Goal: Use online tool/utility: Utilize a website feature to perform a specific function

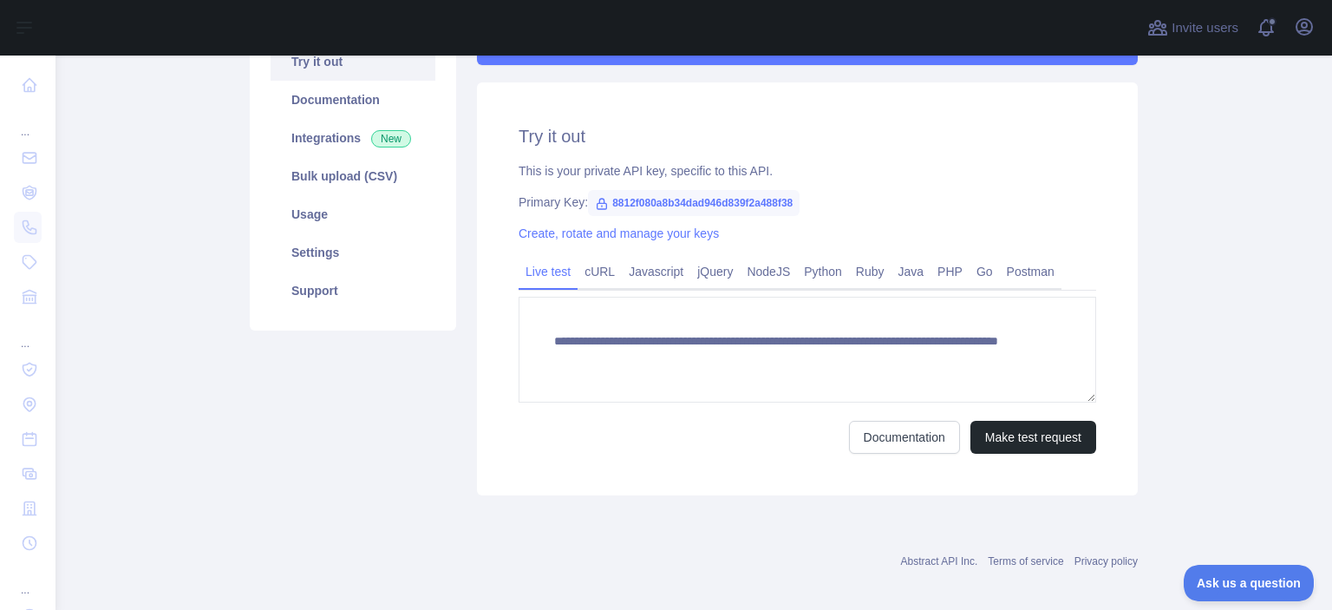
scroll to position [202, 0]
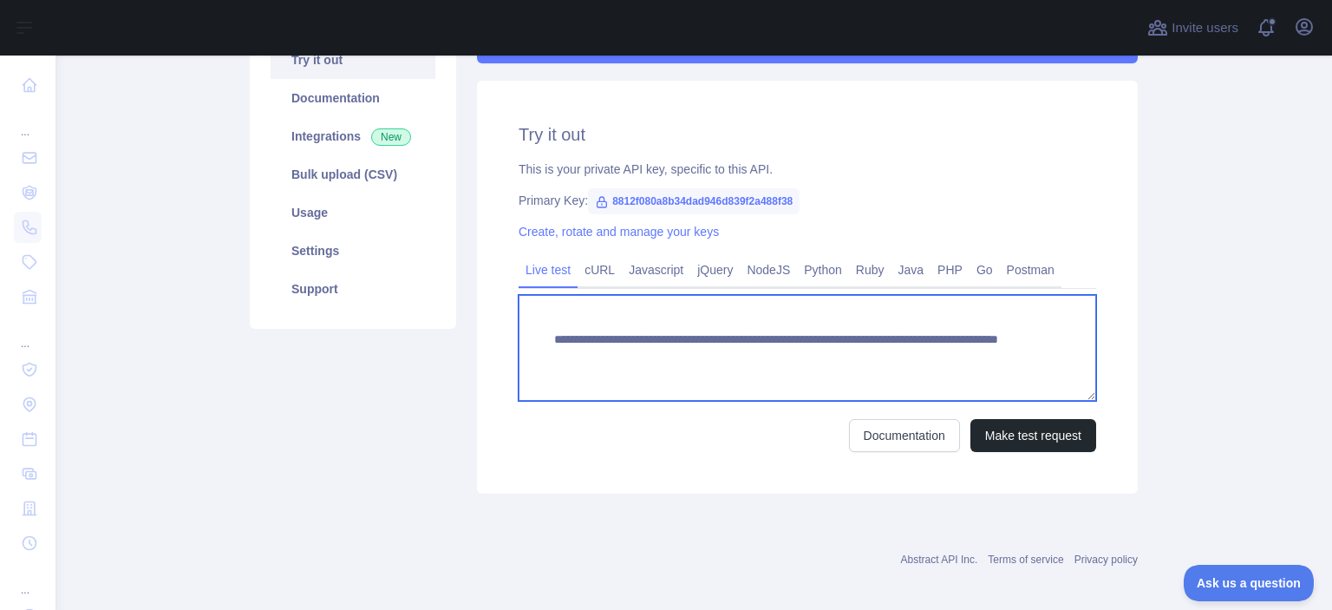
paste textarea "***"
drag, startPoint x: 902, startPoint y: 363, endPoint x: 975, endPoint y: 370, distance: 73.2
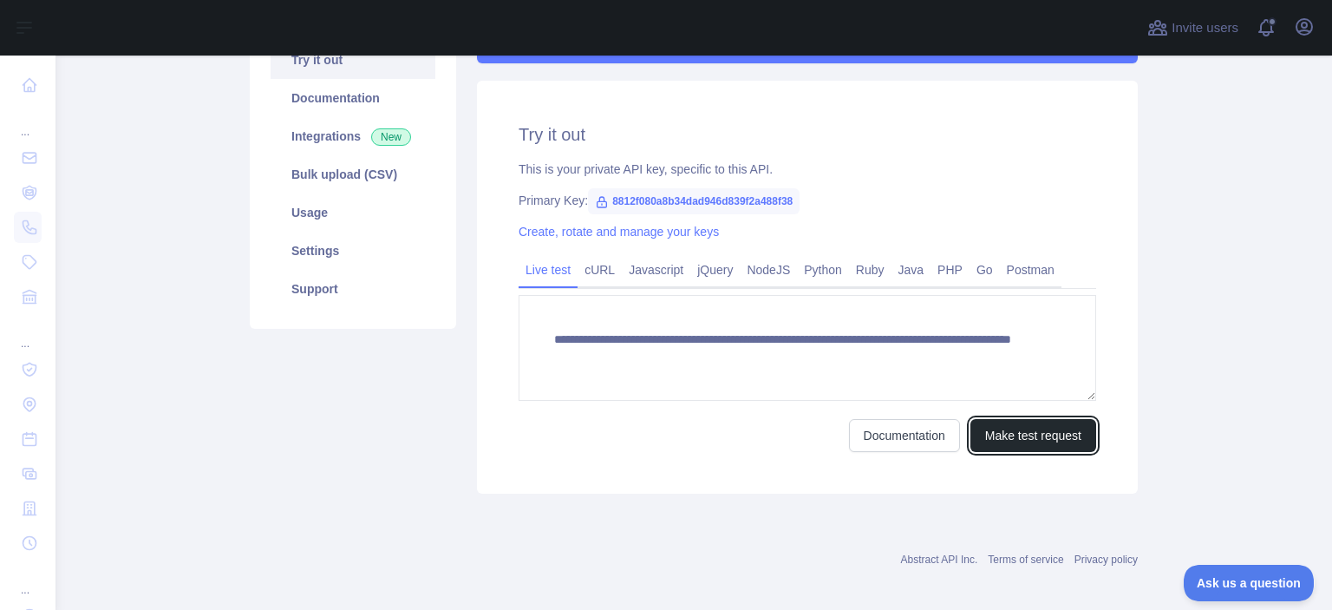
click at [1029, 440] on button "Make test request" at bounding box center [1034, 435] width 126 height 33
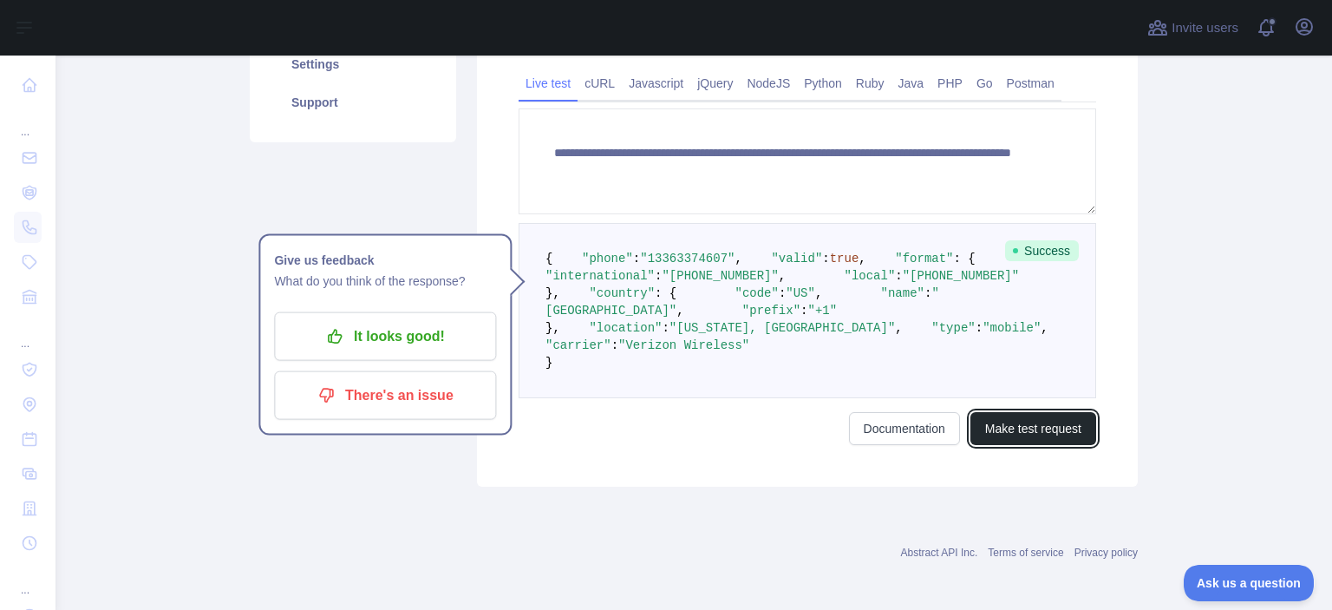
scroll to position [404, 0]
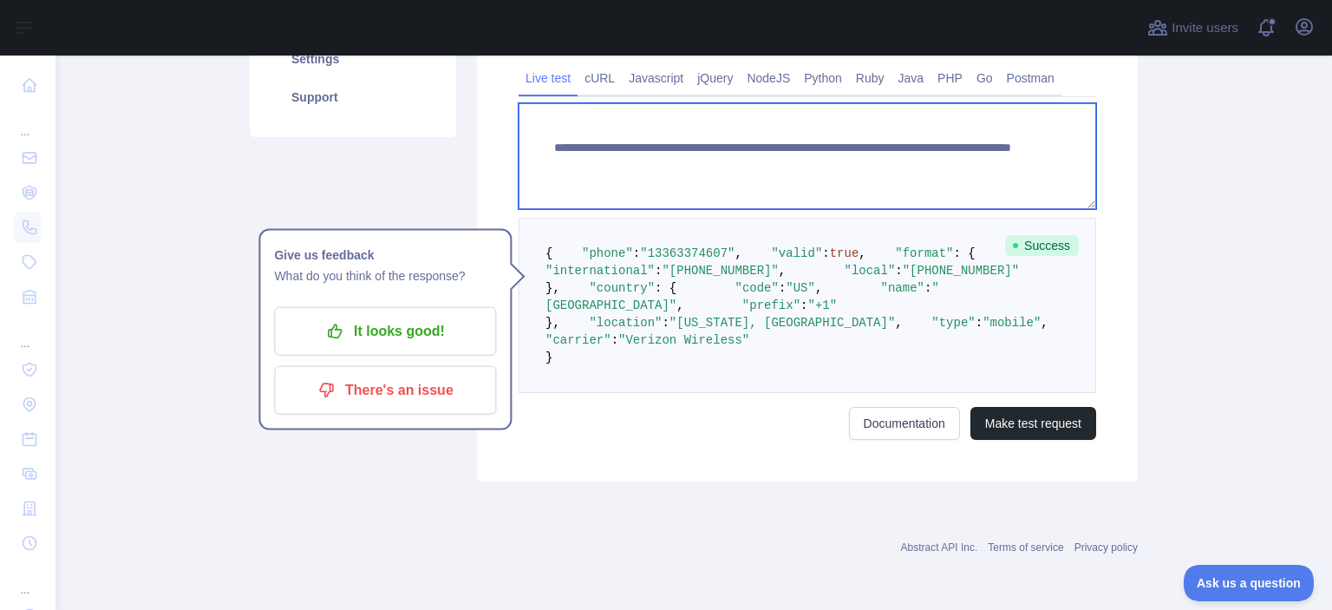
paste textarea
drag, startPoint x: 974, startPoint y: 173, endPoint x: 1096, endPoint y: 181, distance: 122.6
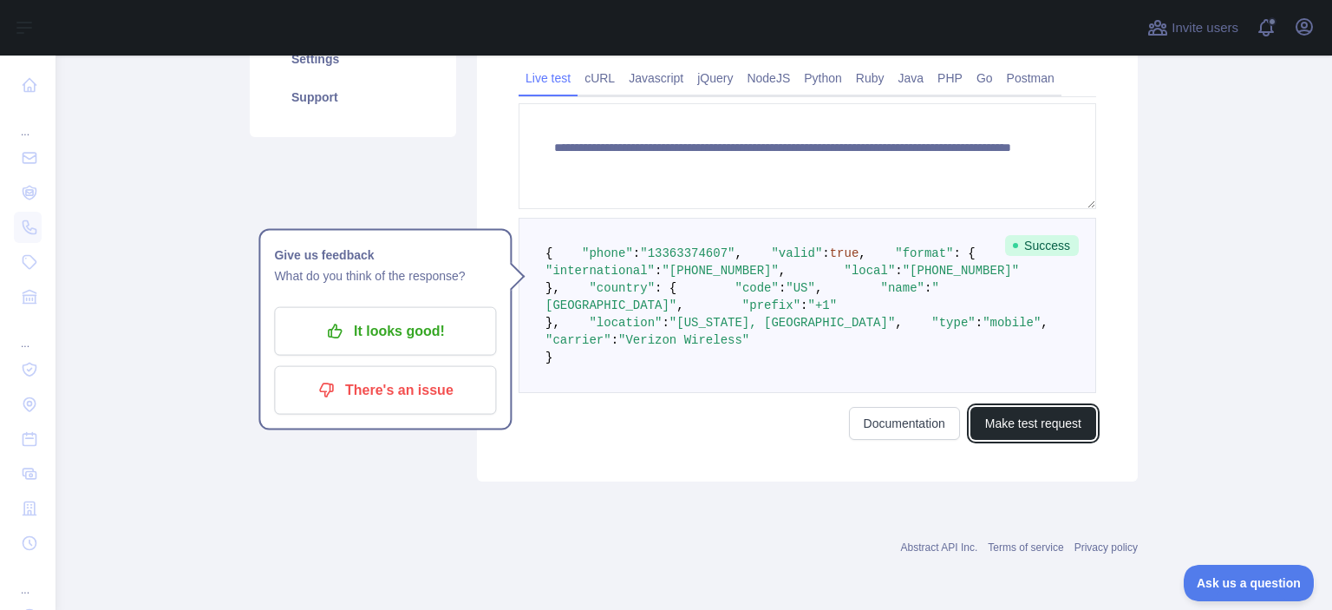
click at [1072, 440] on button "Make test request" at bounding box center [1034, 423] width 126 height 33
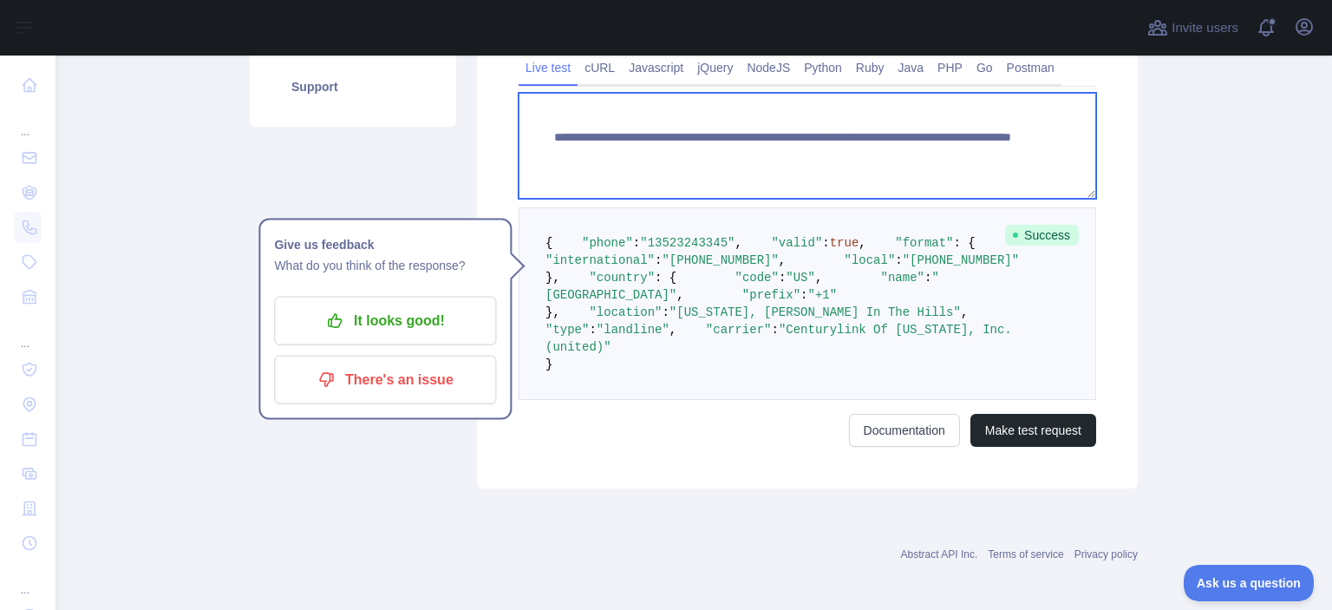
paste textarea
drag, startPoint x: 850, startPoint y: 152, endPoint x: 986, endPoint y: 162, distance: 136.6
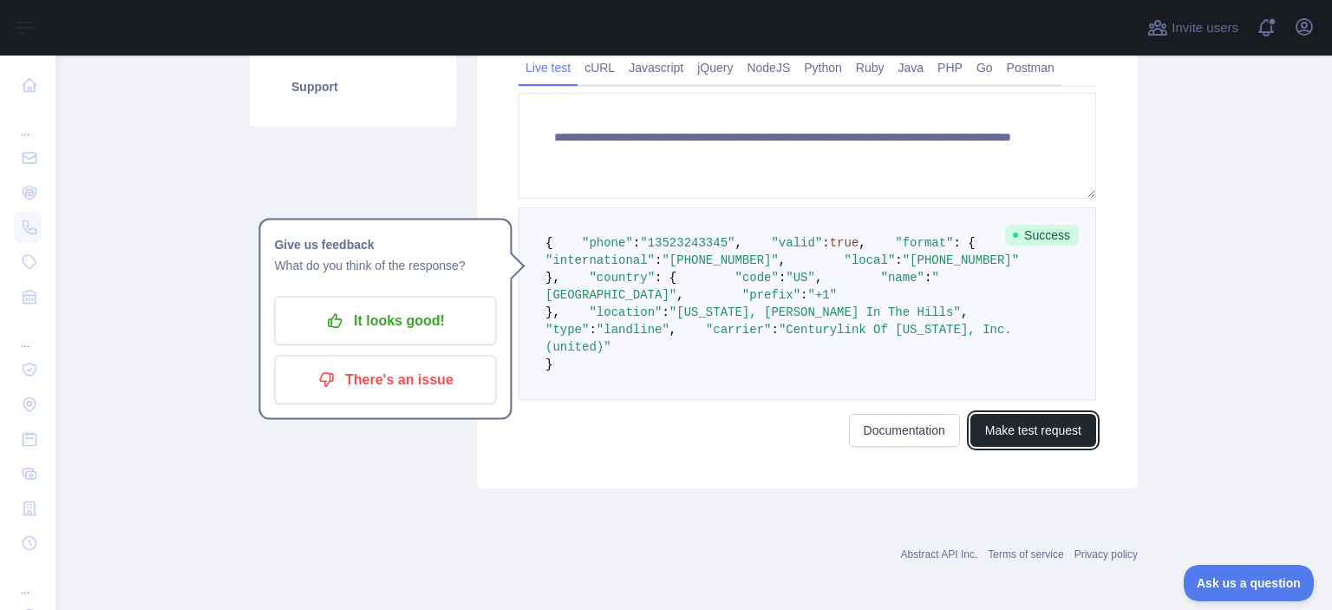
drag, startPoint x: 1042, startPoint y: 579, endPoint x: 1010, endPoint y: 539, distance: 51.2
click at [1043, 447] on button "Make test request" at bounding box center [1034, 430] width 126 height 33
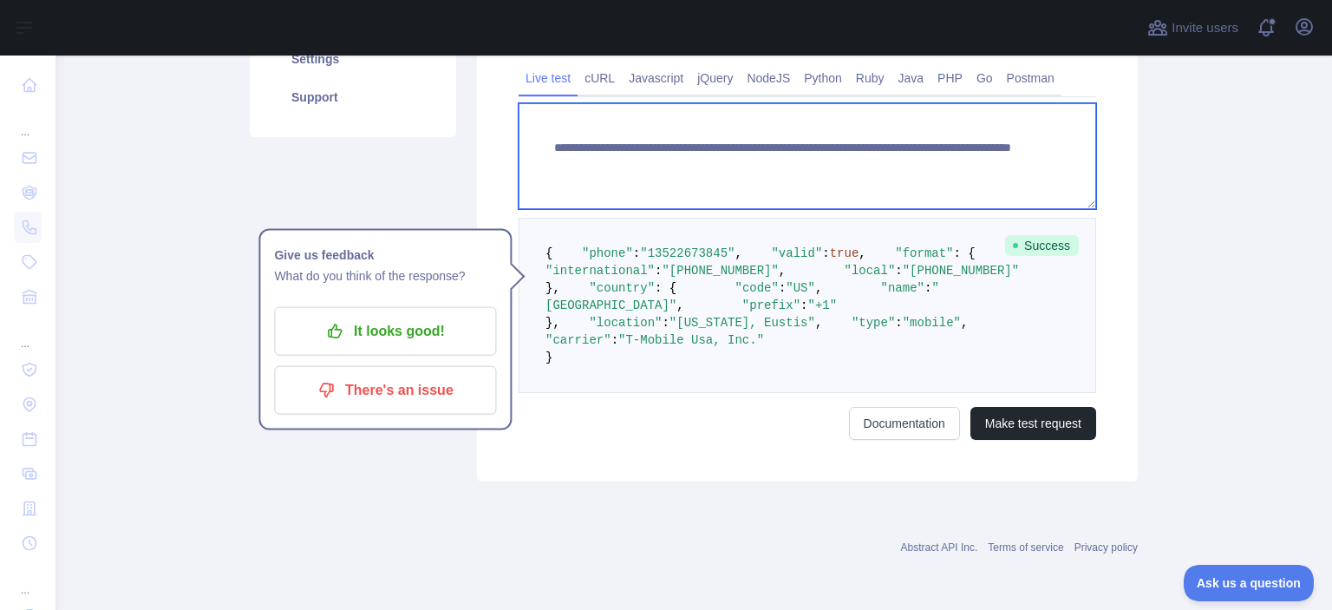
paste textarea
drag, startPoint x: 849, startPoint y: 162, endPoint x: 1010, endPoint y: 180, distance: 161.5
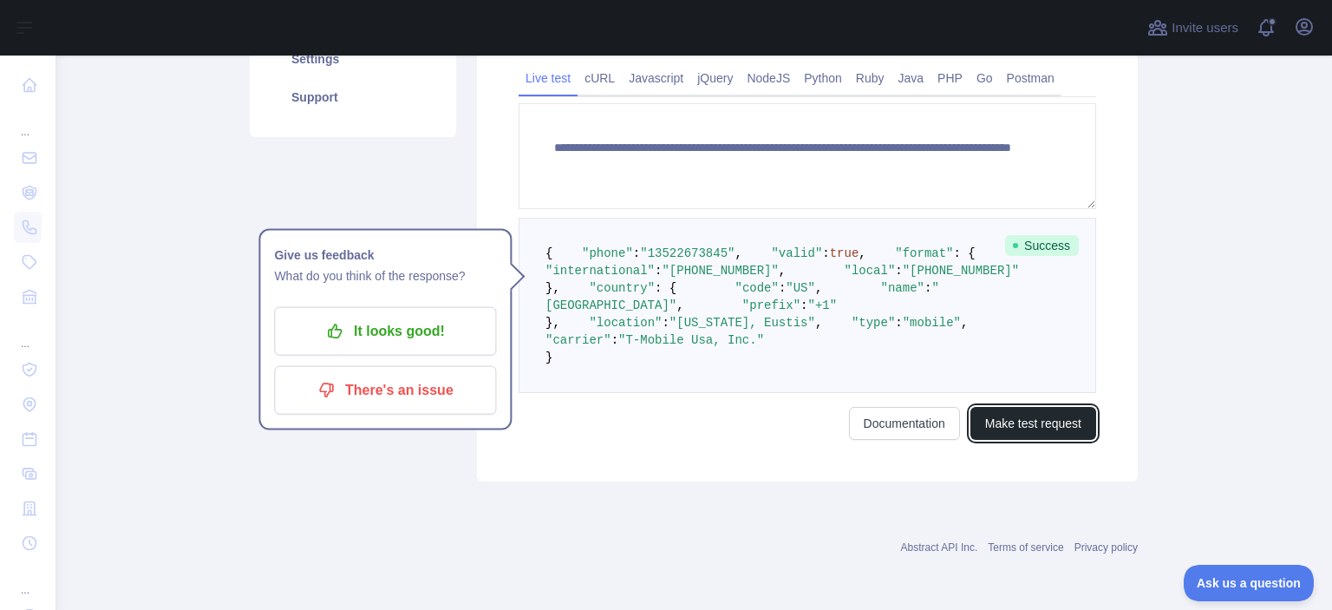
click at [1024, 440] on button "Make test request" at bounding box center [1034, 423] width 126 height 33
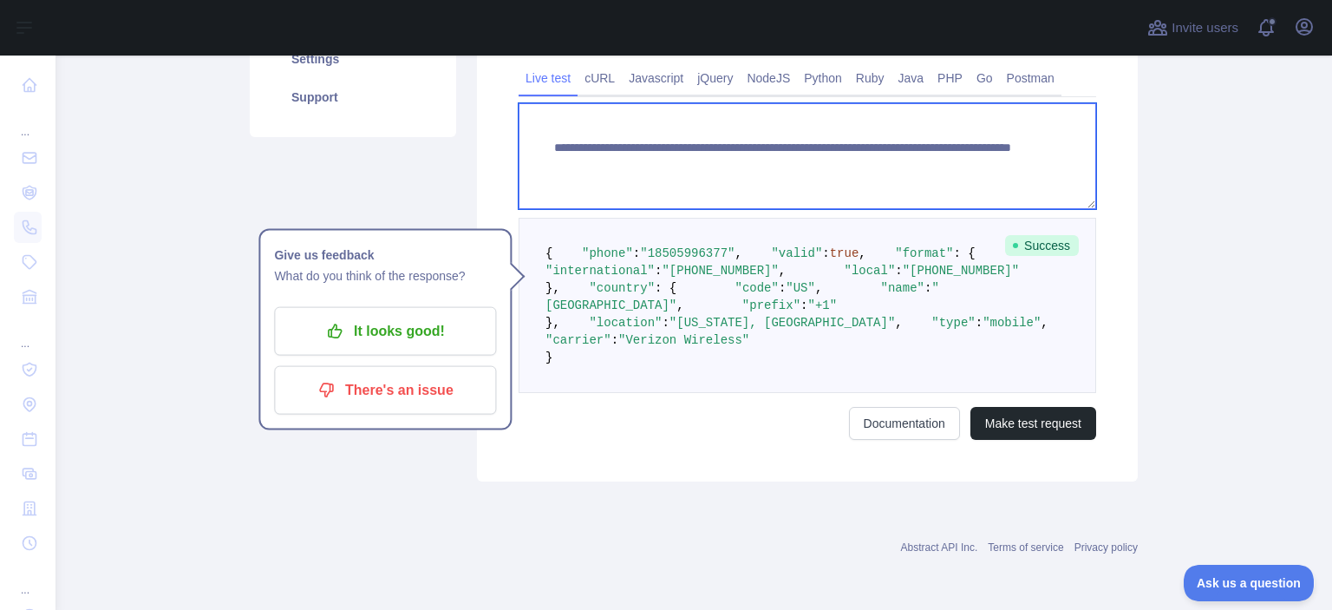
paste textarea
drag, startPoint x: 848, startPoint y: 154, endPoint x: 961, endPoint y: 183, distance: 117.2
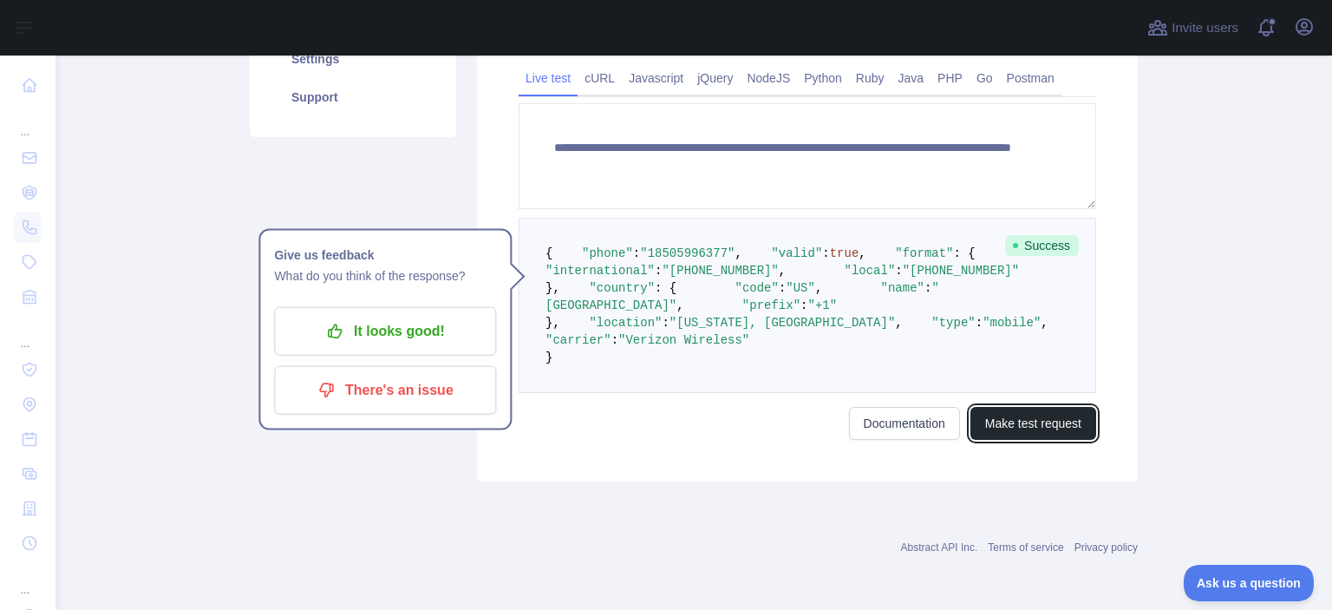
click at [1051, 440] on button "Make test request" at bounding box center [1034, 423] width 126 height 33
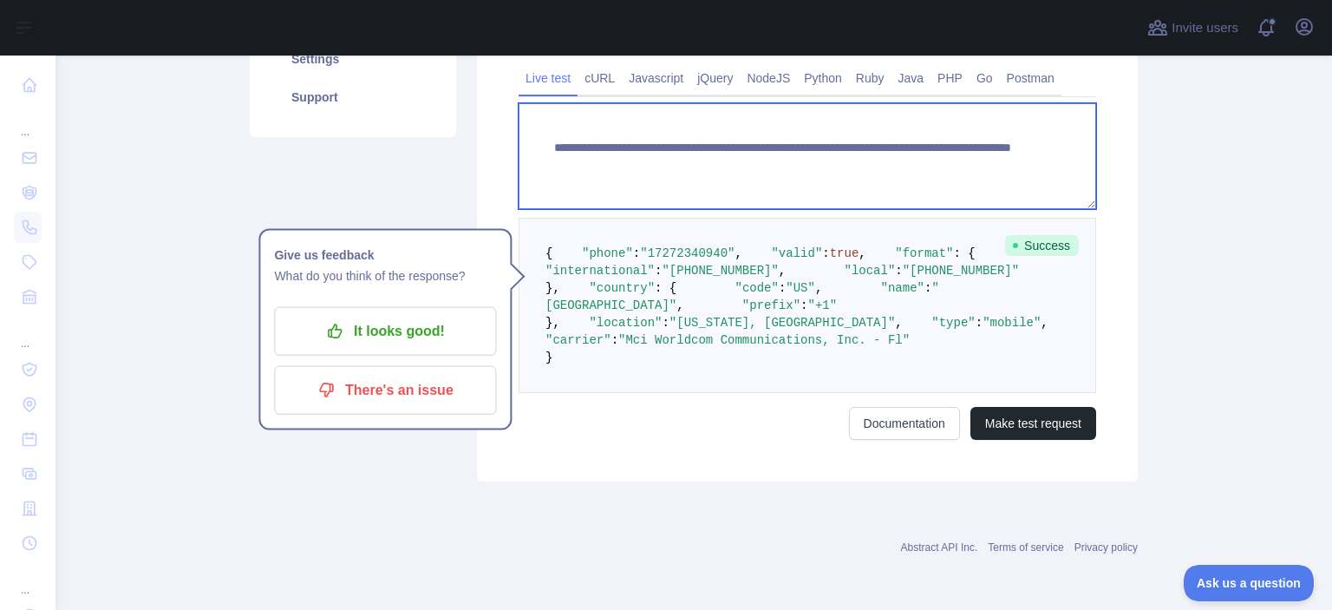
paste textarea
drag, startPoint x: 894, startPoint y: 165, endPoint x: 963, endPoint y: 181, distance: 70.5
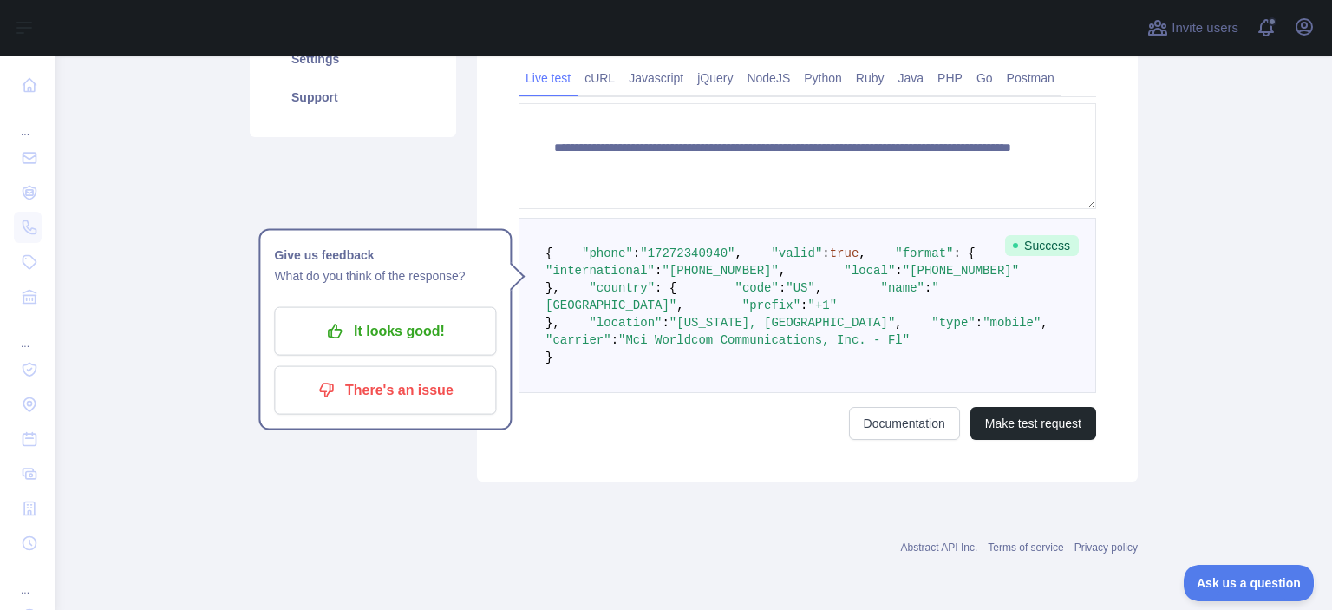
click at [1021, 481] on div "**********" at bounding box center [807, 185] width 661 height 592
click at [1023, 440] on button "Make test request" at bounding box center [1034, 423] width 126 height 33
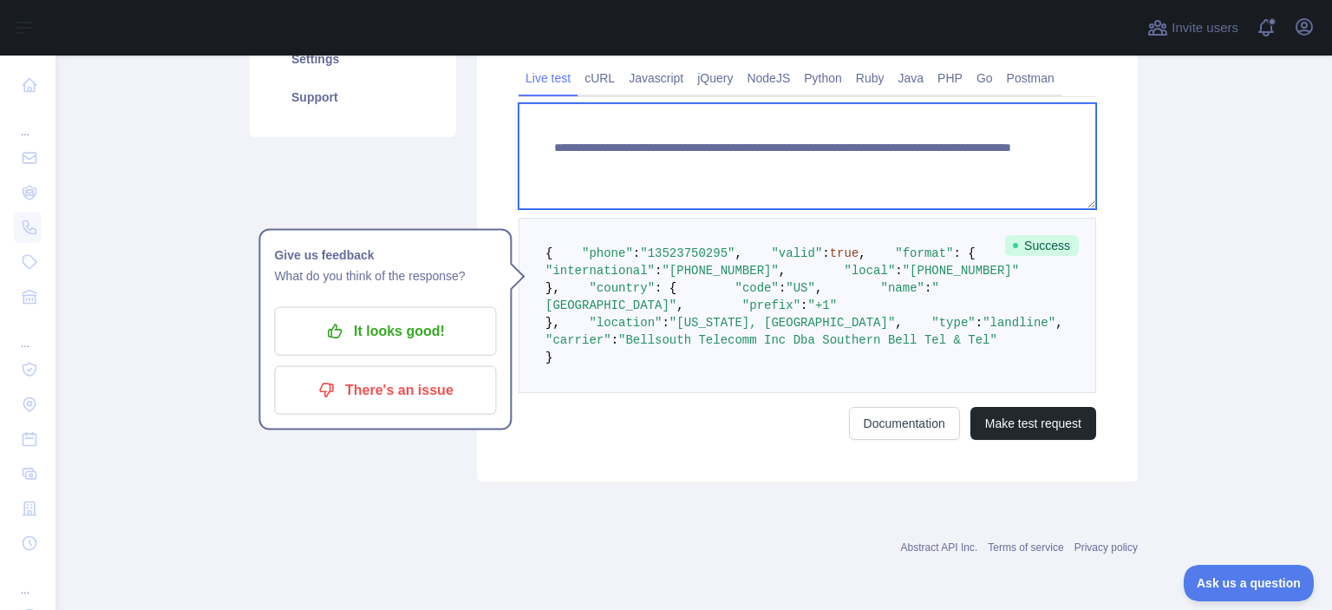
drag, startPoint x: 854, startPoint y: 158, endPoint x: 844, endPoint y: 162, distance: 10.5
click at [967, 172] on textarea "**********" at bounding box center [808, 156] width 578 height 106
click at [854, 177] on textarea "**********" at bounding box center [808, 156] width 578 height 106
paste textarea
drag, startPoint x: 848, startPoint y: 153, endPoint x: 1001, endPoint y: 180, distance: 155.0
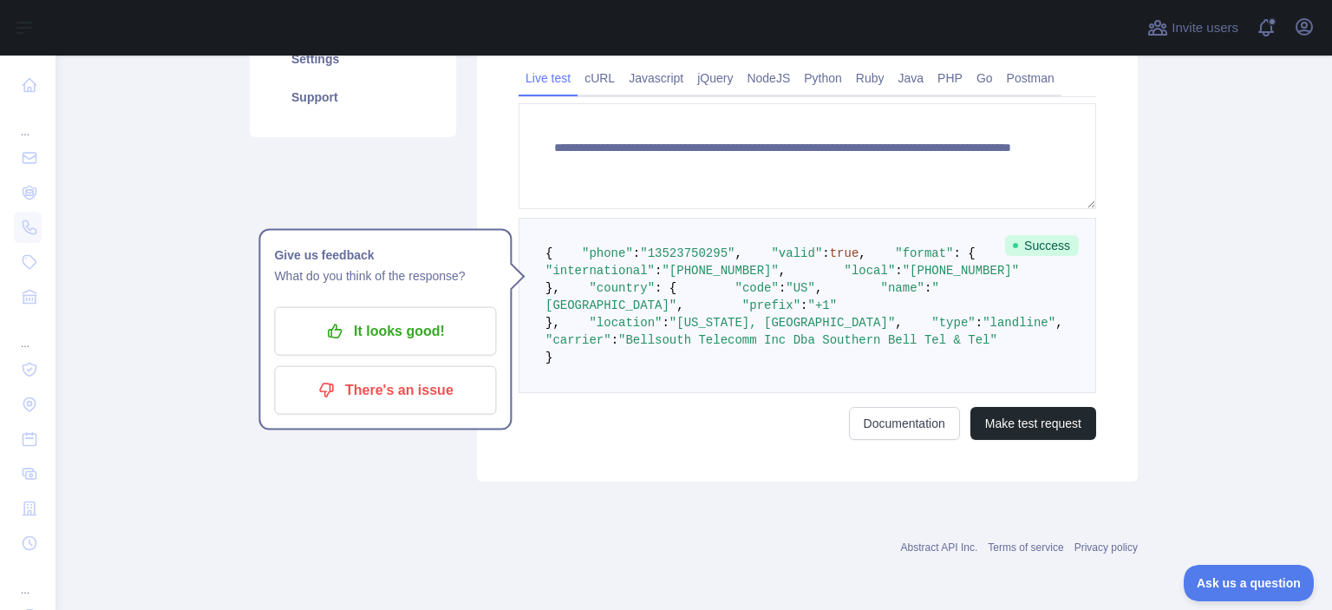
click at [1012, 481] on div "**********" at bounding box center [807, 185] width 661 height 592
click at [1011, 440] on button "Make test request" at bounding box center [1034, 423] width 126 height 33
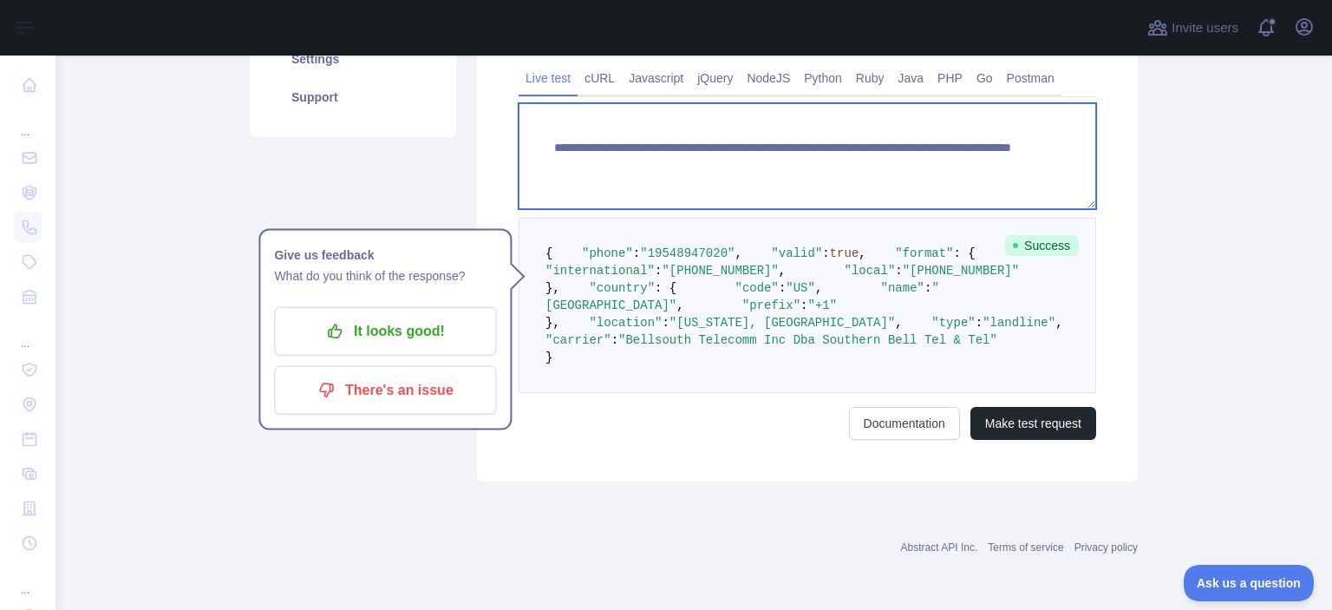
click at [852, 154] on textarea "**********" at bounding box center [808, 156] width 578 height 106
click at [852, 158] on textarea "**********" at bounding box center [808, 156] width 578 height 106
paste textarea
drag, startPoint x: 852, startPoint y: 158, endPoint x: 987, endPoint y: 183, distance: 137.6
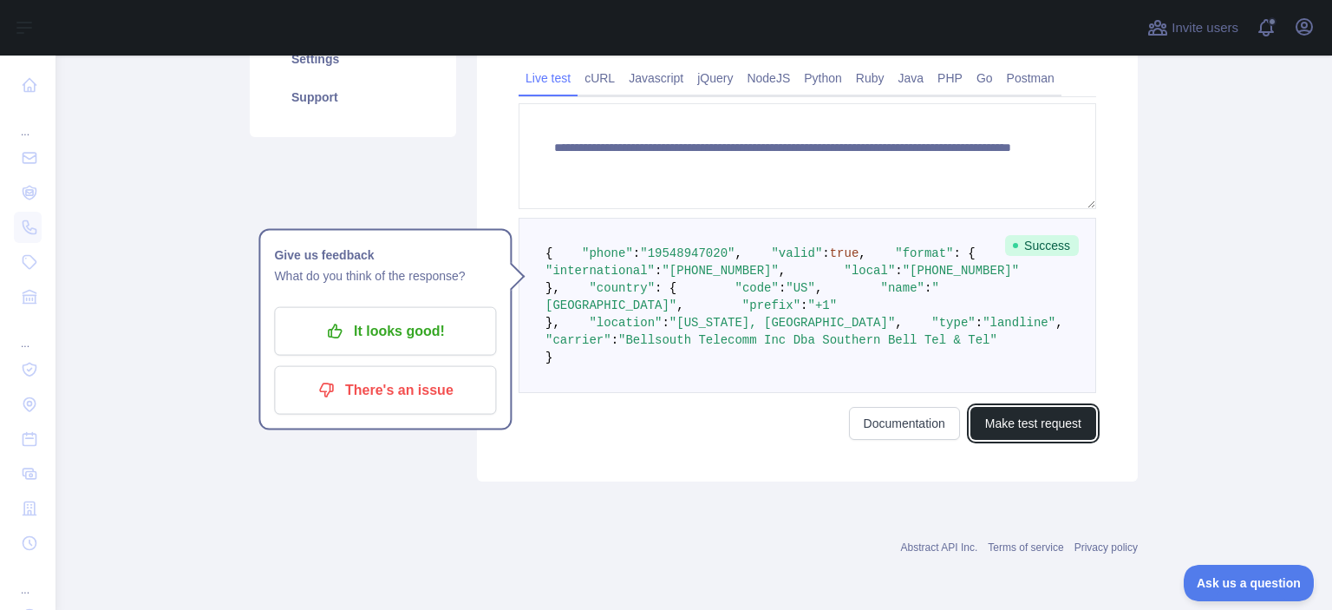
click at [1030, 440] on button "Make test request" at bounding box center [1034, 423] width 126 height 33
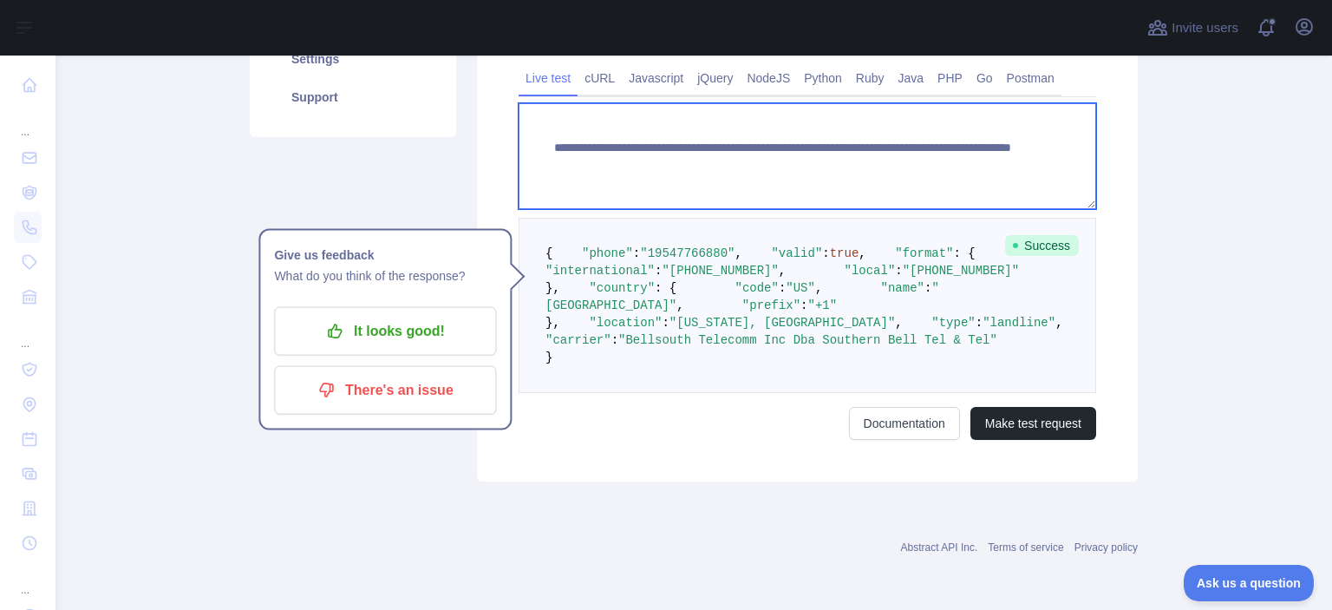
paste textarea
drag, startPoint x: 847, startPoint y: 154, endPoint x: 971, endPoint y: 155, distance: 124.1
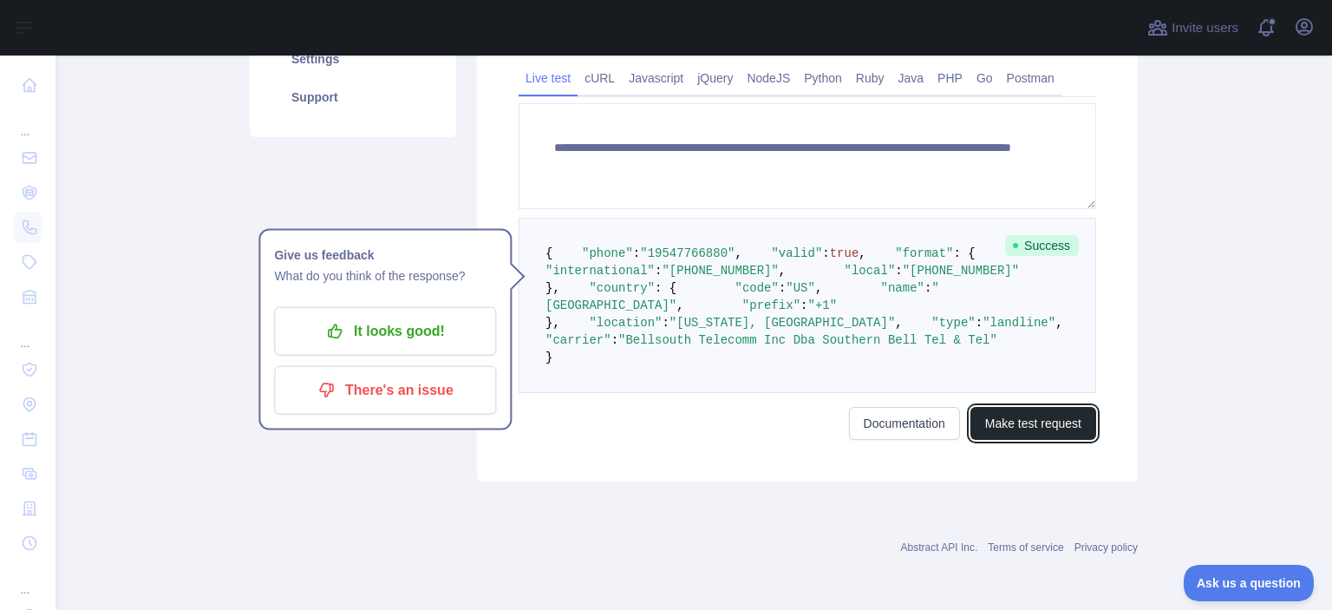
click at [1029, 440] on button "Make test request" at bounding box center [1034, 423] width 126 height 33
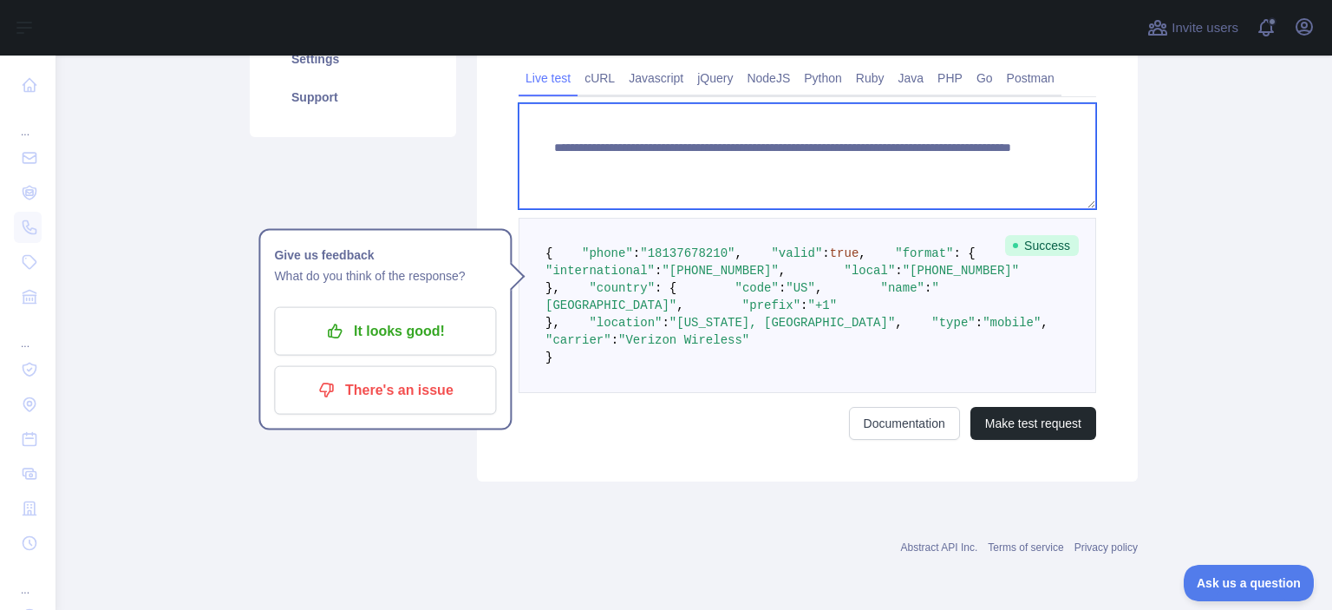
paste textarea
drag, startPoint x: 847, startPoint y: 160, endPoint x: 991, endPoint y: 195, distance: 148.1
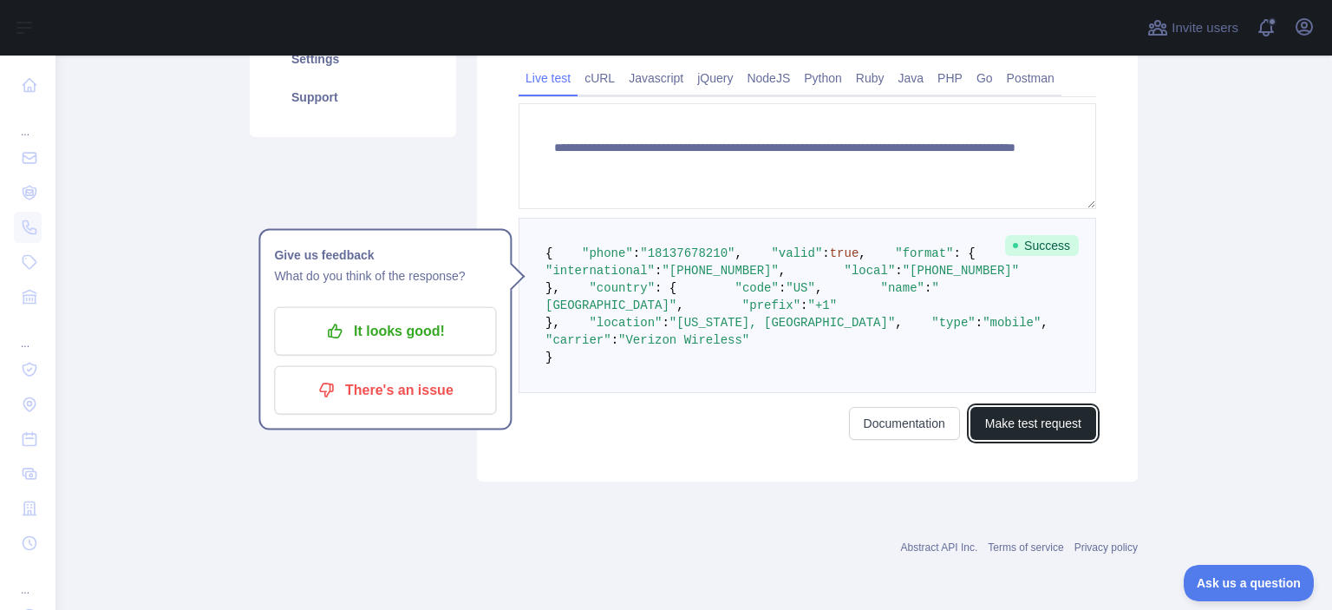
click at [1005, 440] on button "Make test request" at bounding box center [1034, 423] width 126 height 33
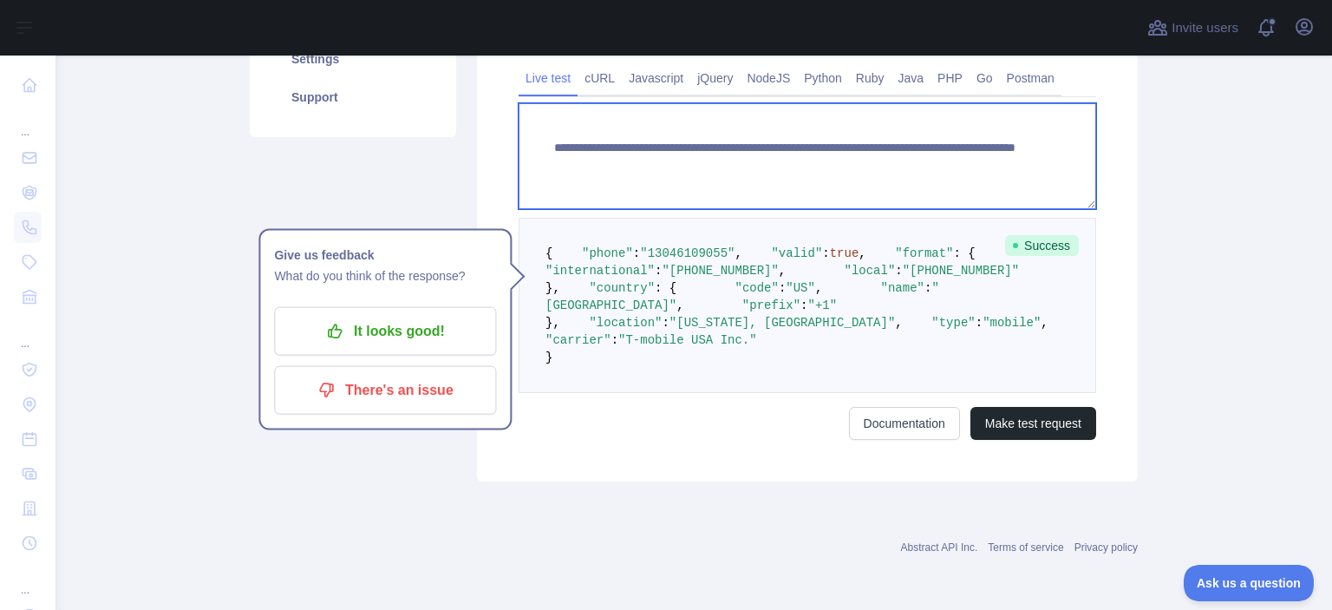
scroll to position [17, 0]
paste textarea
drag, startPoint x: 847, startPoint y: 155, endPoint x: 1086, endPoint y: 197, distance: 243.0
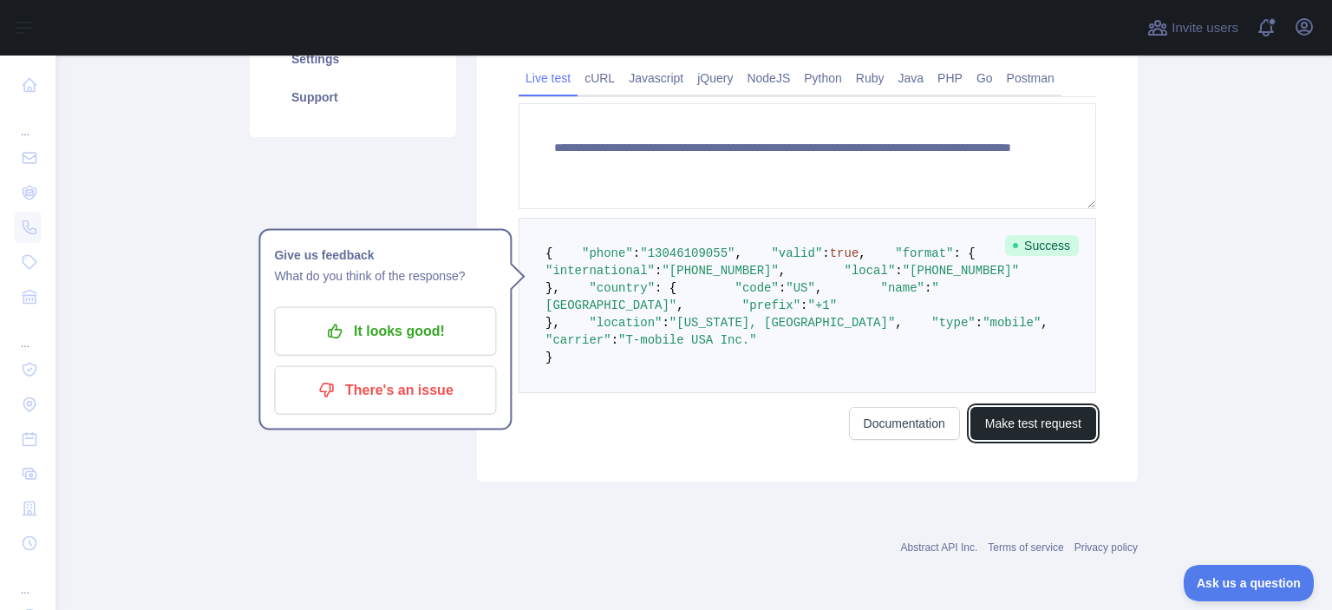
click at [1041, 440] on button "Make test request" at bounding box center [1034, 423] width 126 height 33
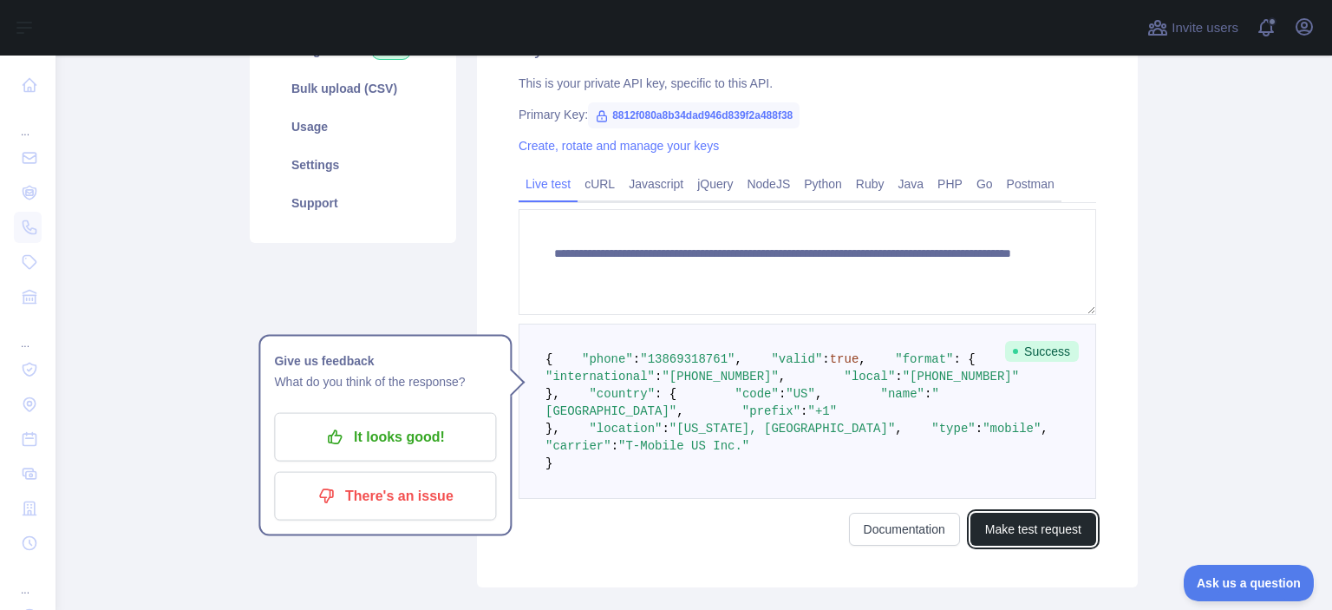
scroll to position [404, 0]
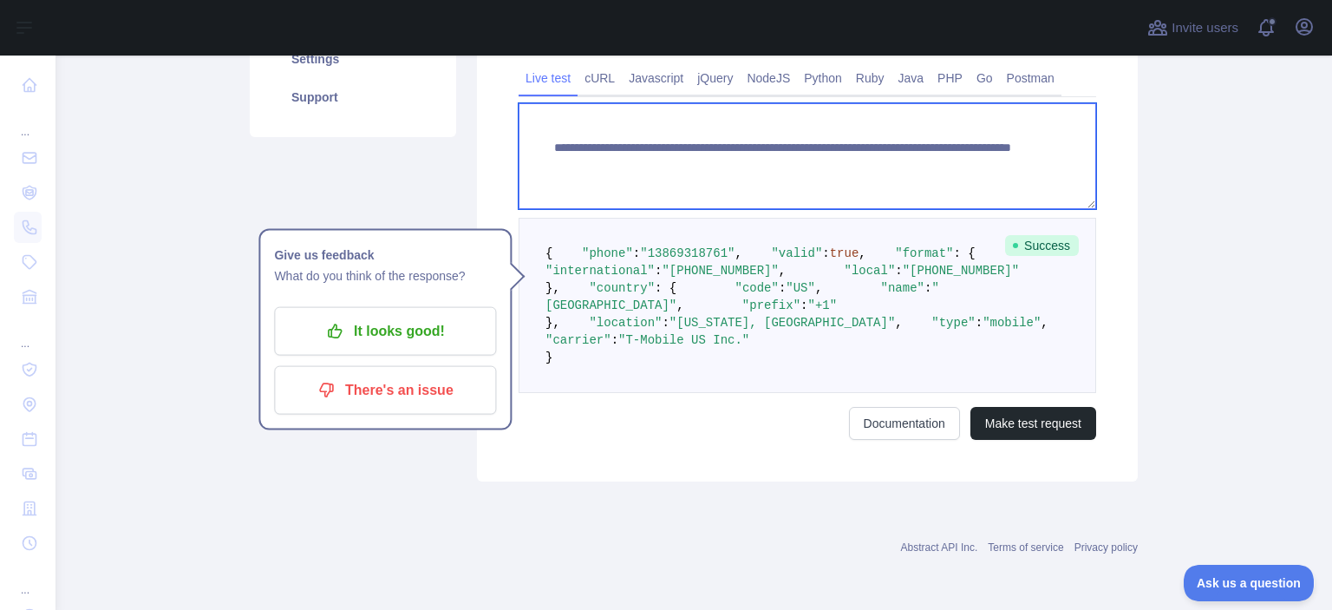
paste textarea
drag, startPoint x: 849, startPoint y: 157, endPoint x: 979, endPoint y: 278, distance: 177.4
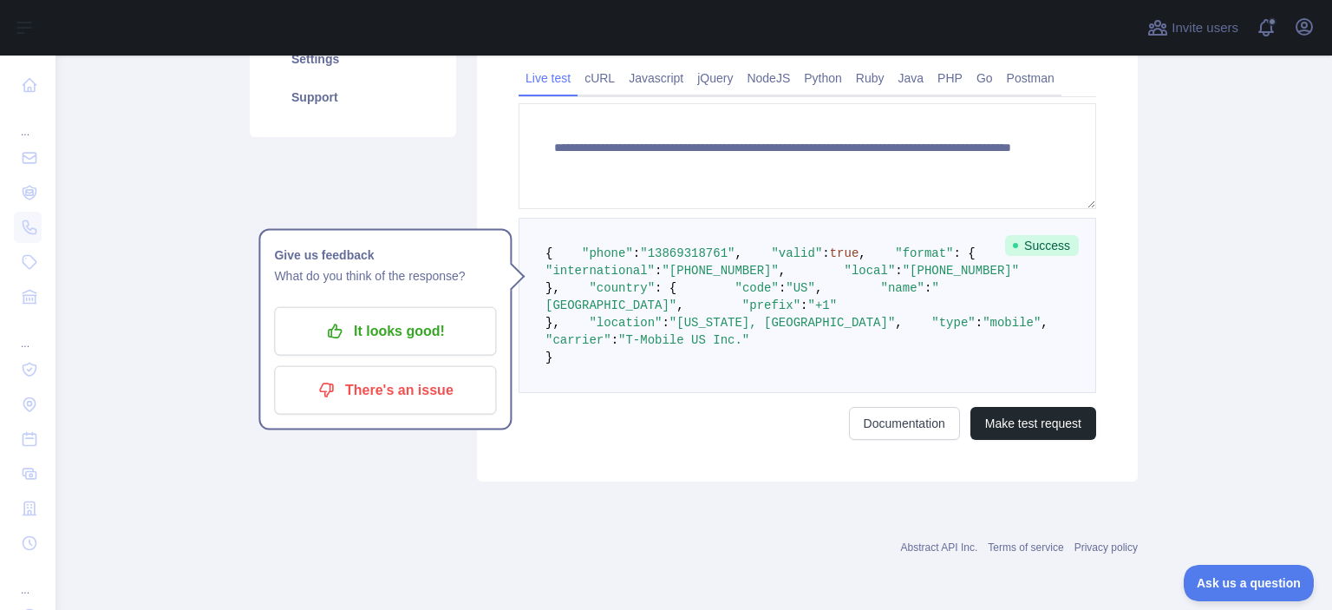
click at [1011, 481] on div "**********" at bounding box center [807, 185] width 661 height 592
click at [1004, 440] on button "Make test request" at bounding box center [1034, 423] width 126 height 33
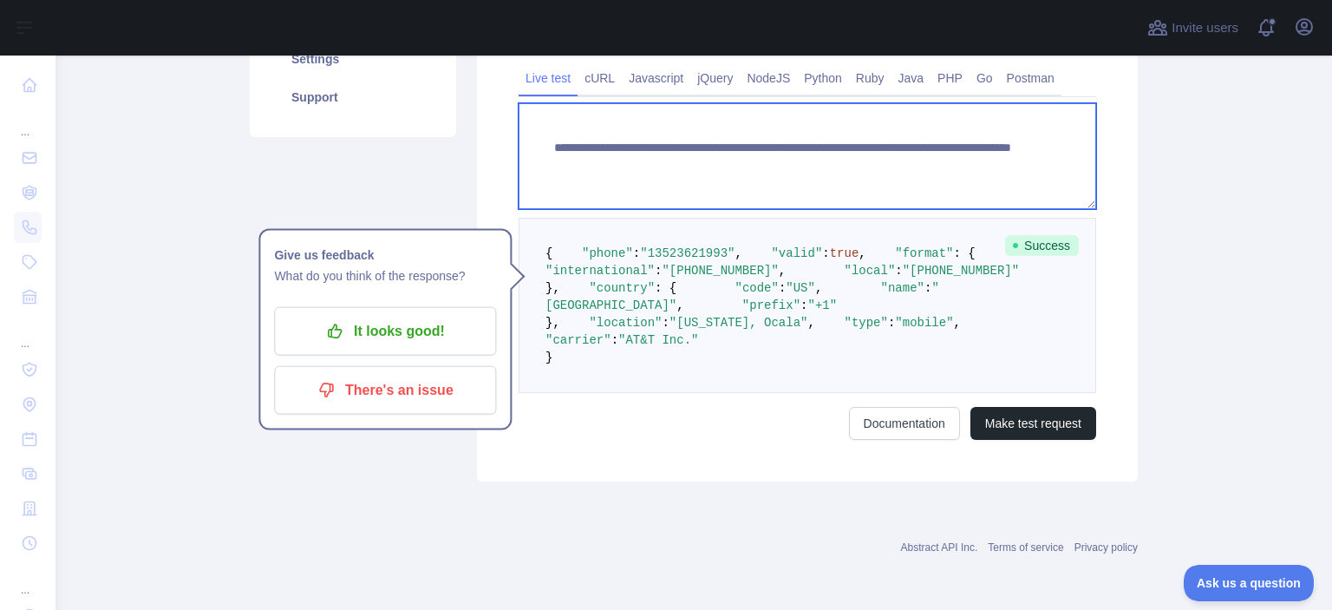
drag, startPoint x: 849, startPoint y: 145, endPoint x: 982, endPoint y: 173, distance: 135.6
click at [982, 173] on textarea "**********" at bounding box center [808, 156] width 578 height 106
click at [979, 182] on textarea "**********" at bounding box center [808, 156] width 578 height 106
paste textarea
drag, startPoint x: 909, startPoint y: 158, endPoint x: 850, endPoint y: 152, distance: 59.3
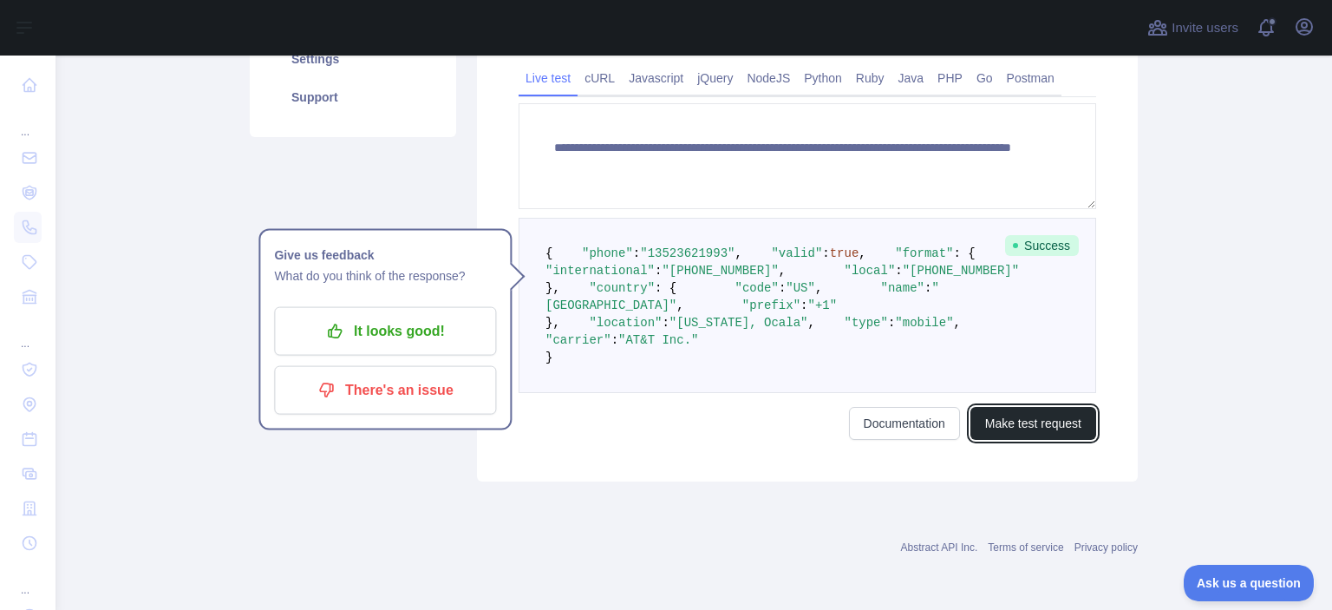
click at [1010, 440] on button "Make test request" at bounding box center [1034, 423] width 126 height 33
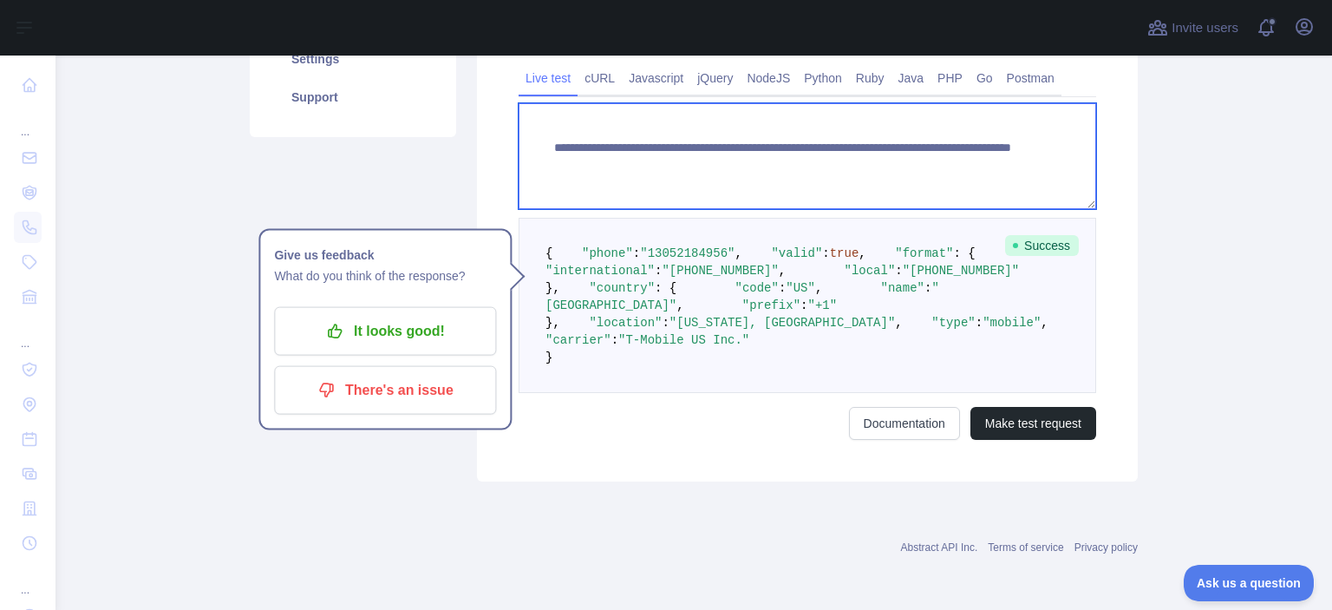
paste textarea
drag, startPoint x: 877, startPoint y: 165, endPoint x: 942, endPoint y: 168, distance: 65.2
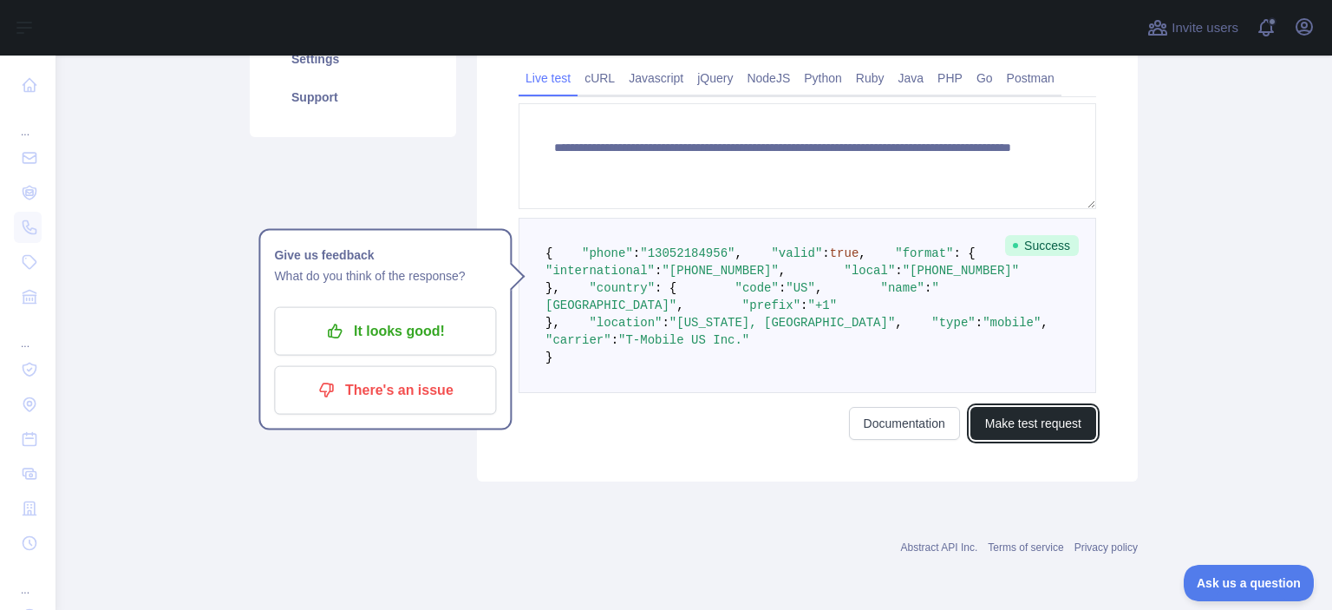
drag, startPoint x: 1020, startPoint y: 567, endPoint x: 977, endPoint y: 536, distance: 53.4
click at [1021, 440] on button "Make test request" at bounding box center [1034, 423] width 126 height 33
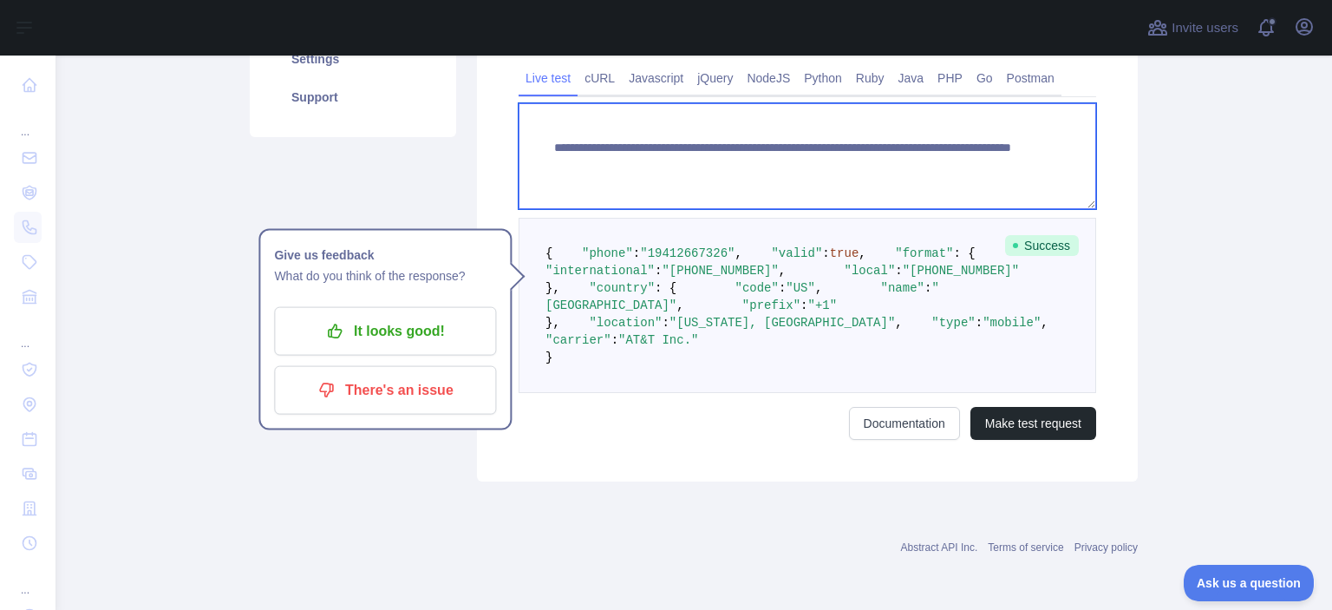
paste textarea
drag, startPoint x: 852, startPoint y: 152, endPoint x: 969, endPoint y: 169, distance: 118.4
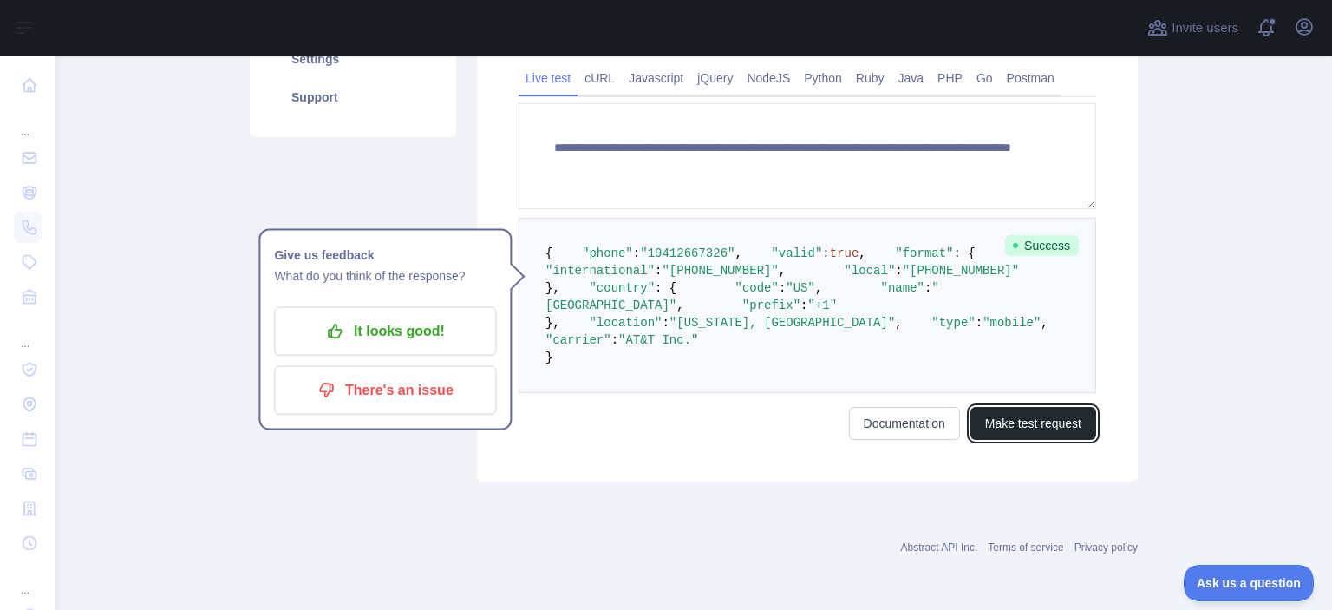
click at [1038, 440] on button "Make test request" at bounding box center [1034, 423] width 126 height 33
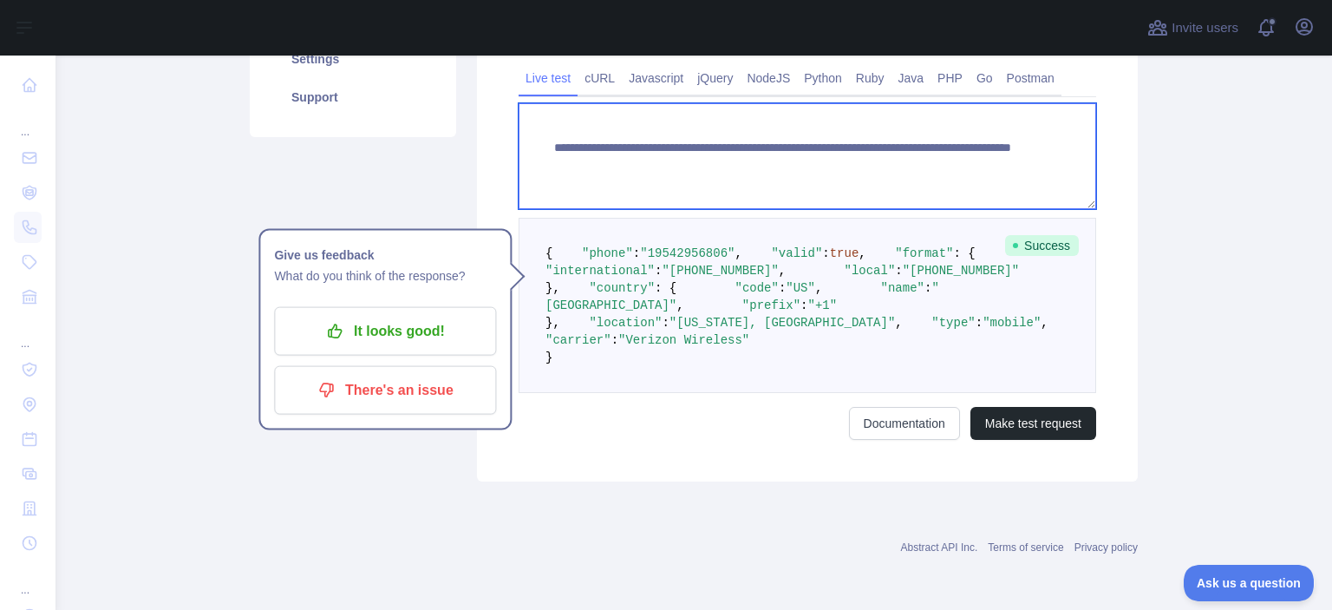
paste textarea
paste textarea "**********"
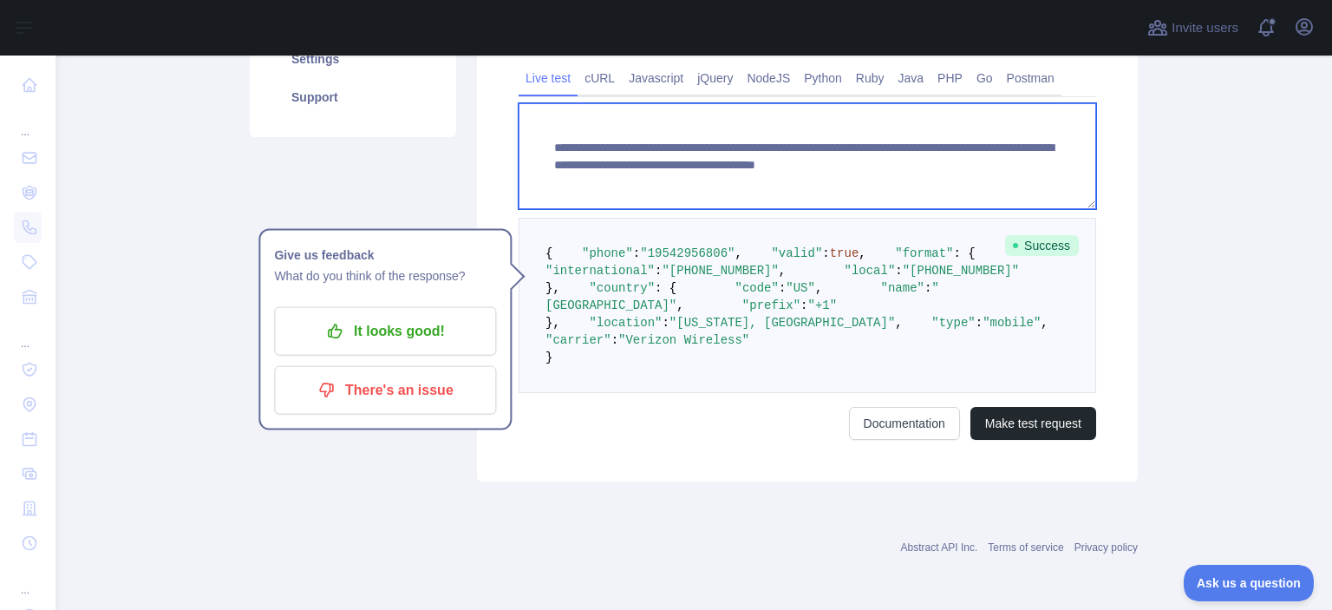
paste textarea "**********"
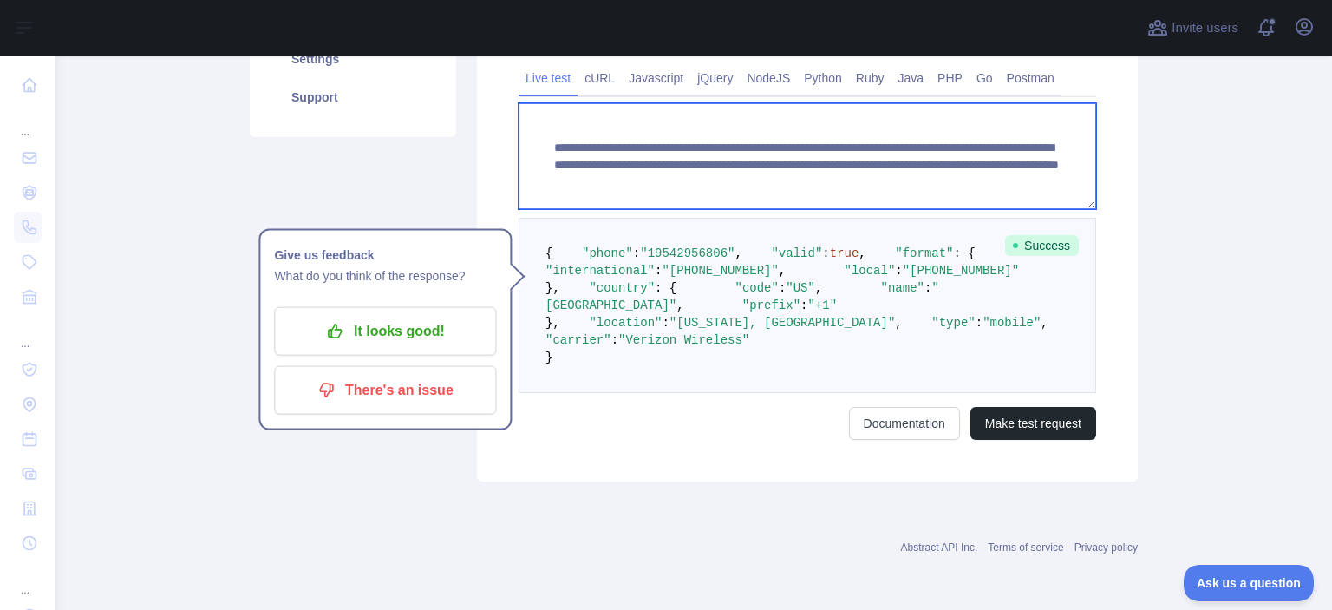
paste
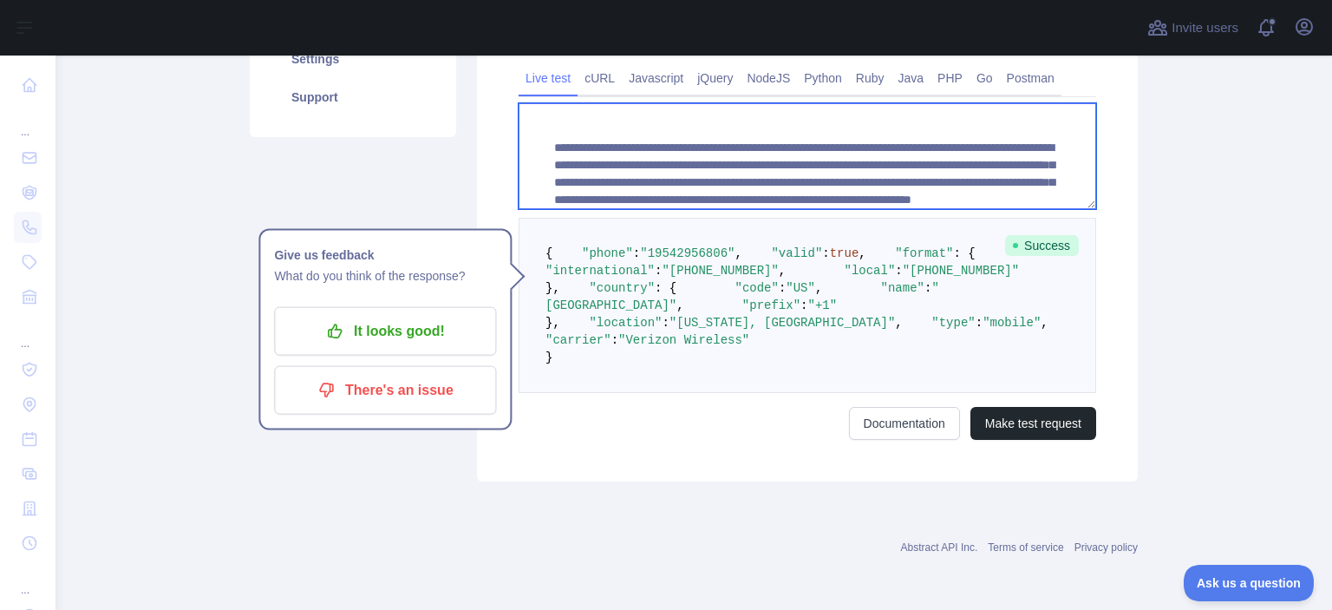
drag, startPoint x: 852, startPoint y: 155, endPoint x: 996, endPoint y: 173, distance: 145.1
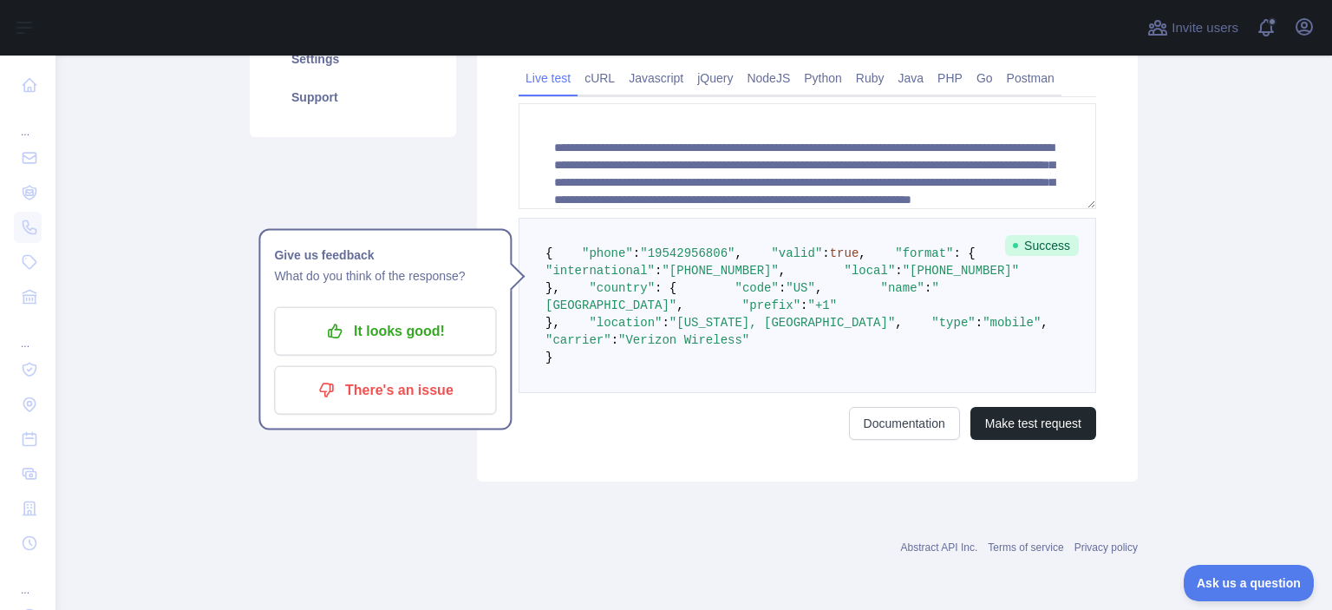
click at [876, 266] on pre "{ "phone" : "[PHONE_NUMBER]" , "valid" : true , "format" : { "international" : …" at bounding box center [808, 305] width 578 height 175
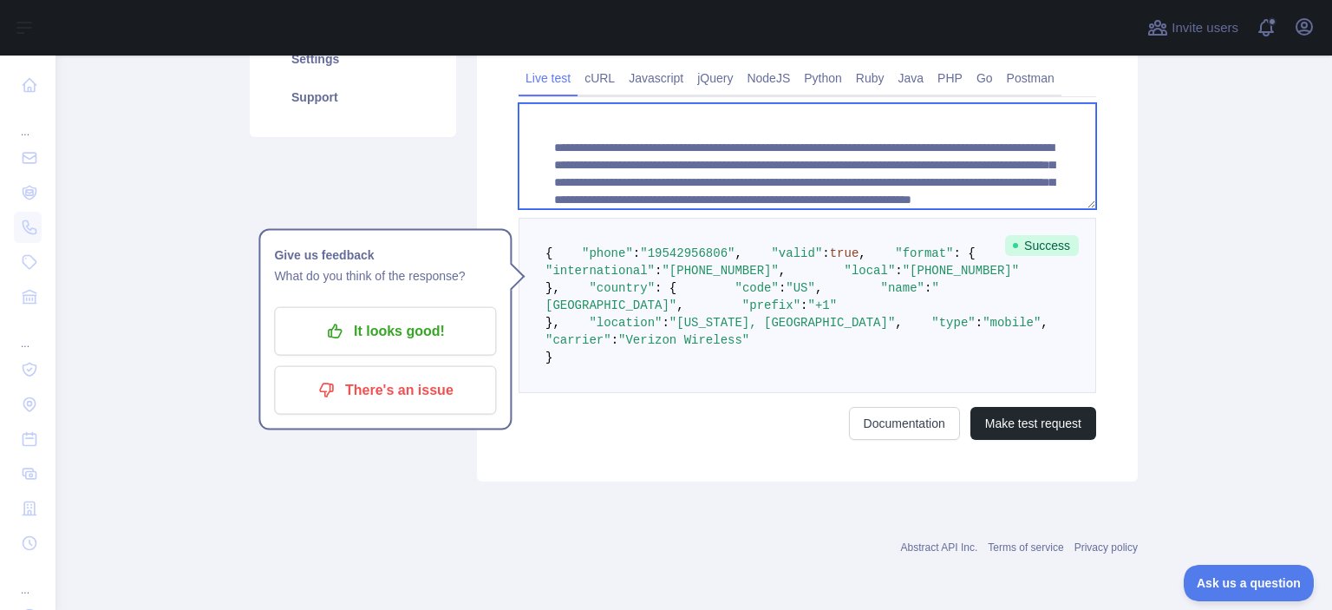
click at [1048, 194] on textarea "**********" at bounding box center [808, 156] width 578 height 106
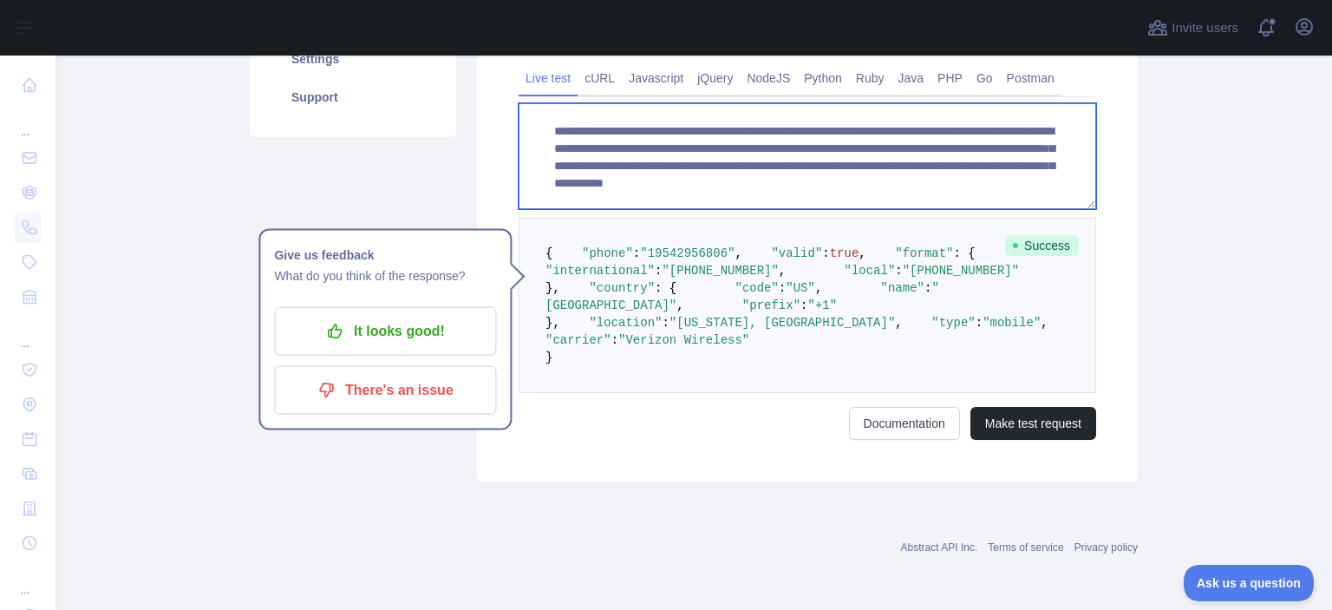
scroll to position [52, 0]
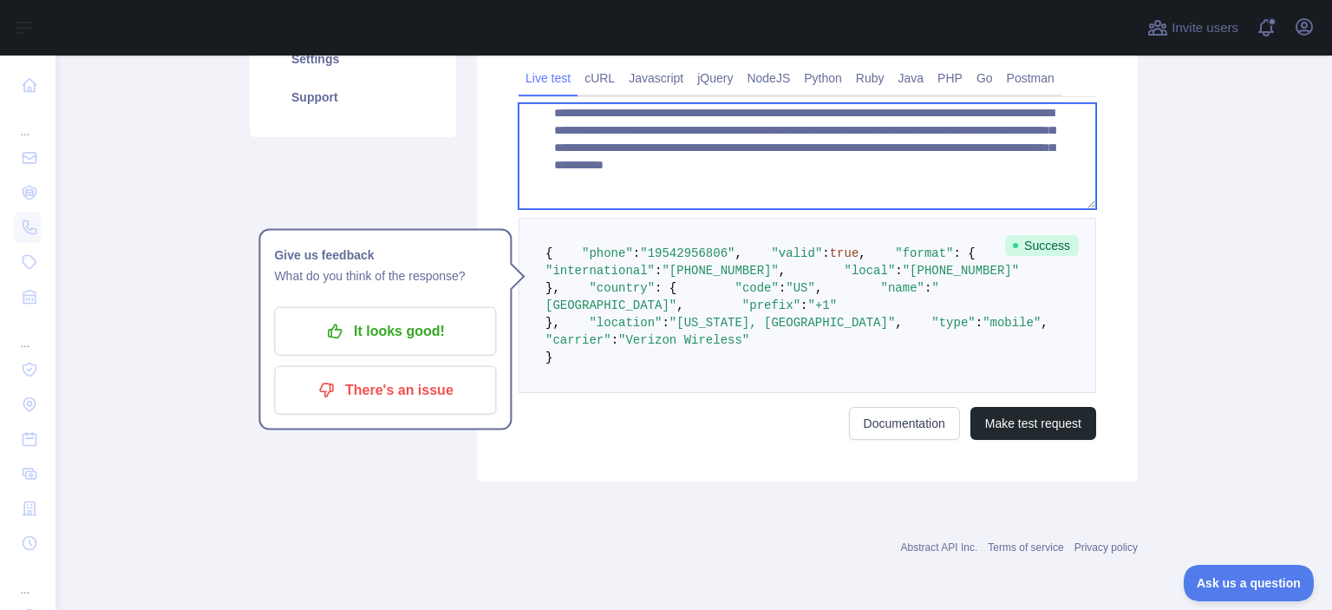
drag, startPoint x: 853, startPoint y: 141, endPoint x: 1030, endPoint y: 186, distance: 182.4
click at [1024, 190] on textarea "**********" at bounding box center [808, 156] width 578 height 106
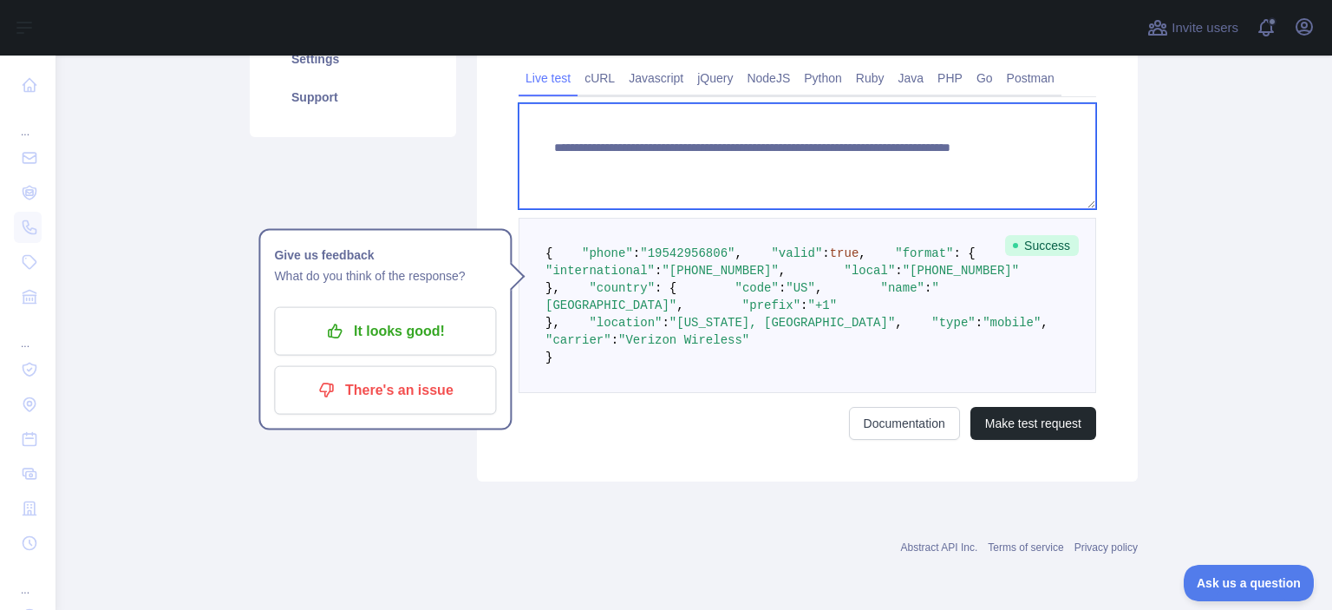
scroll to position [0, 0]
paste textarea "**********"
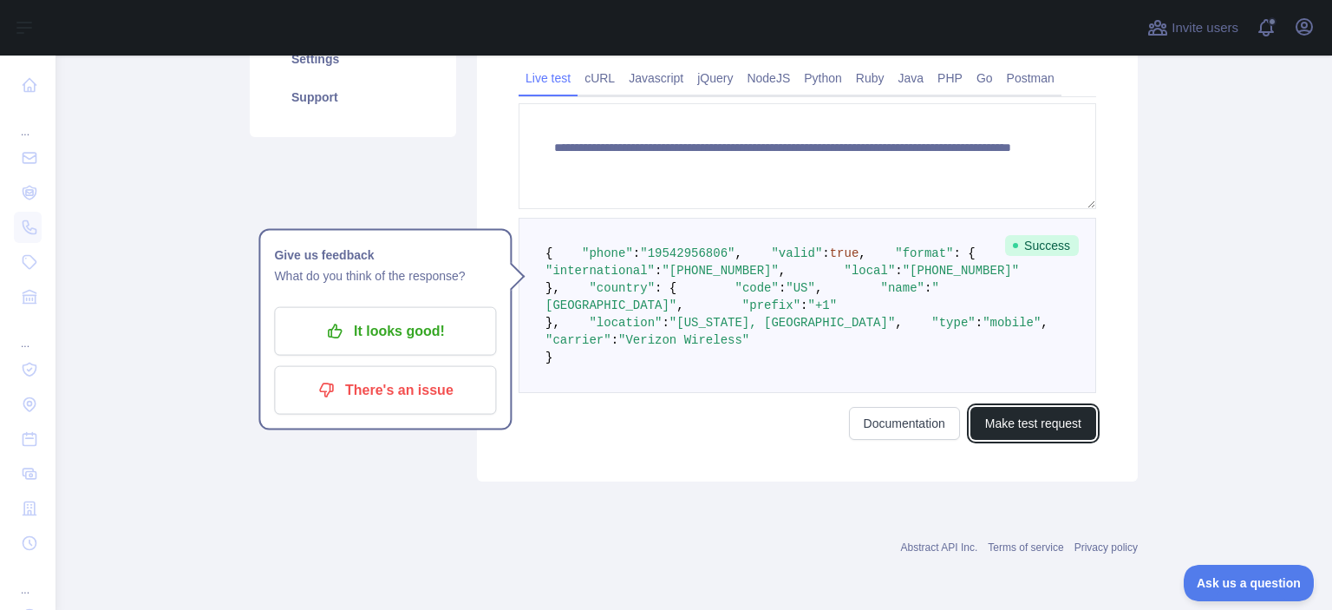
click at [1048, 440] on button "Make test request" at bounding box center [1034, 423] width 126 height 33
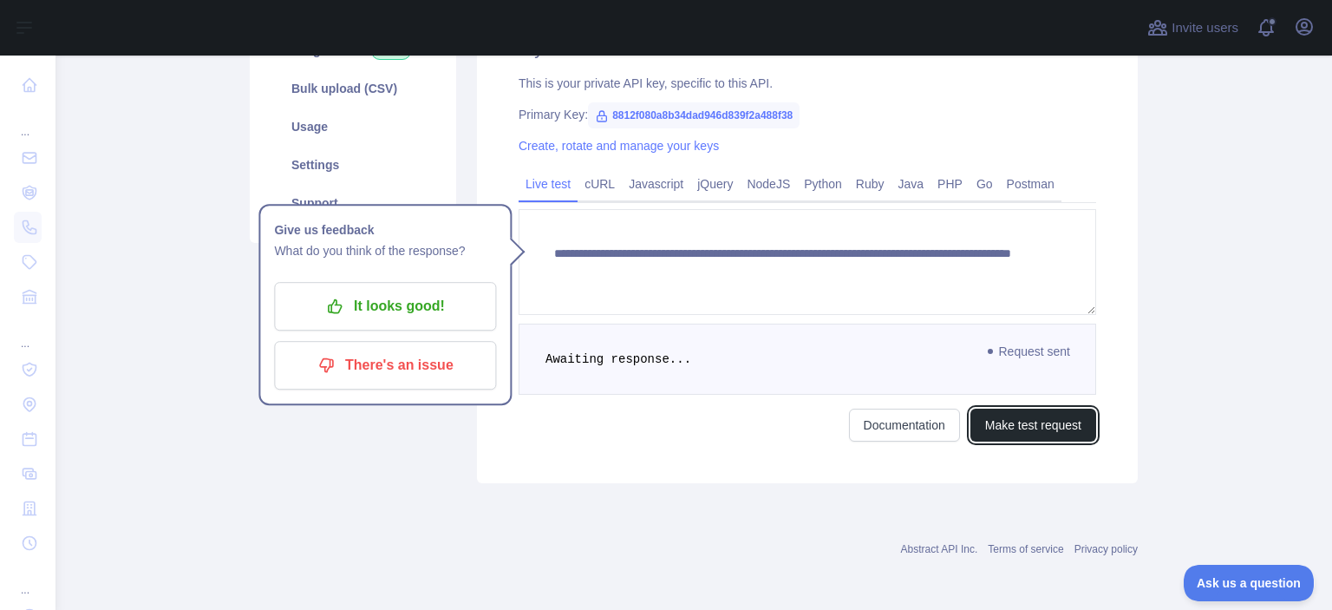
scroll to position [404, 0]
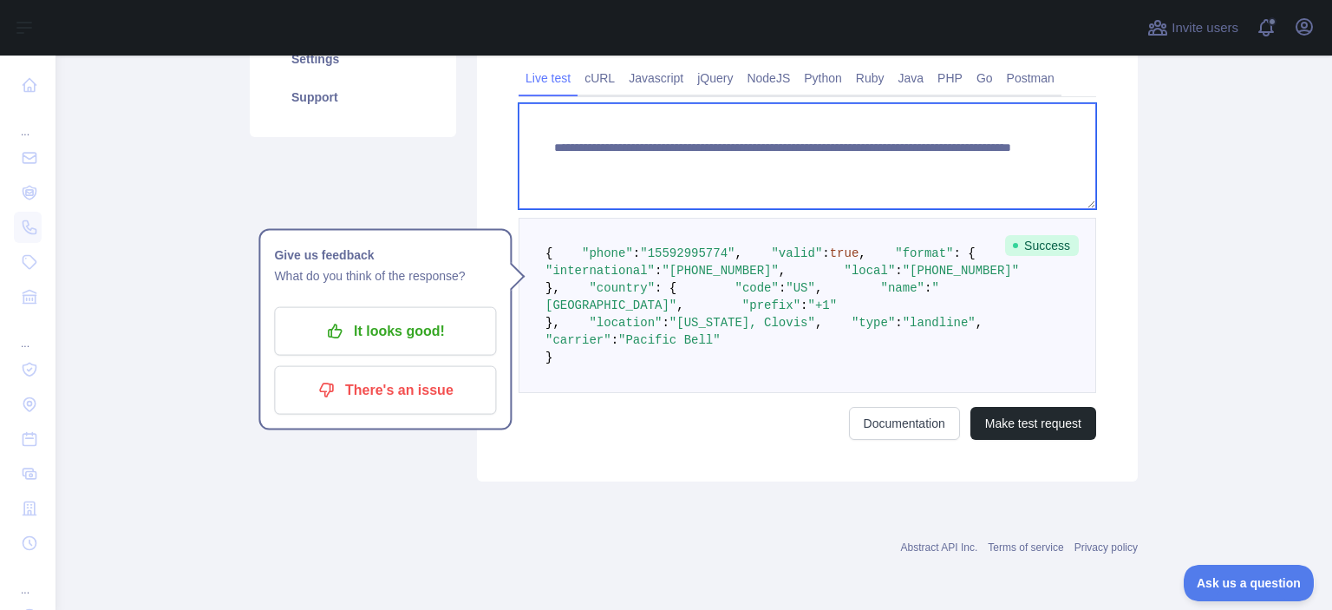
paste textarea
drag, startPoint x: 854, startPoint y: 155, endPoint x: 970, endPoint y: 229, distance: 137.7
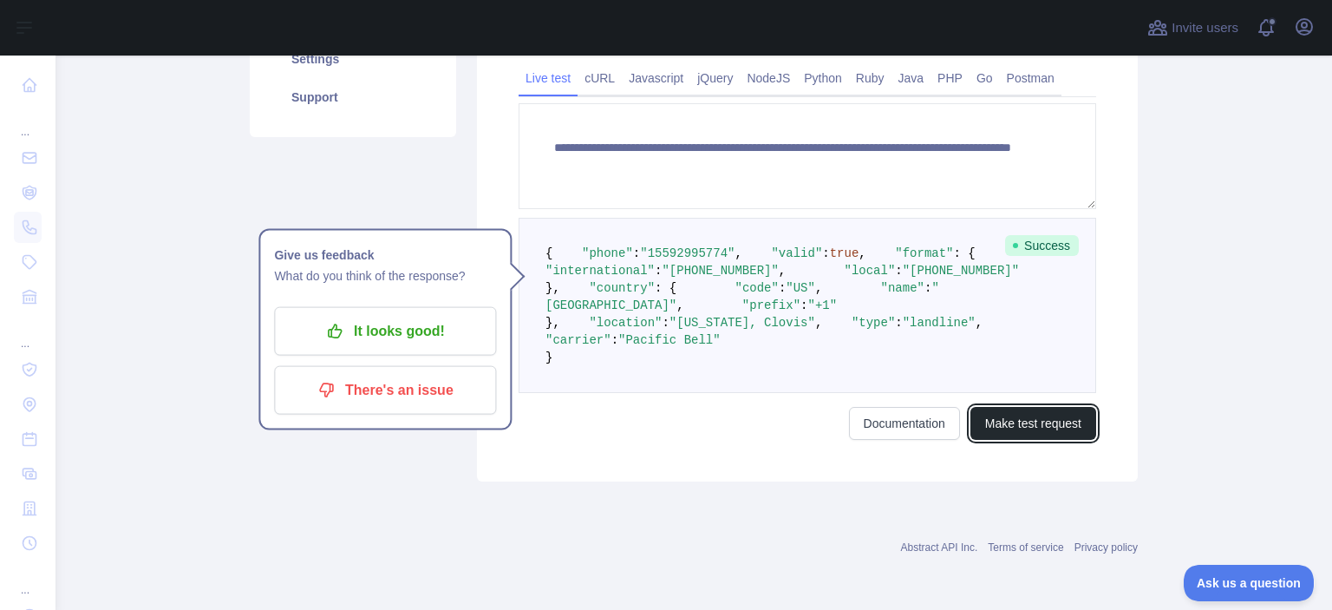
click at [1031, 440] on button "Make test request" at bounding box center [1034, 423] width 126 height 33
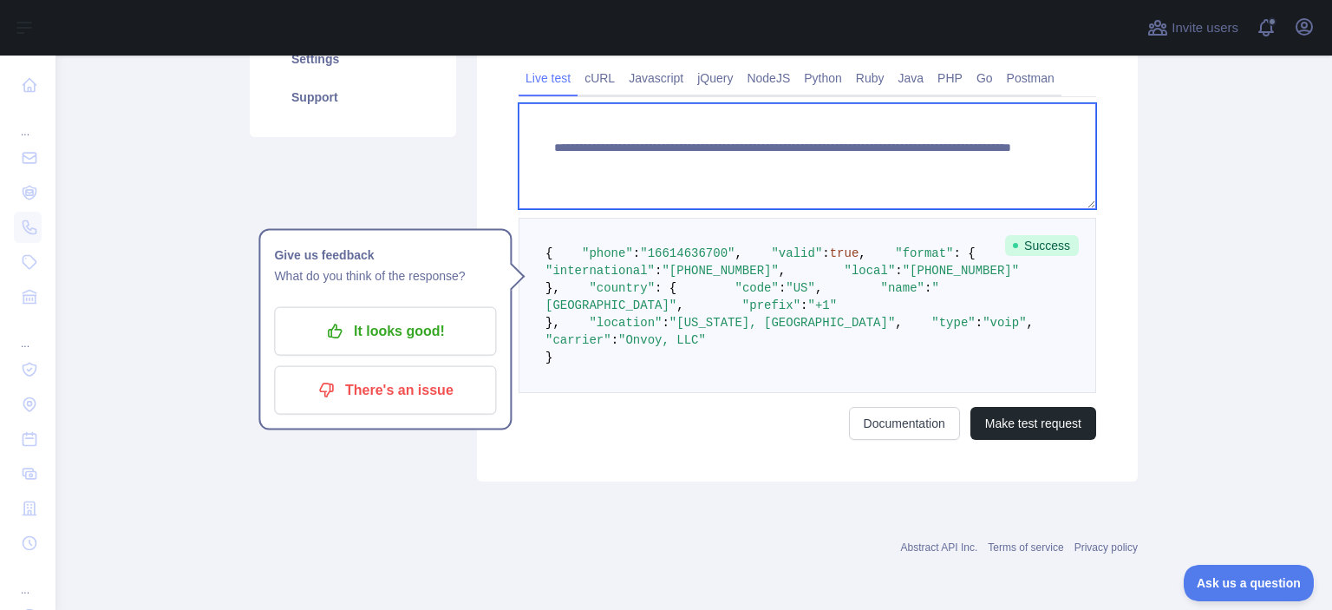
paste textarea
drag, startPoint x: 848, startPoint y: 153, endPoint x: 968, endPoint y: 175, distance: 121.8
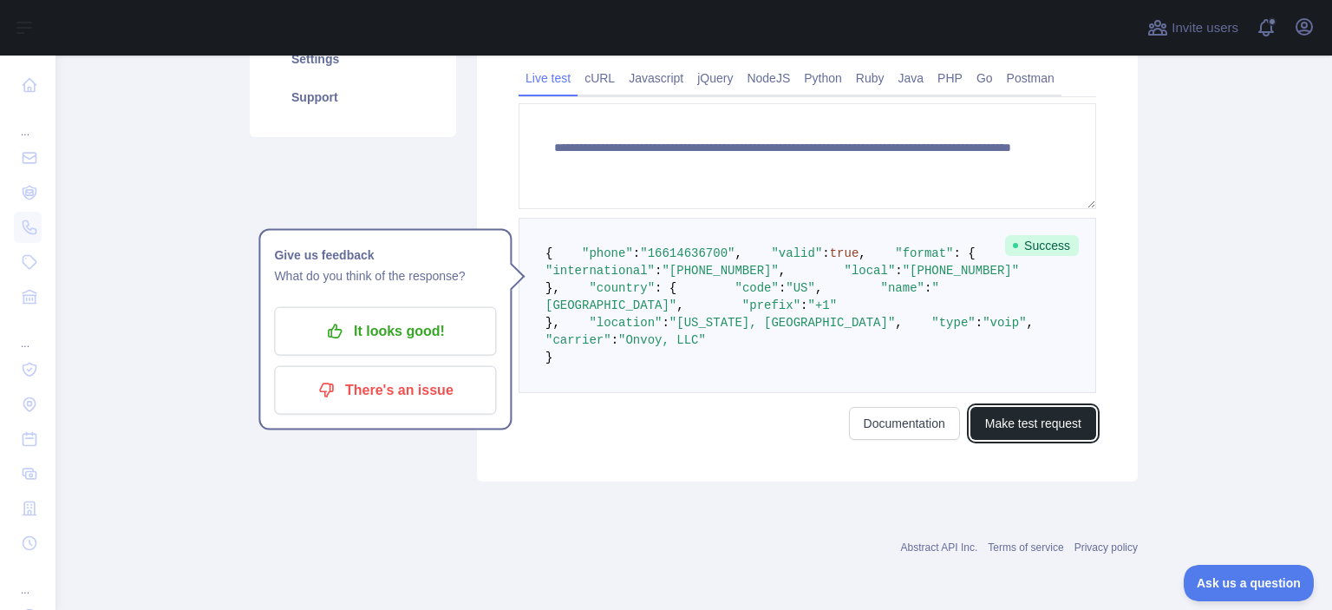
click at [1012, 440] on button "Make test request" at bounding box center [1034, 423] width 126 height 33
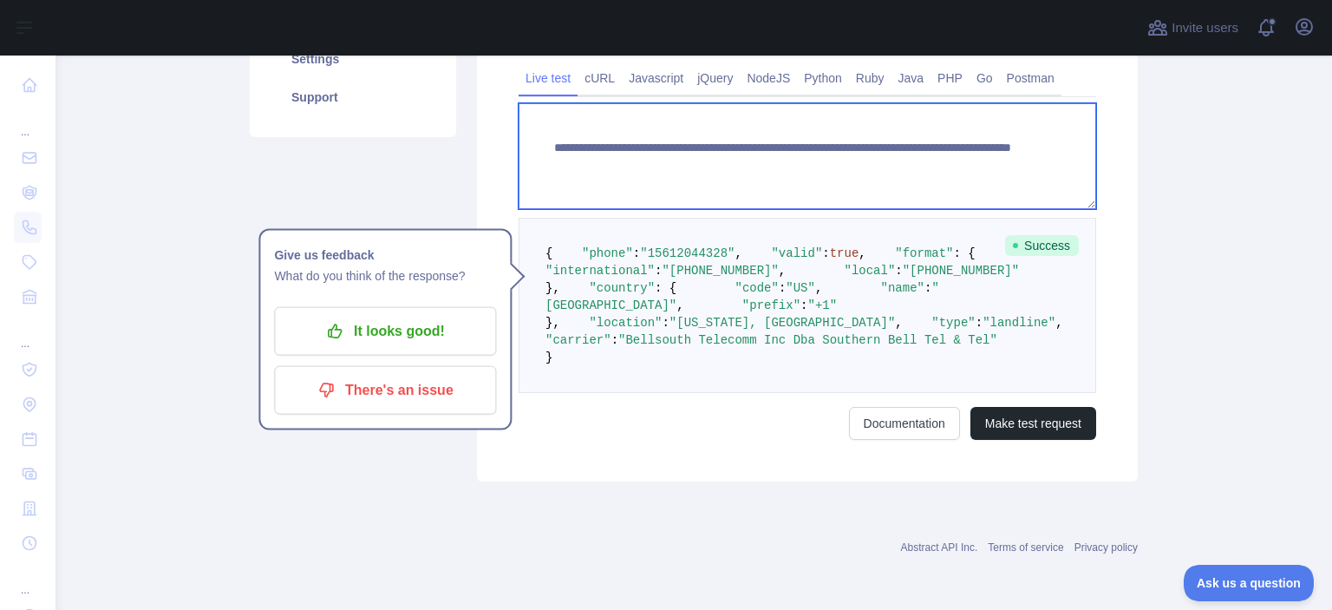
paste textarea
drag, startPoint x: 848, startPoint y: 151, endPoint x: 941, endPoint y: 174, distance: 95.7
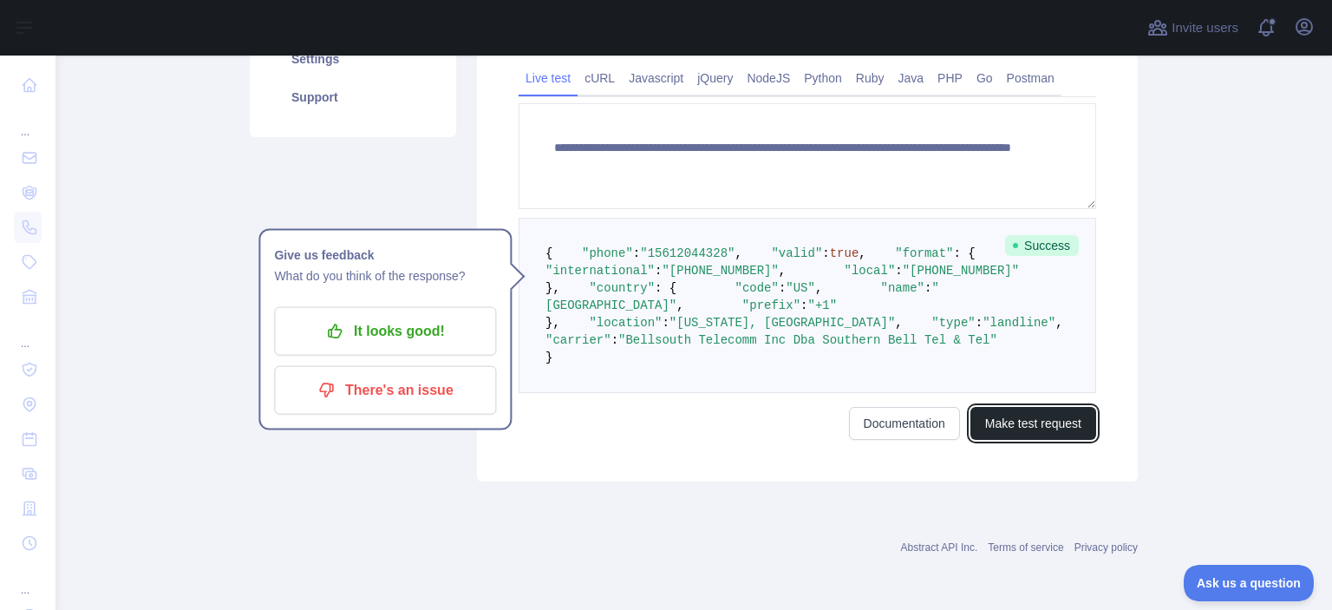
click at [1024, 440] on button "Make test request" at bounding box center [1034, 423] width 126 height 33
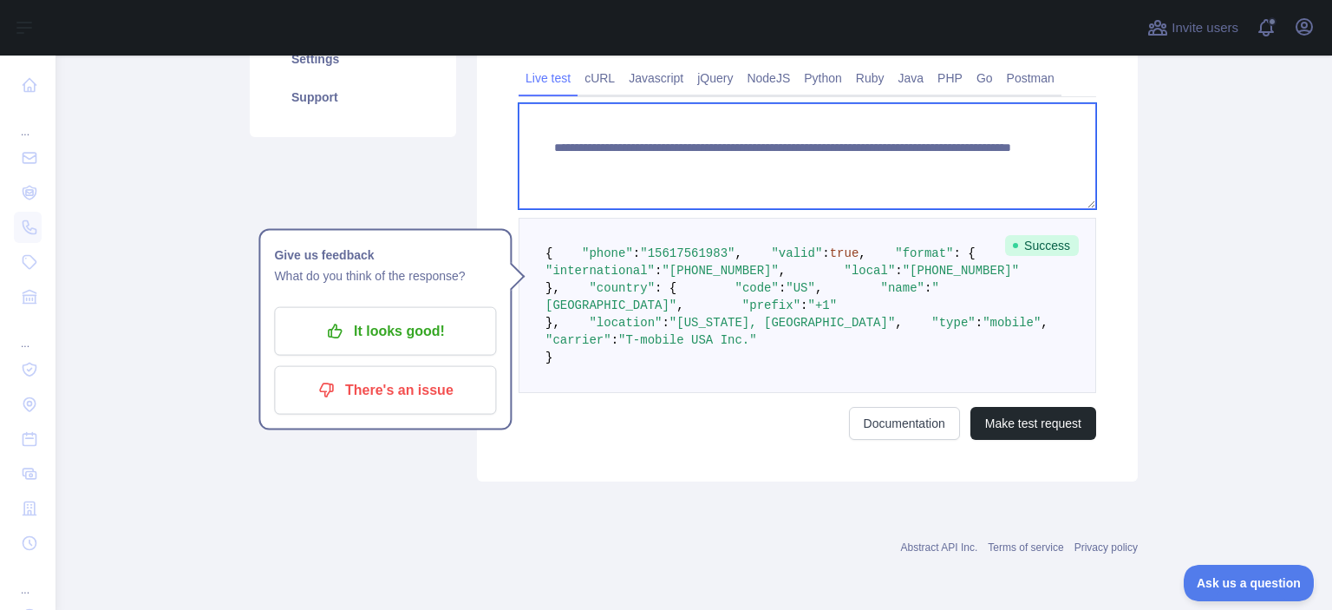
paste textarea
drag, startPoint x: 850, startPoint y: 154, endPoint x: 992, endPoint y: 183, distance: 145.1
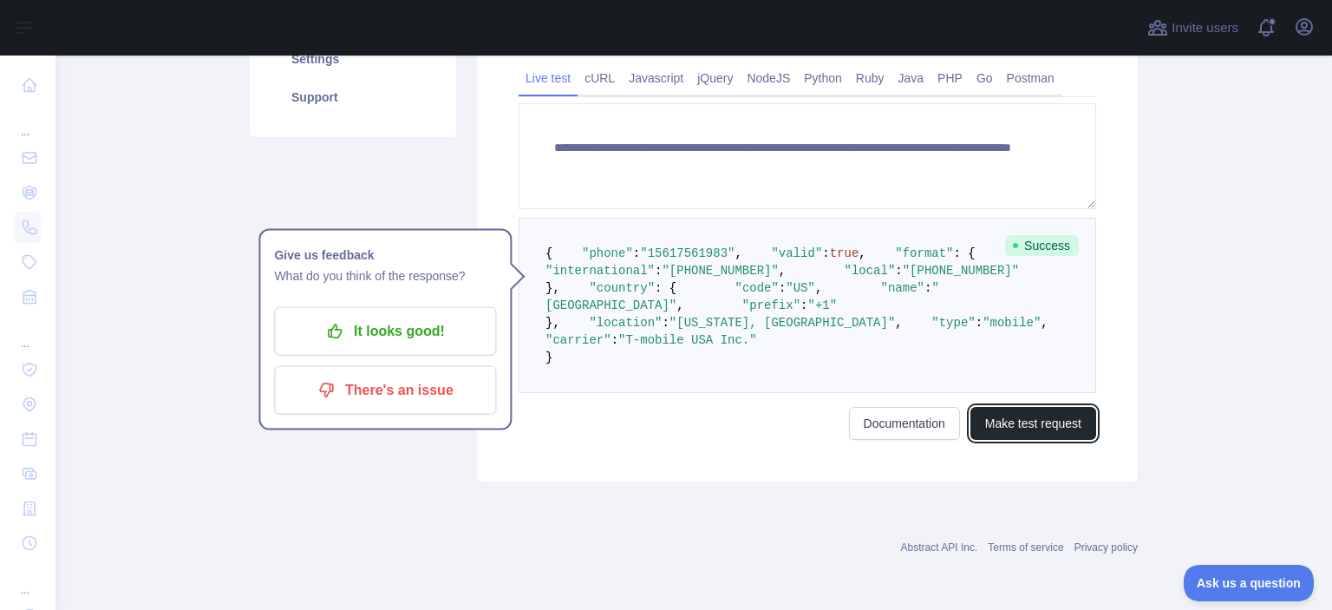
click at [1033, 440] on button "Make test request" at bounding box center [1034, 423] width 126 height 33
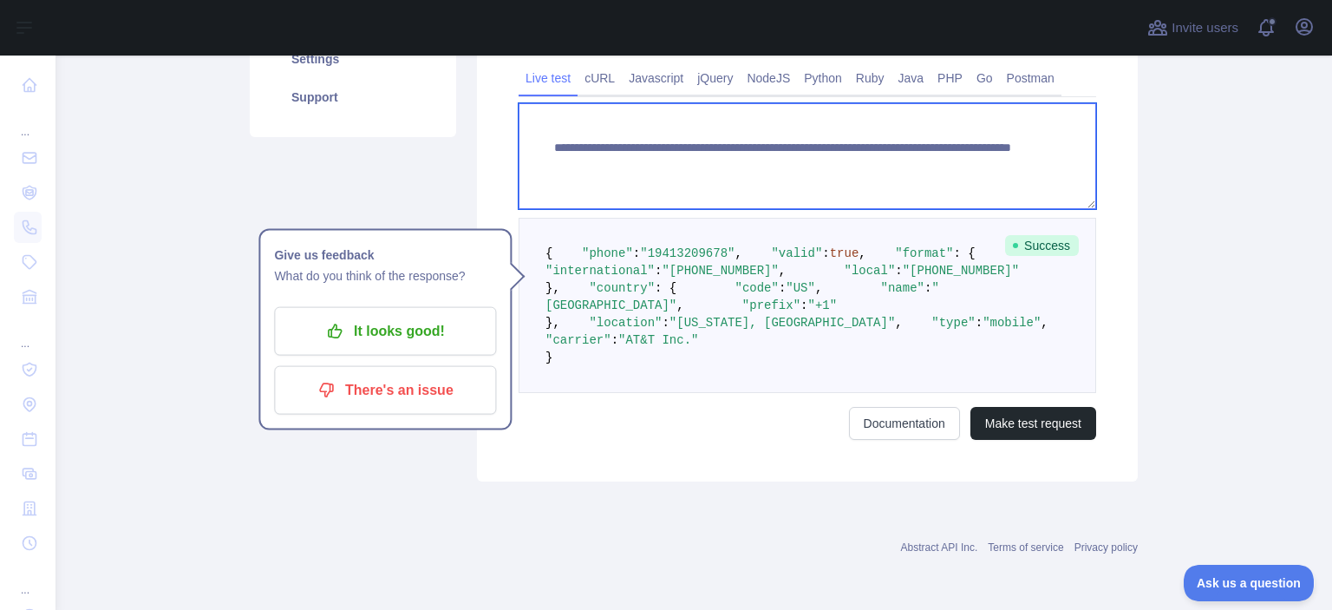
paste textarea
drag, startPoint x: 852, startPoint y: 152, endPoint x: 983, endPoint y: 164, distance: 131.6
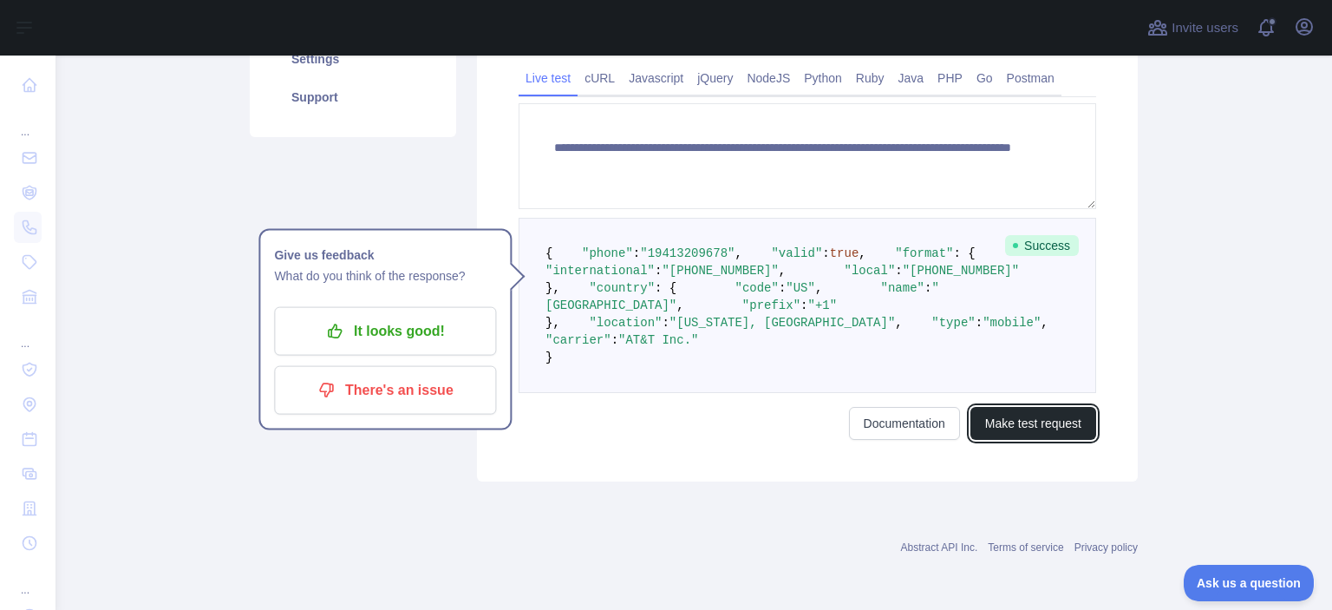
click at [1041, 440] on button "Make test request" at bounding box center [1034, 423] width 126 height 33
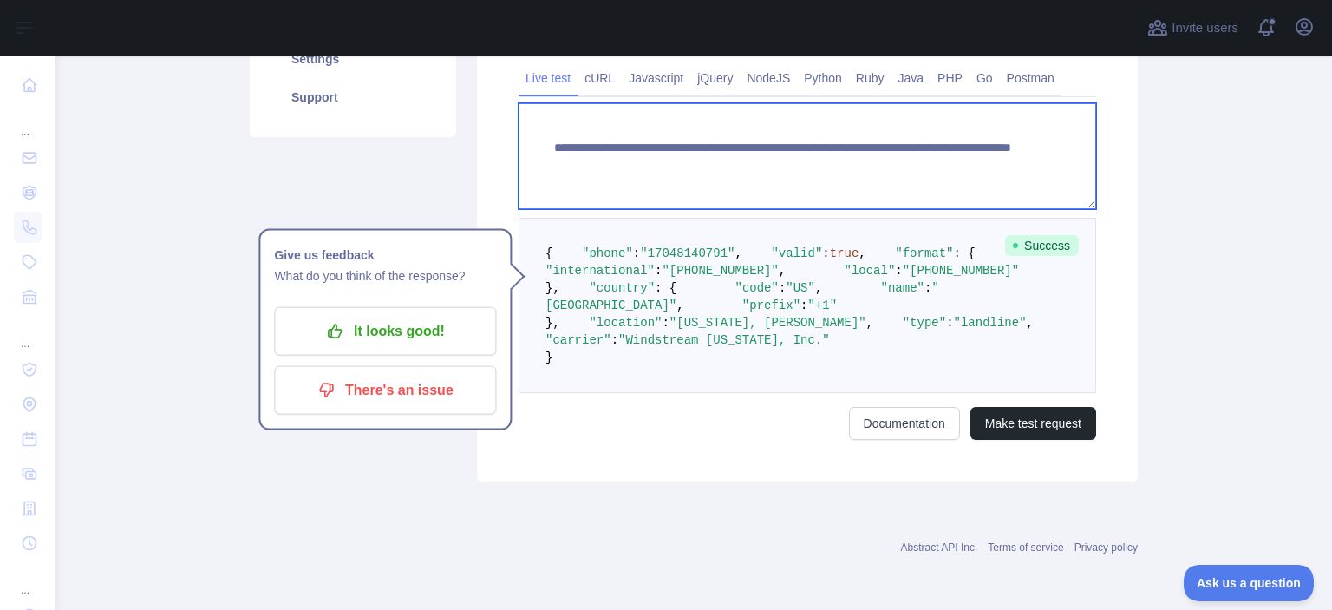
paste textarea
drag, startPoint x: 849, startPoint y: 160, endPoint x: 983, endPoint y: 259, distance: 166.2
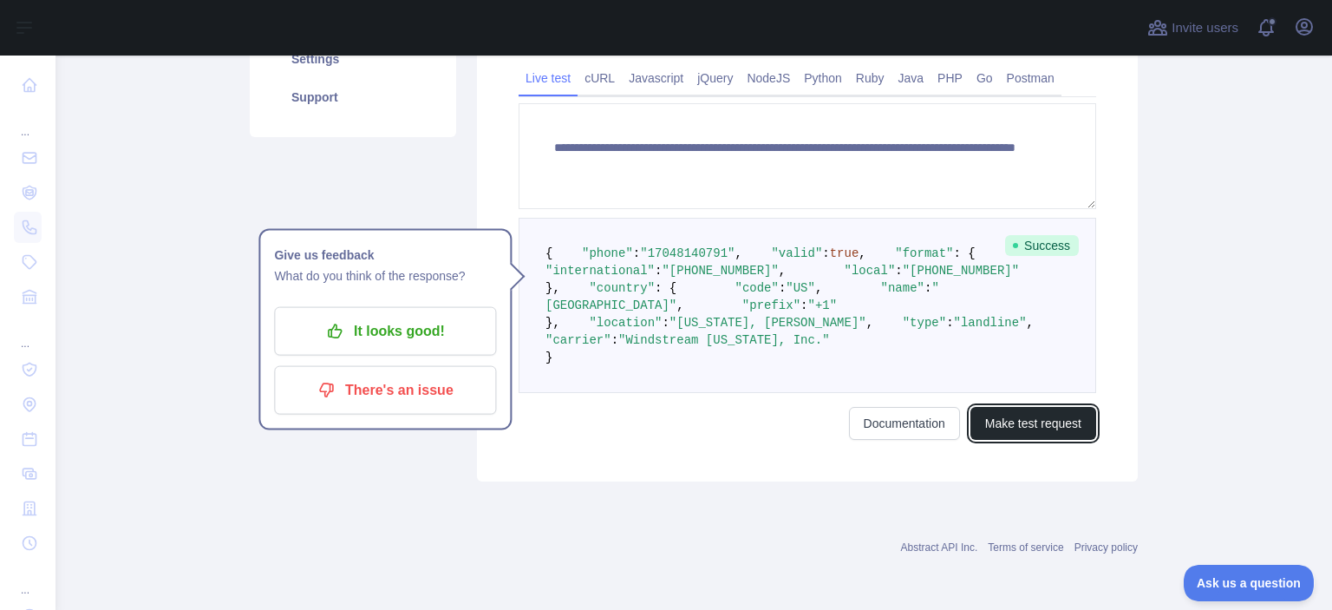
click at [1017, 440] on button "Make test request" at bounding box center [1034, 423] width 126 height 33
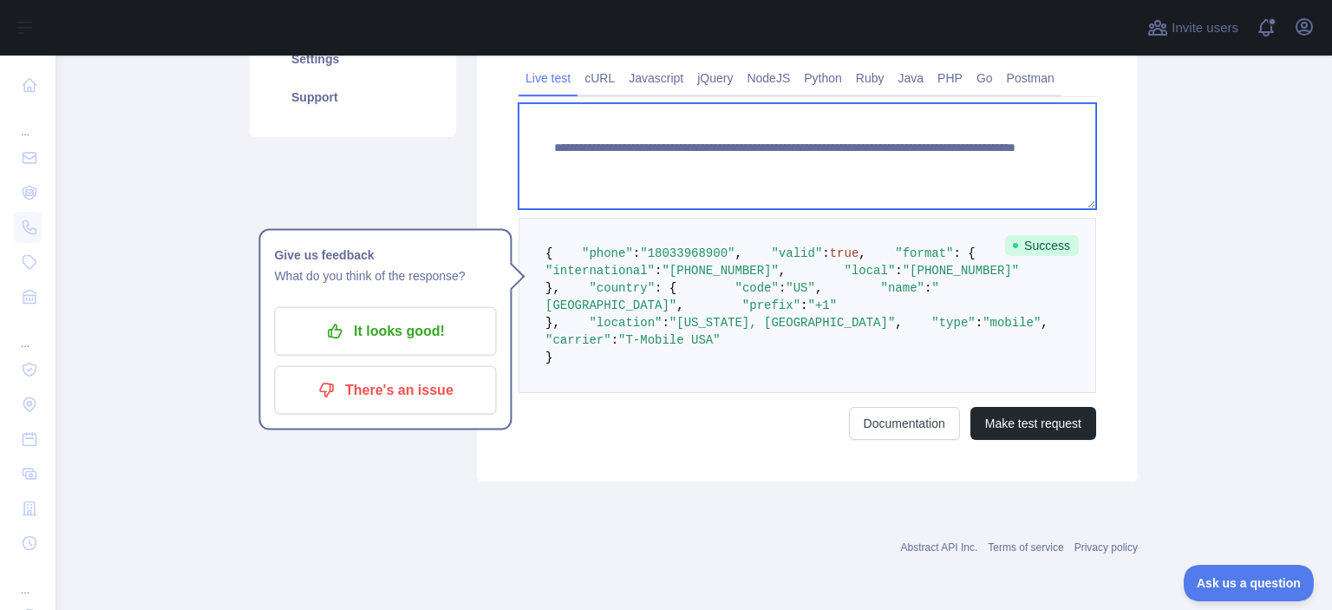
paste textarea
drag, startPoint x: 854, startPoint y: 154, endPoint x: 977, endPoint y: 159, distance: 123.3
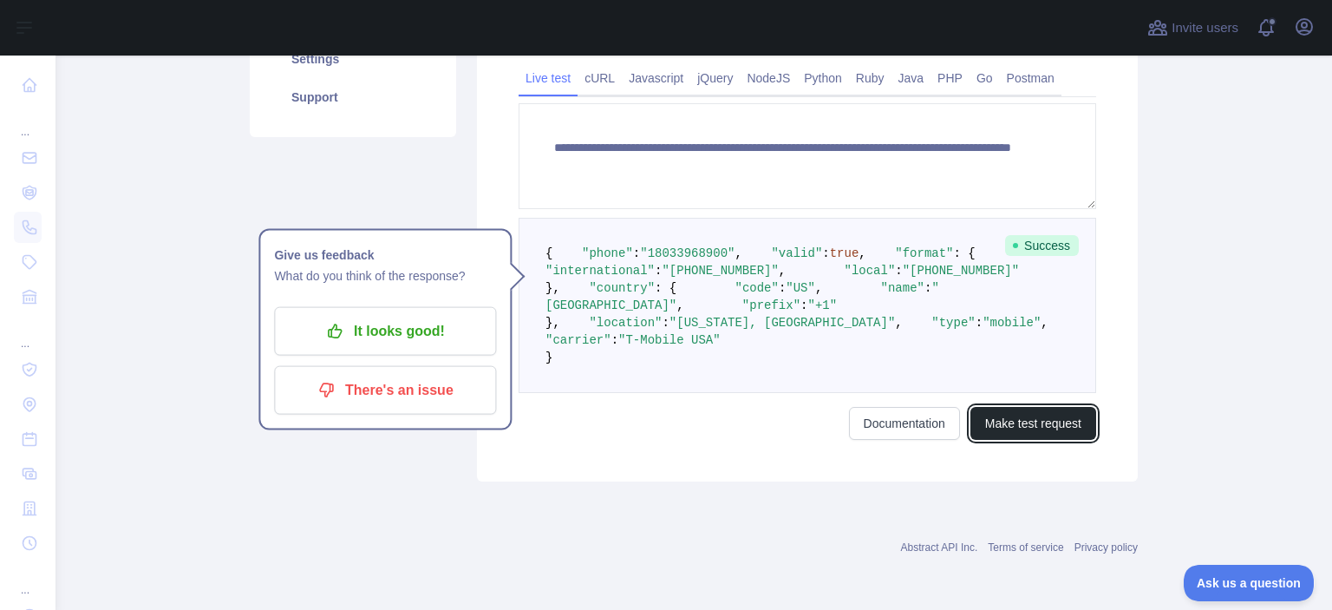
click at [1018, 440] on button "Make test request" at bounding box center [1034, 423] width 126 height 33
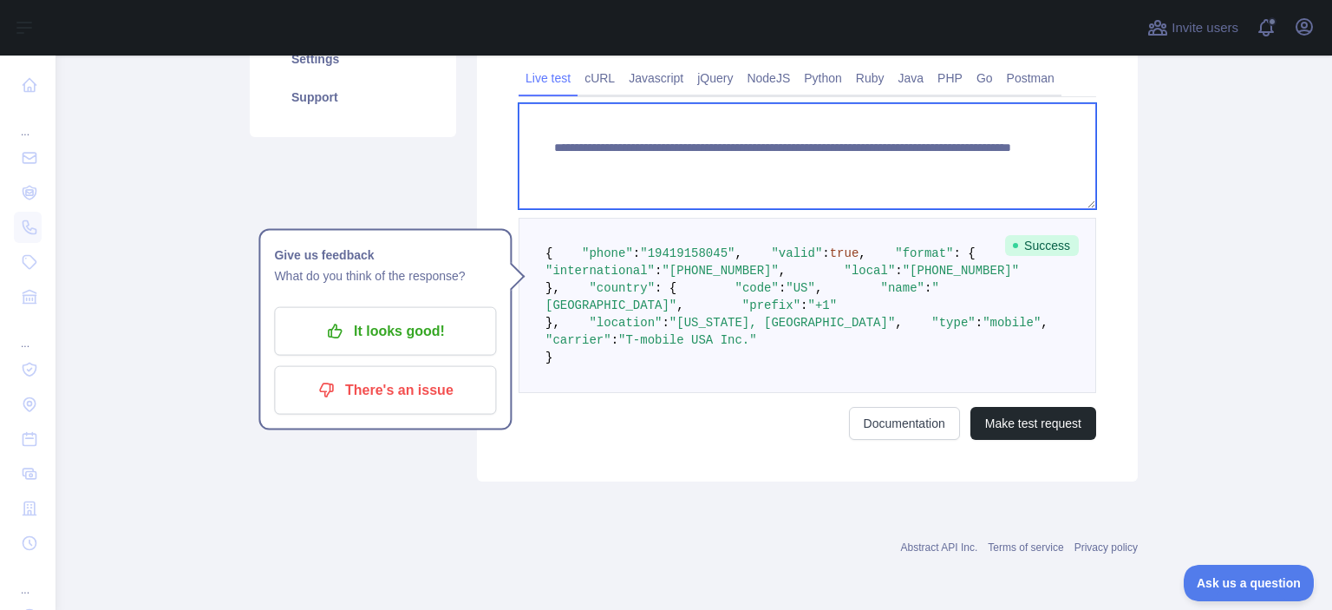
paste textarea
drag, startPoint x: 850, startPoint y: 152, endPoint x: 973, endPoint y: 173, distance: 124.9
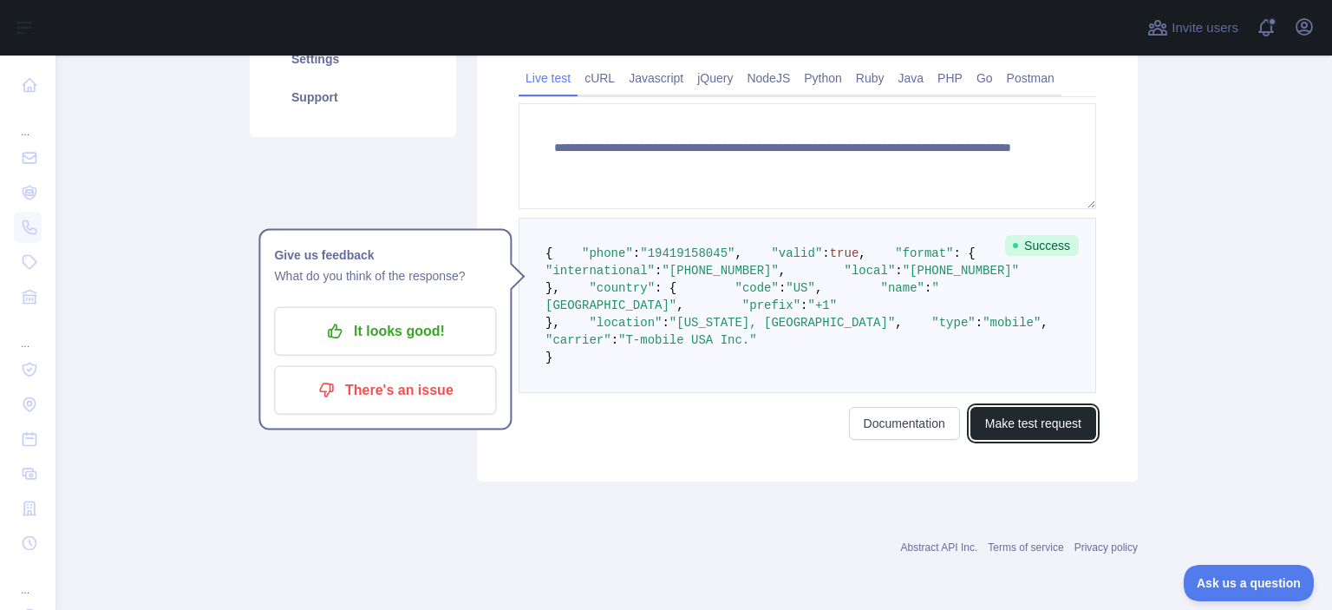
click at [1011, 440] on button "Make test request" at bounding box center [1034, 423] width 126 height 33
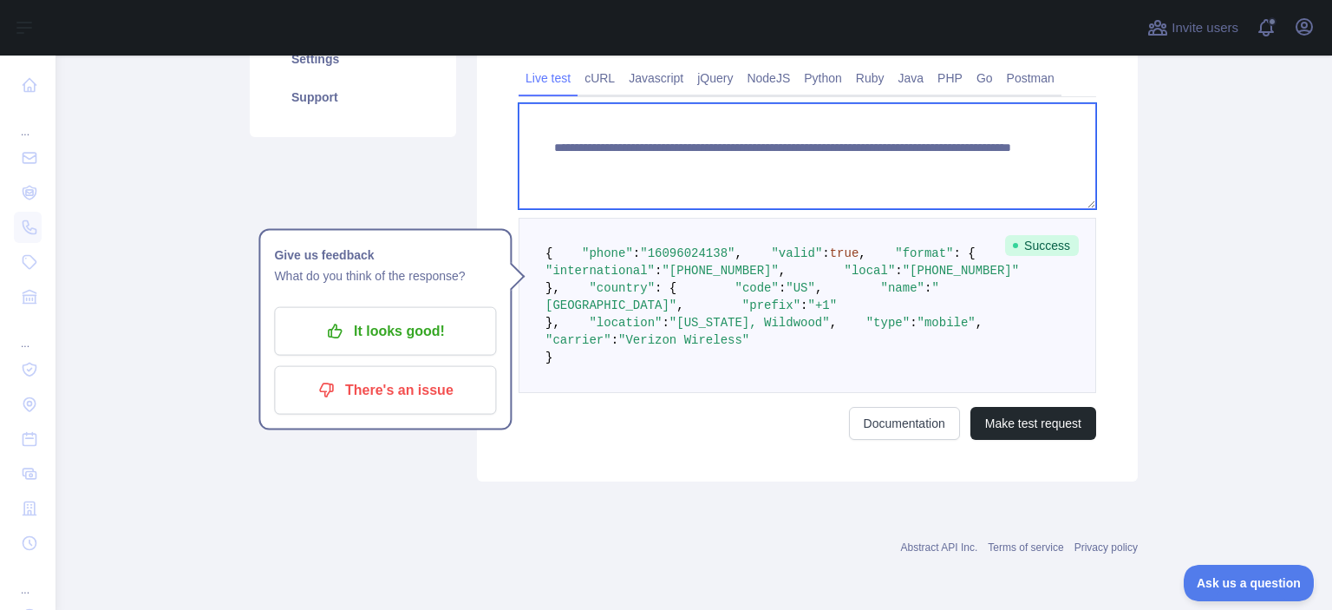
paste textarea
drag, startPoint x: 852, startPoint y: 161, endPoint x: 985, endPoint y: 225, distance: 147.1
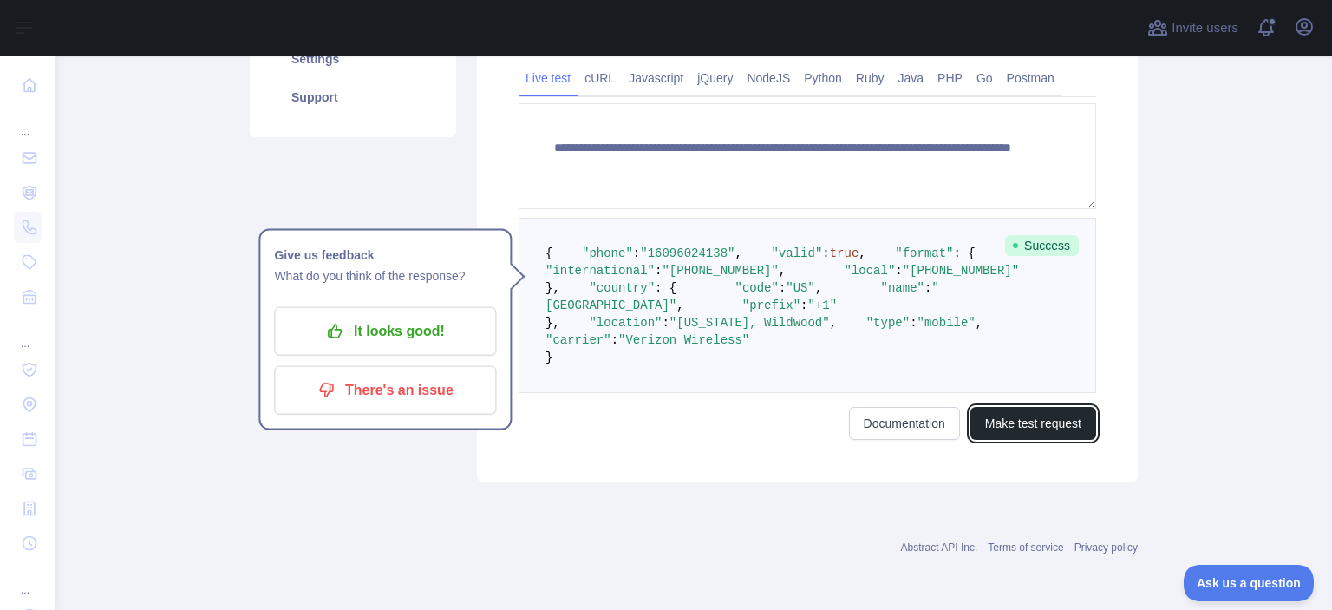
click at [1023, 440] on button "Make test request" at bounding box center [1034, 423] width 126 height 33
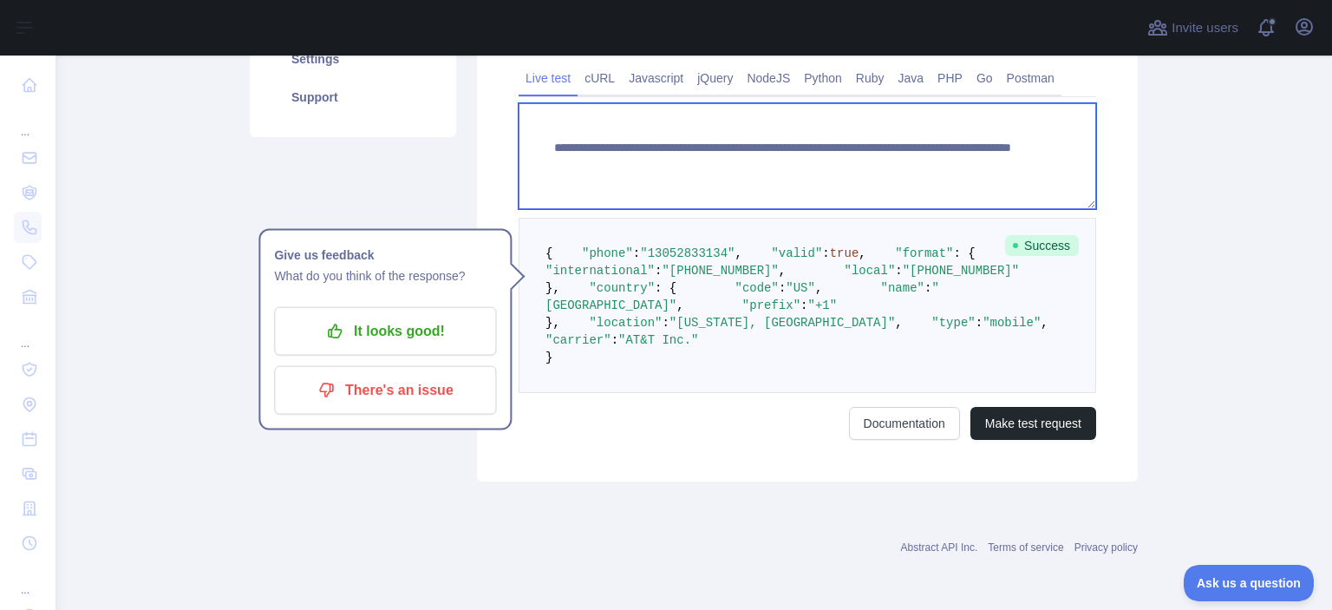
paste textarea
drag, startPoint x: 918, startPoint y: 163, endPoint x: 848, endPoint y: 149, distance: 71.6
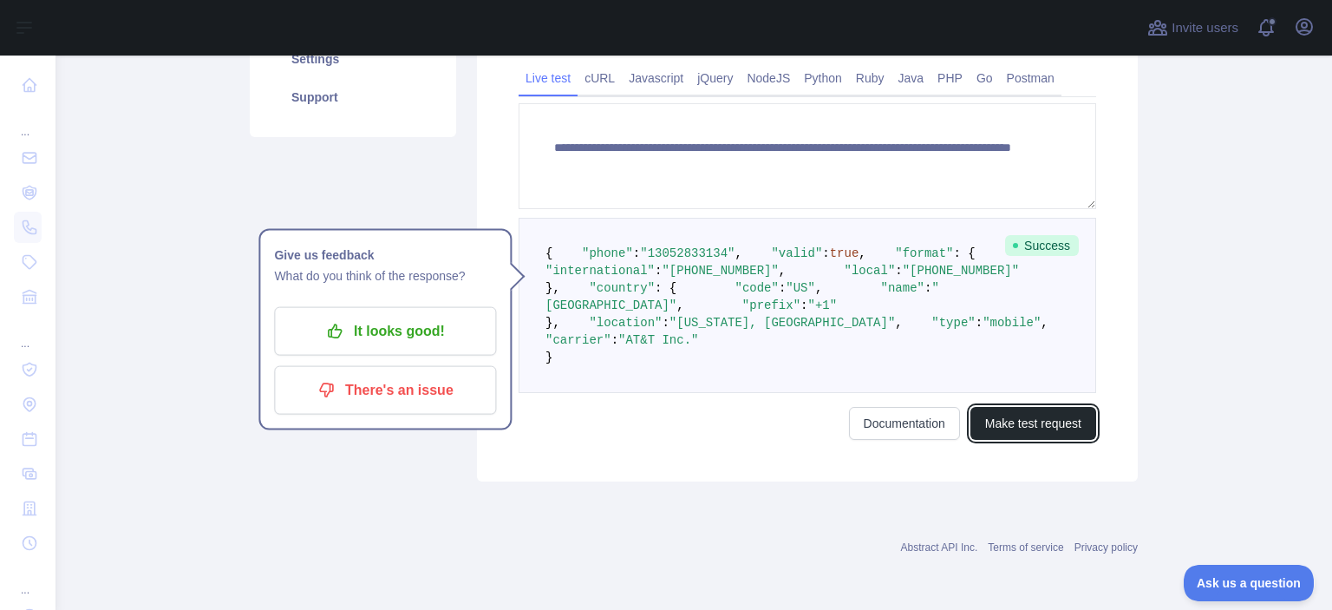
click at [1031, 440] on button "Make test request" at bounding box center [1034, 423] width 126 height 33
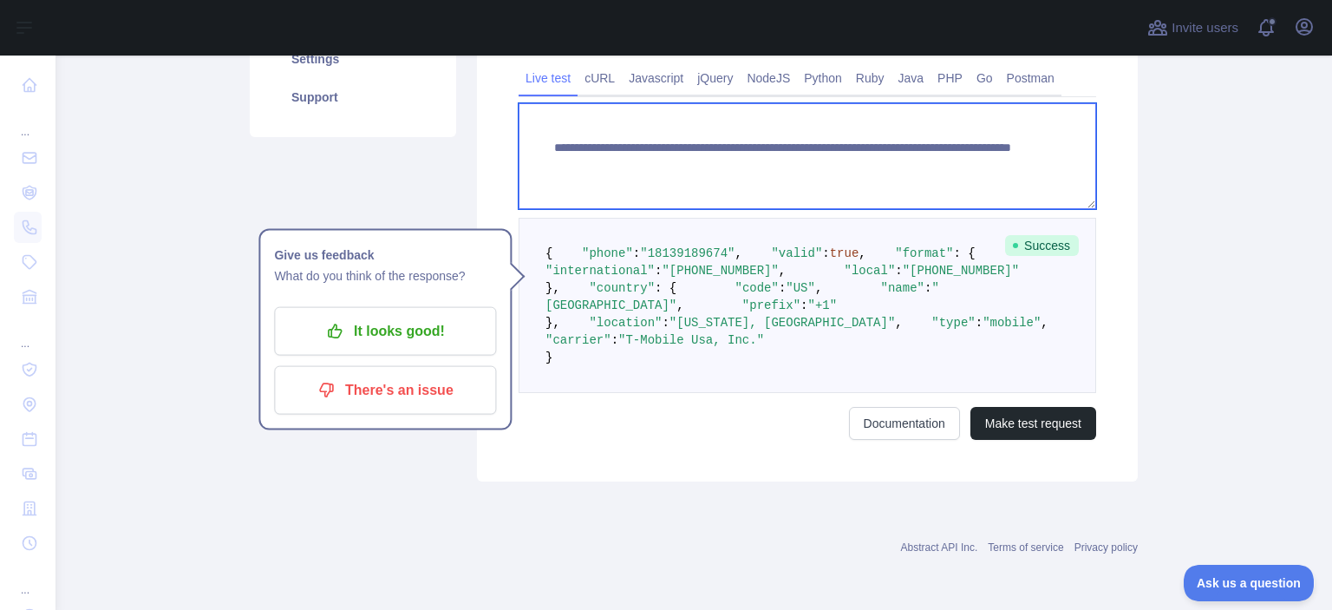
paste textarea
drag, startPoint x: 850, startPoint y: 159, endPoint x: 996, endPoint y: 184, distance: 147.9
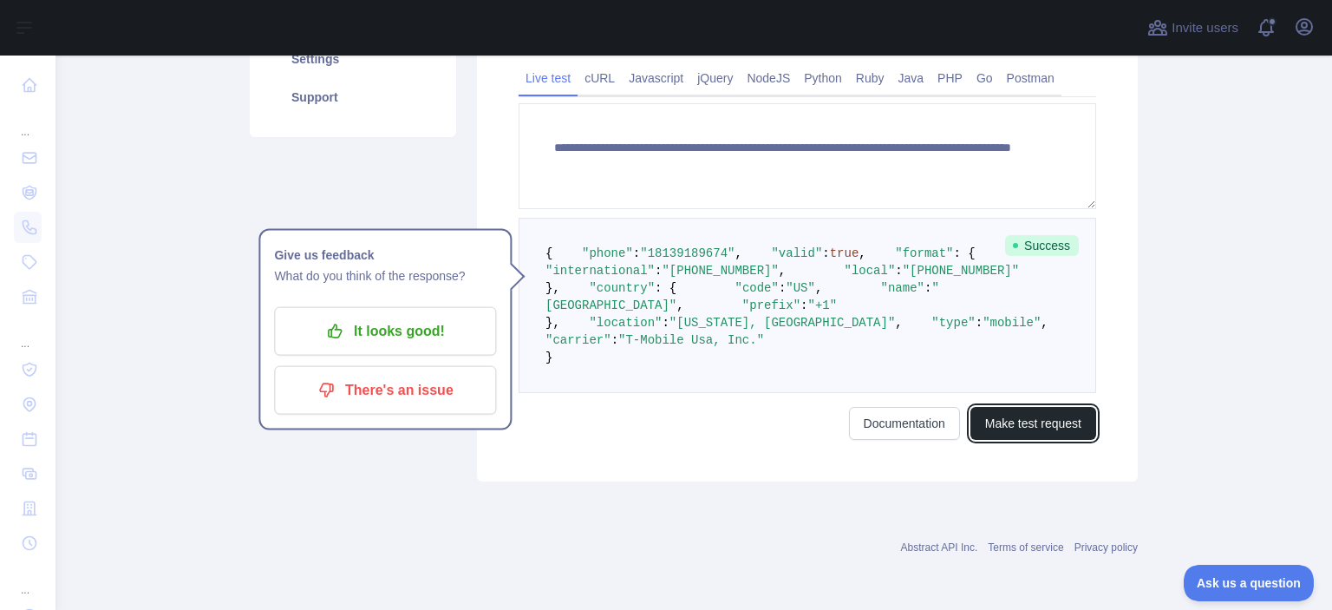
click at [1019, 440] on button "Make test request" at bounding box center [1034, 423] width 126 height 33
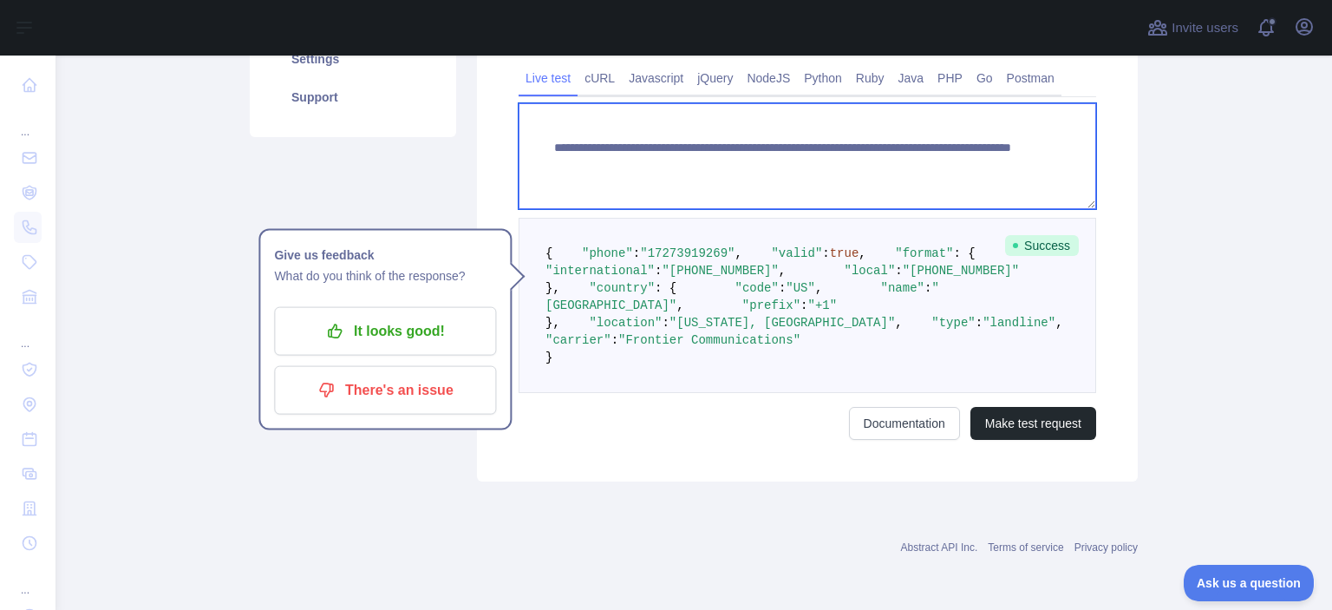
paste textarea
drag, startPoint x: 850, startPoint y: 154, endPoint x: 1006, endPoint y: 178, distance: 158.0
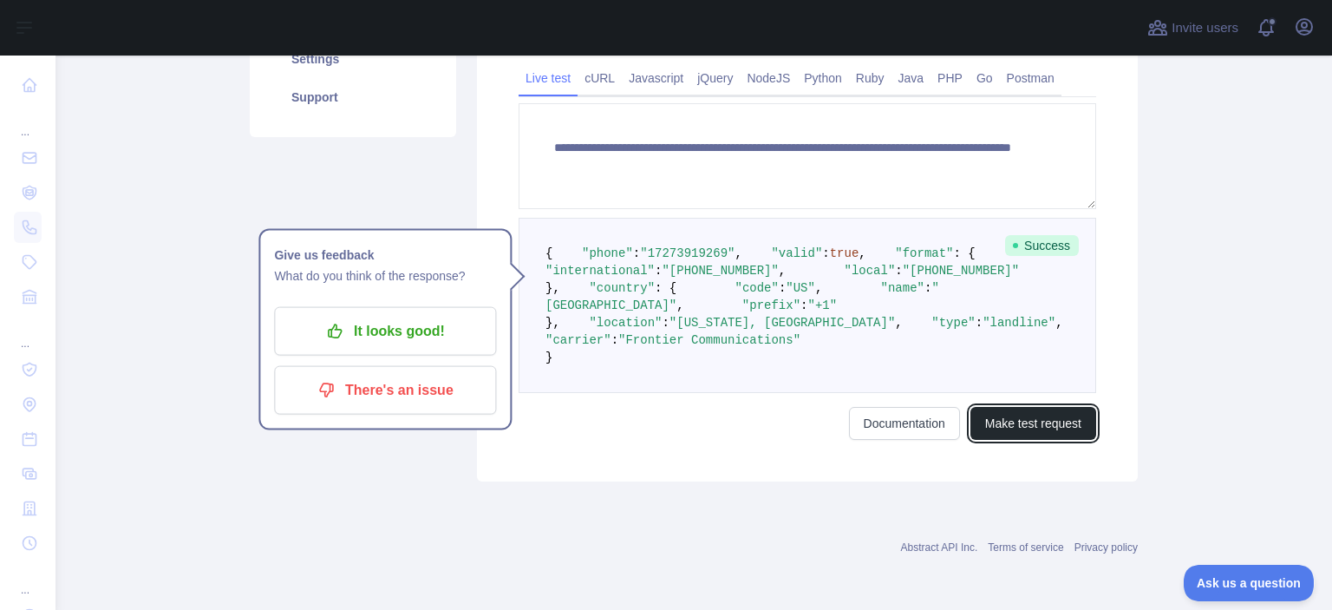
drag, startPoint x: 1002, startPoint y: 573, endPoint x: 1000, endPoint y: 555, distance: 17.4
click at [1003, 440] on button "Make test request" at bounding box center [1034, 423] width 126 height 33
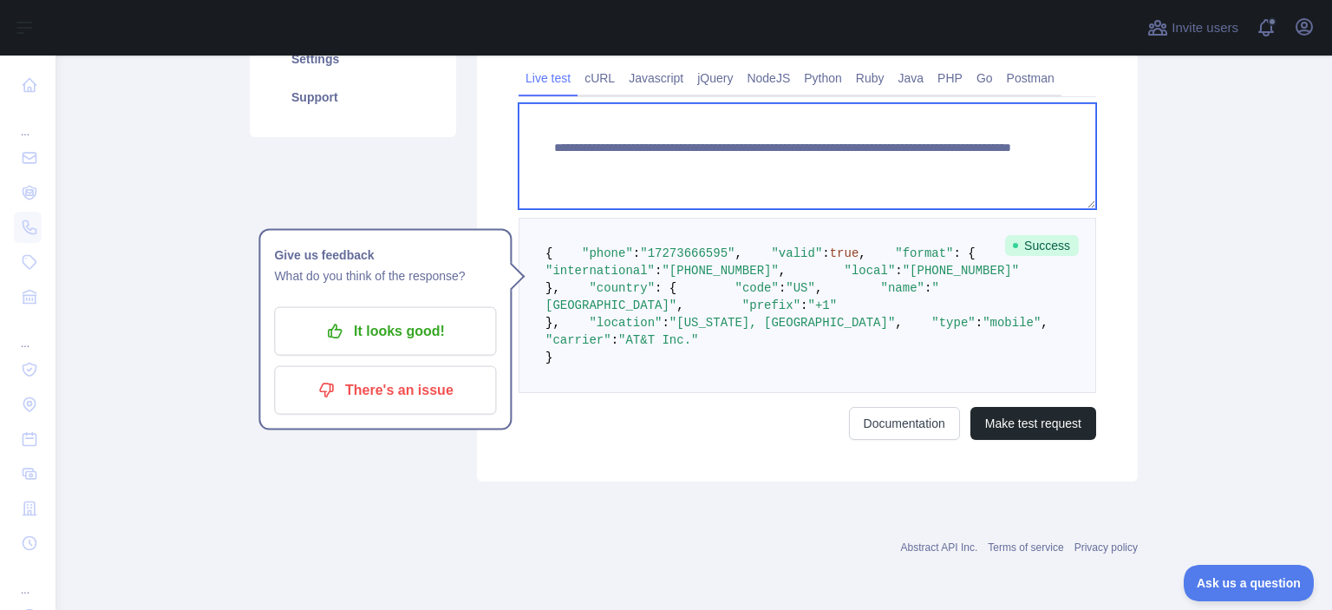
paste textarea
drag, startPoint x: 850, startPoint y: 154, endPoint x: 957, endPoint y: 182, distance: 110.5
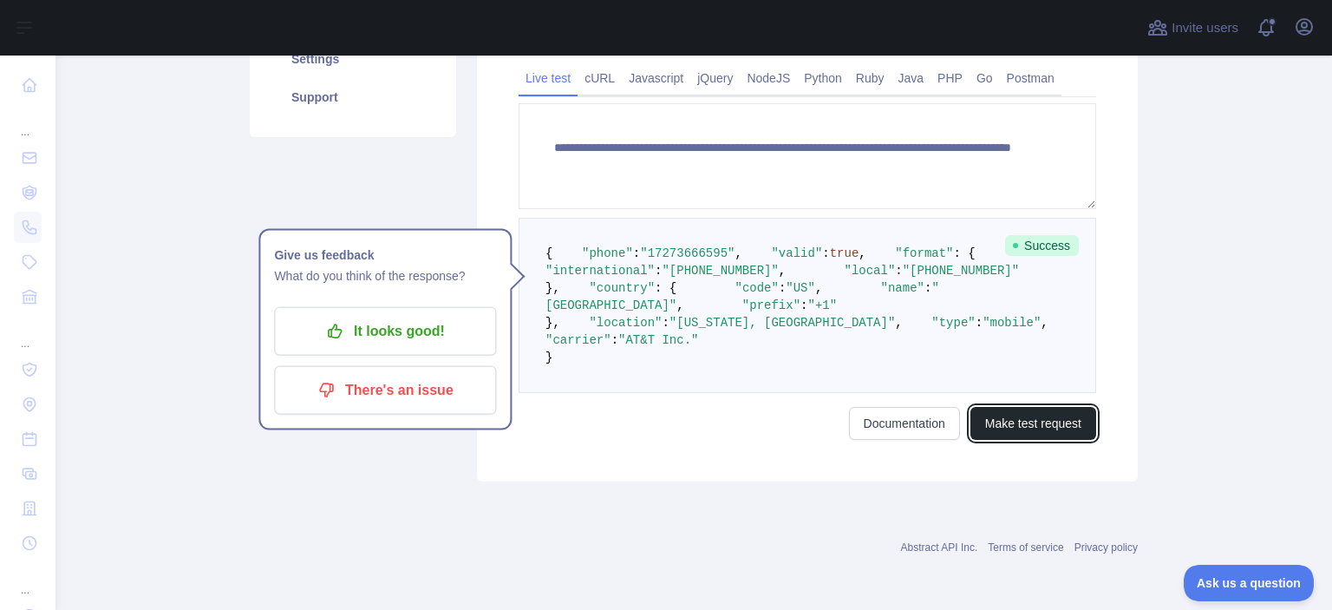
click at [1019, 440] on button "Make test request" at bounding box center [1034, 423] width 126 height 33
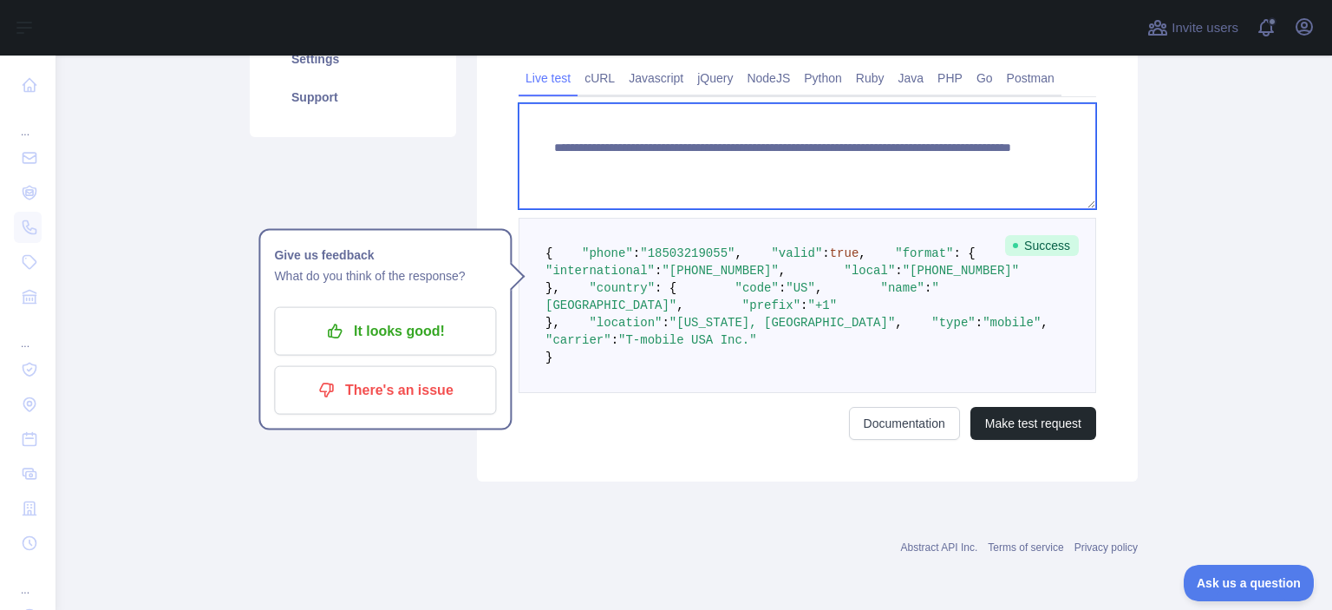
paste textarea
drag, startPoint x: 849, startPoint y: 155, endPoint x: 983, endPoint y: 173, distance: 134.8
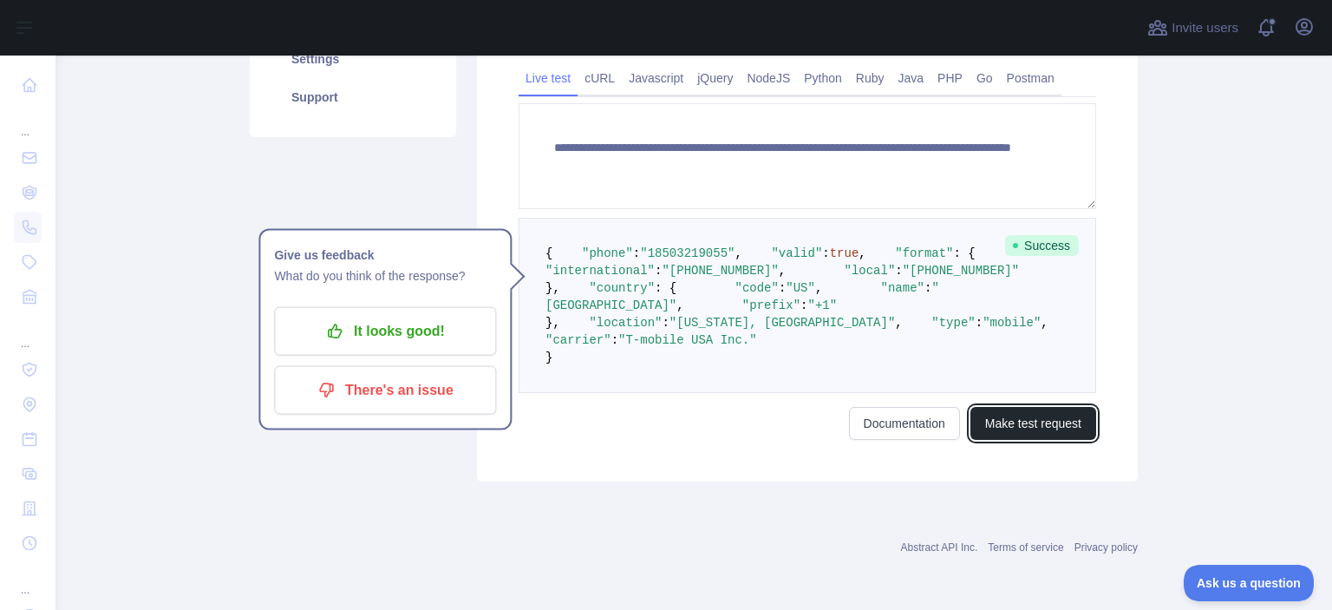
click at [1017, 440] on button "Make test request" at bounding box center [1034, 423] width 126 height 33
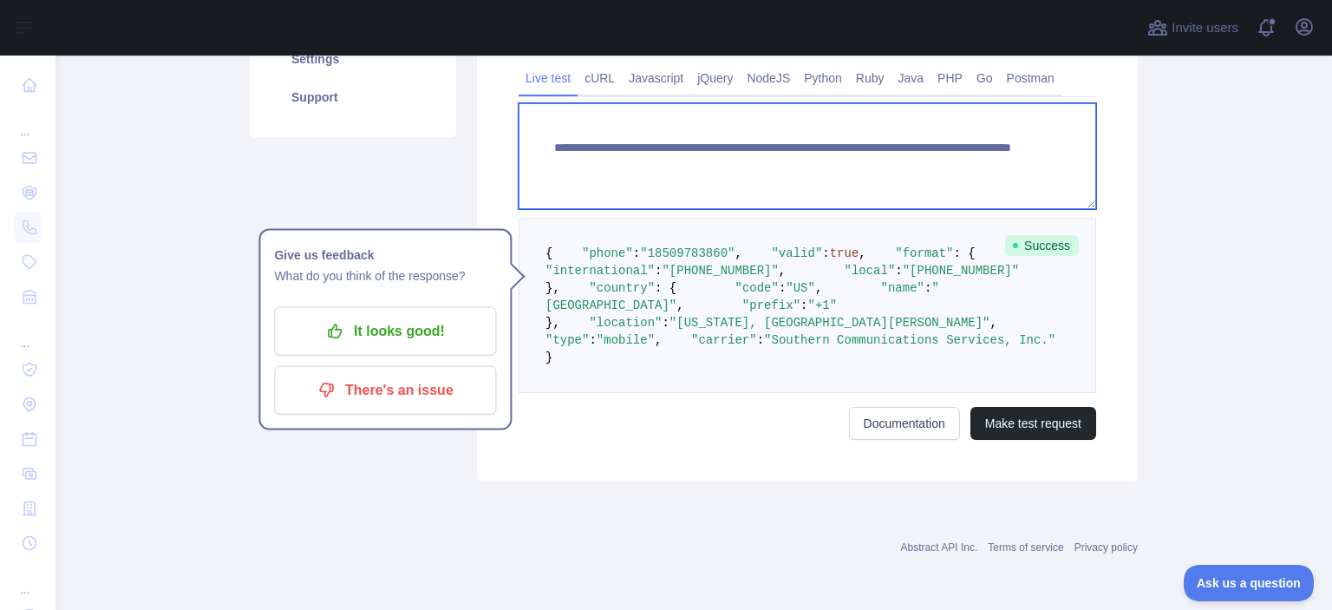
paste textarea
drag, startPoint x: 847, startPoint y: 160, endPoint x: 936, endPoint y: 176, distance: 90.7
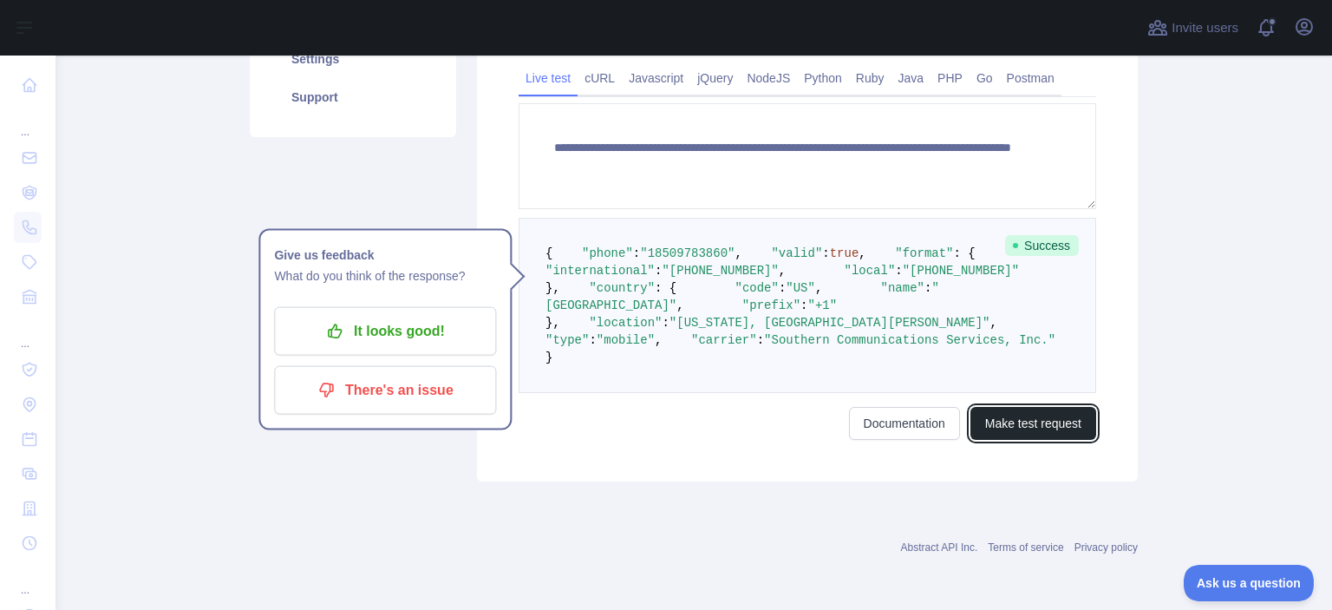
click at [1006, 440] on button "Make test request" at bounding box center [1034, 423] width 126 height 33
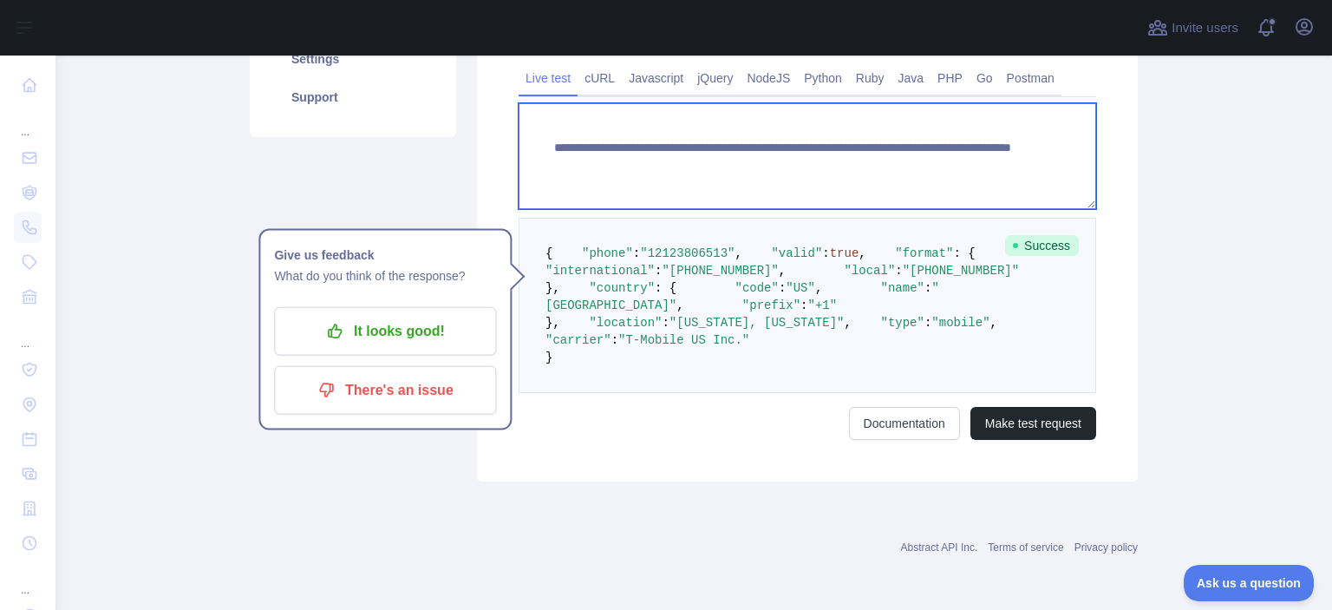
paste textarea
drag, startPoint x: 850, startPoint y: 156, endPoint x: 983, endPoint y: 176, distance: 134.2
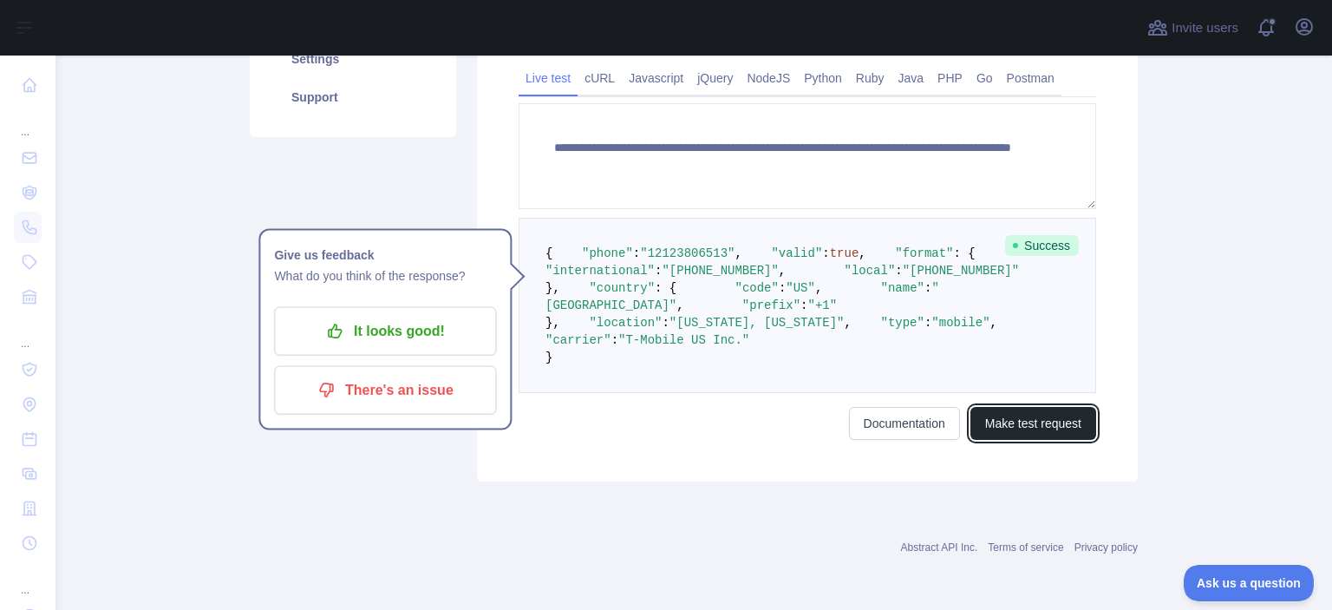
click at [1019, 440] on button "Make test request" at bounding box center [1034, 423] width 126 height 33
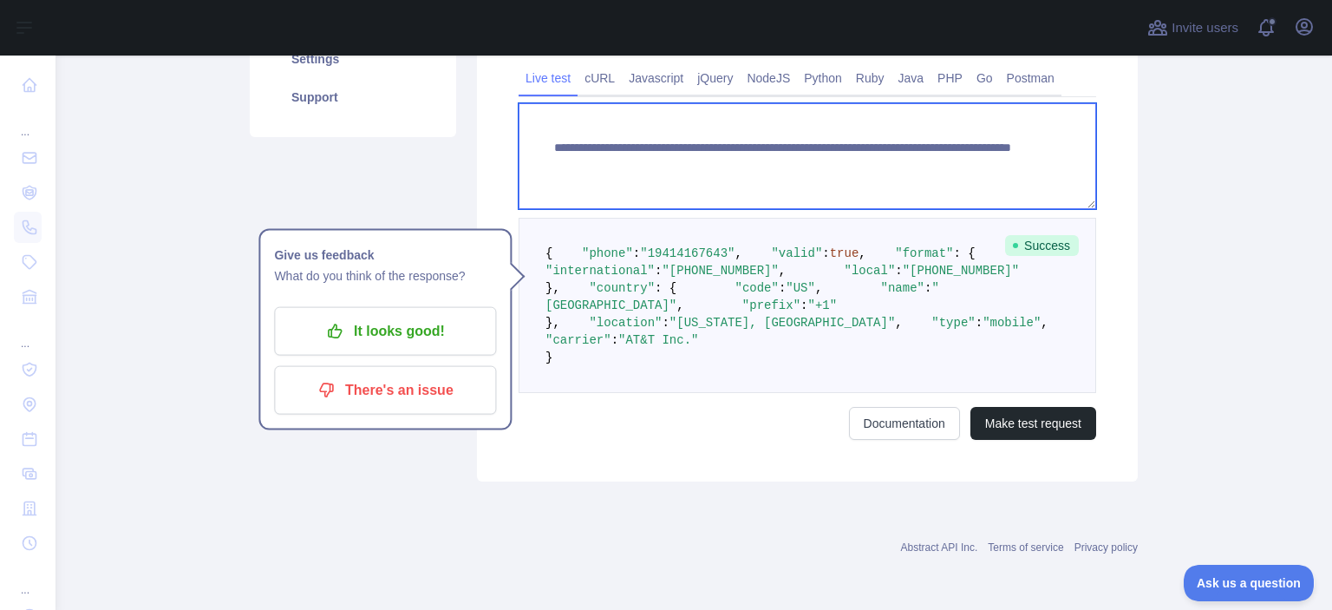
click at [852, 148] on textarea "**********" at bounding box center [808, 156] width 578 height 106
paste textarea "**********"
click at [1032, 166] on textarea "**********" at bounding box center [808, 156] width 578 height 106
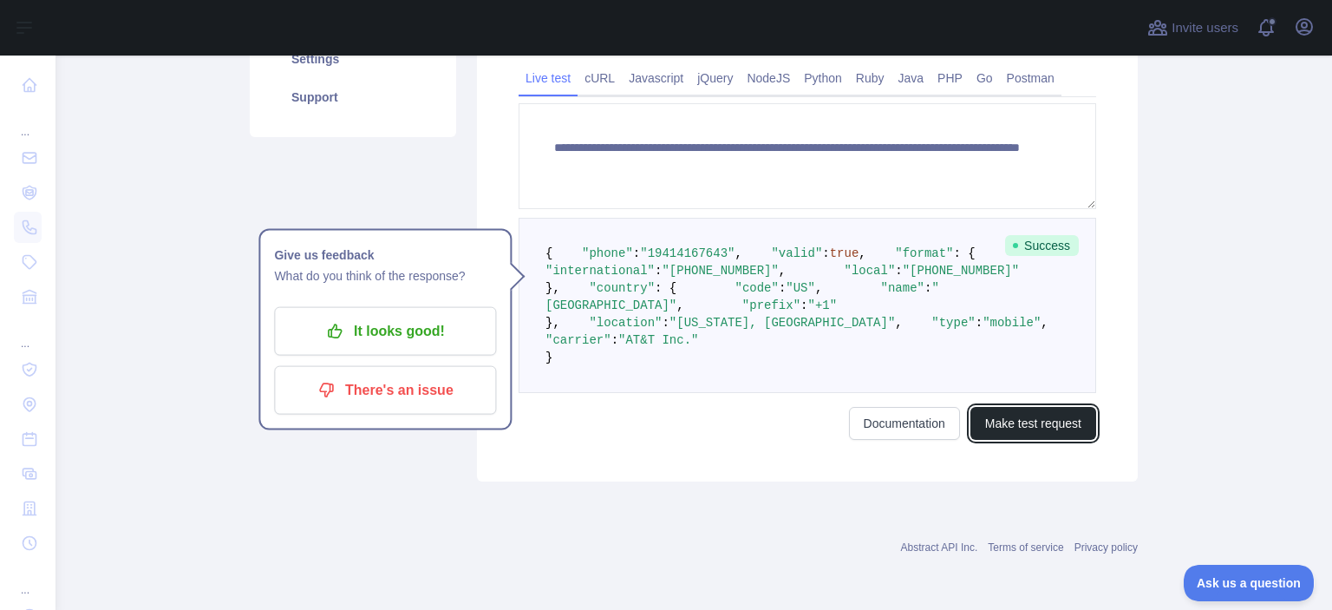
click at [1070, 440] on button "Make test request" at bounding box center [1034, 423] width 126 height 33
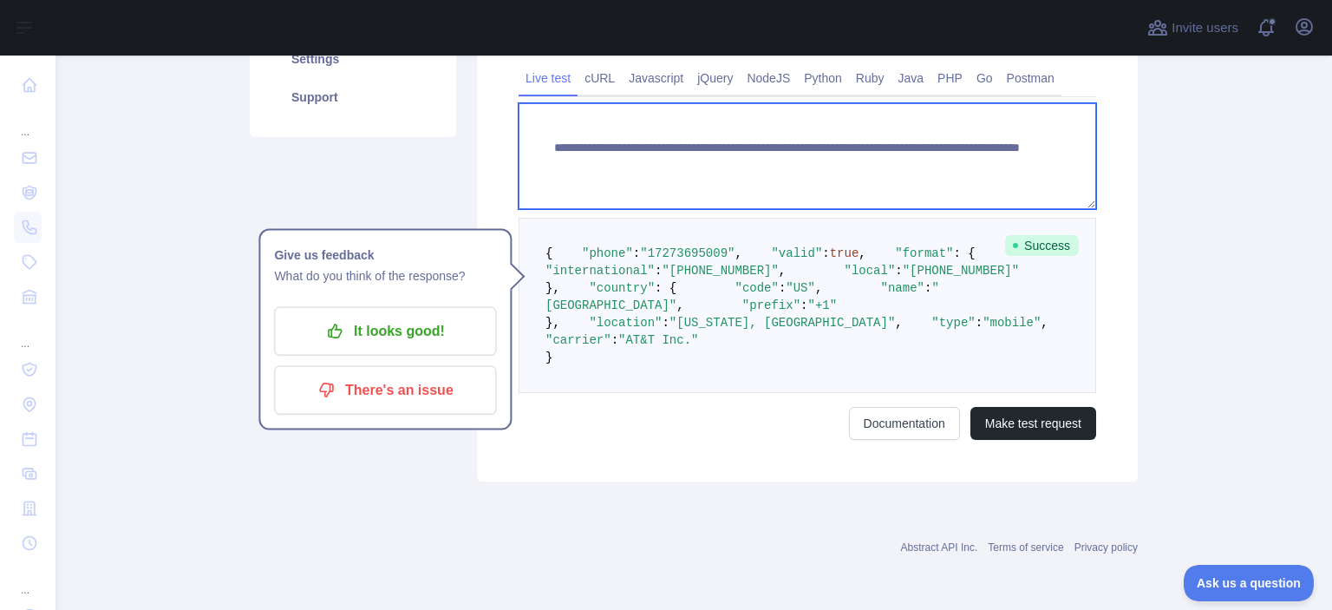
paste textarea
drag, startPoint x: 851, startPoint y: 150, endPoint x: 941, endPoint y: 177, distance: 94.1
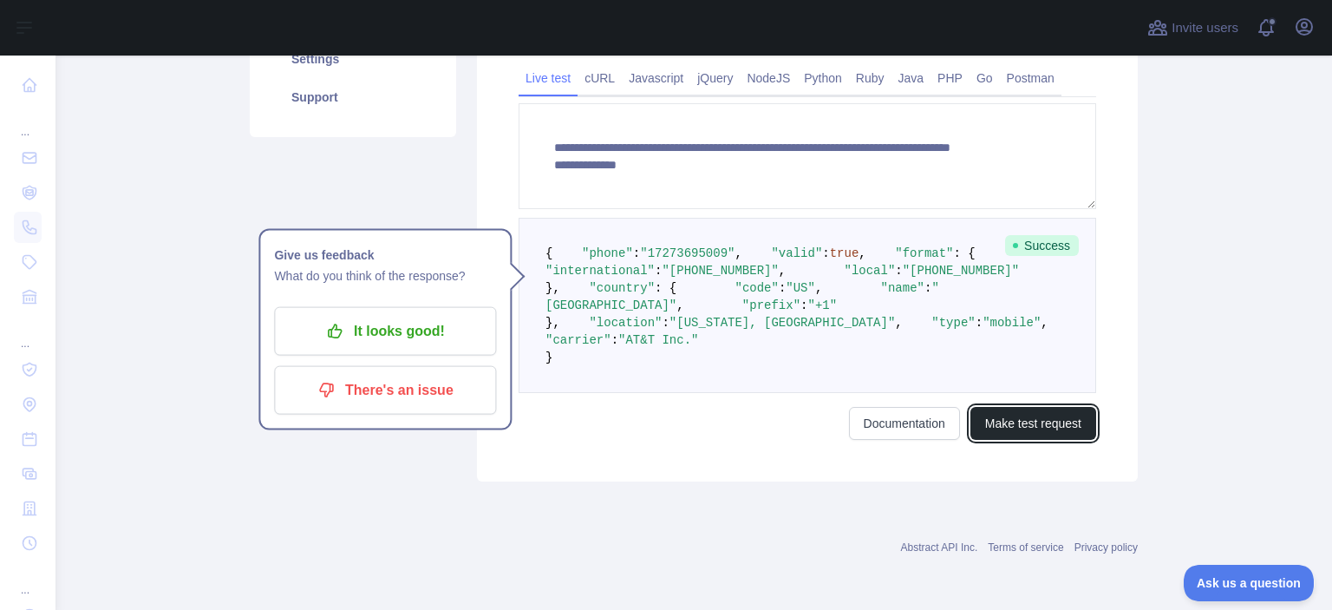
click at [1049, 440] on button "Make test request" at bounding box center [1034, 423] width 126 height 33
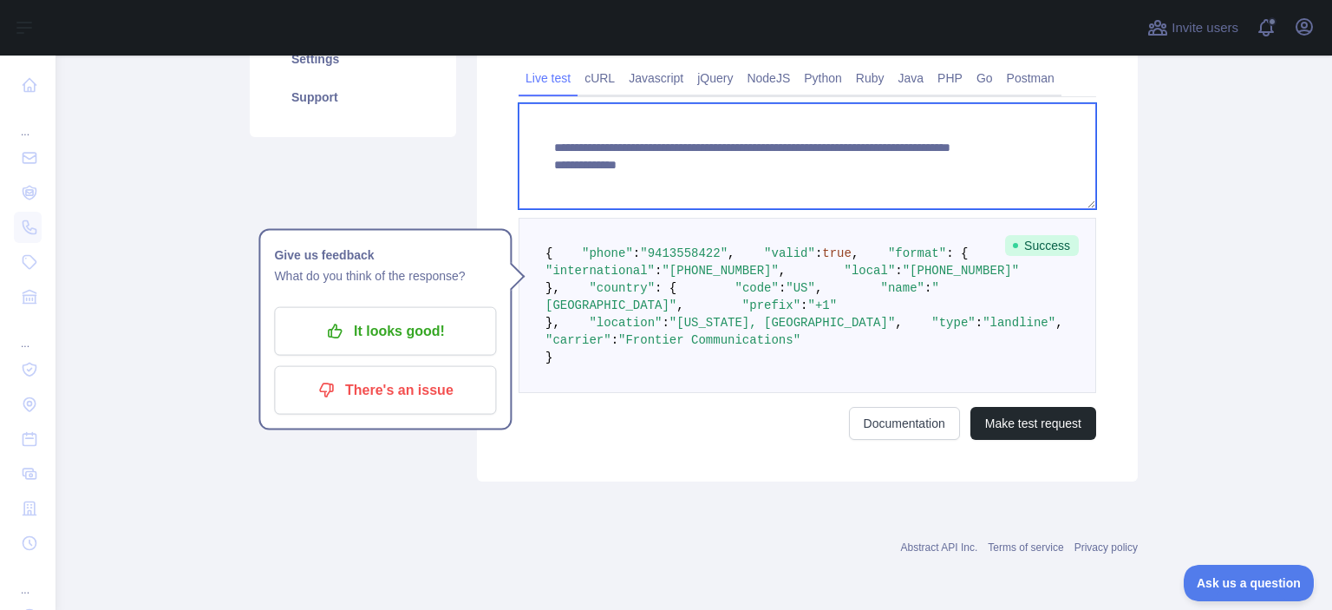
drag, startPoint x: 626, startPoint y: 172, endPoint x: 514, endPoint y: 172, distance: 112.8
click at [519, 172] on textarea "**********" at bounding box center [808, 156] width 578 height 106
click at [861, 151] on textarea "**********" at bounding box center [808, 156] width 578 height 106
paste textarea "**********"
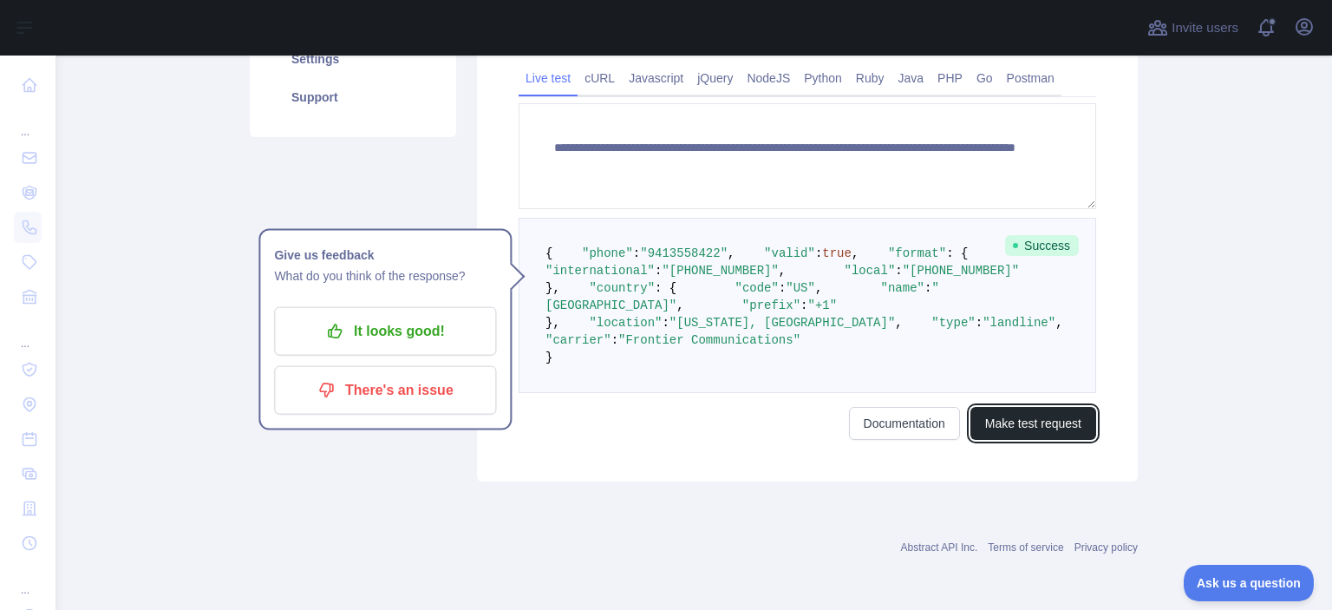
click at [1061, 440] on button "Make test request" at bounding box center [1034, 423] width 126 height 33
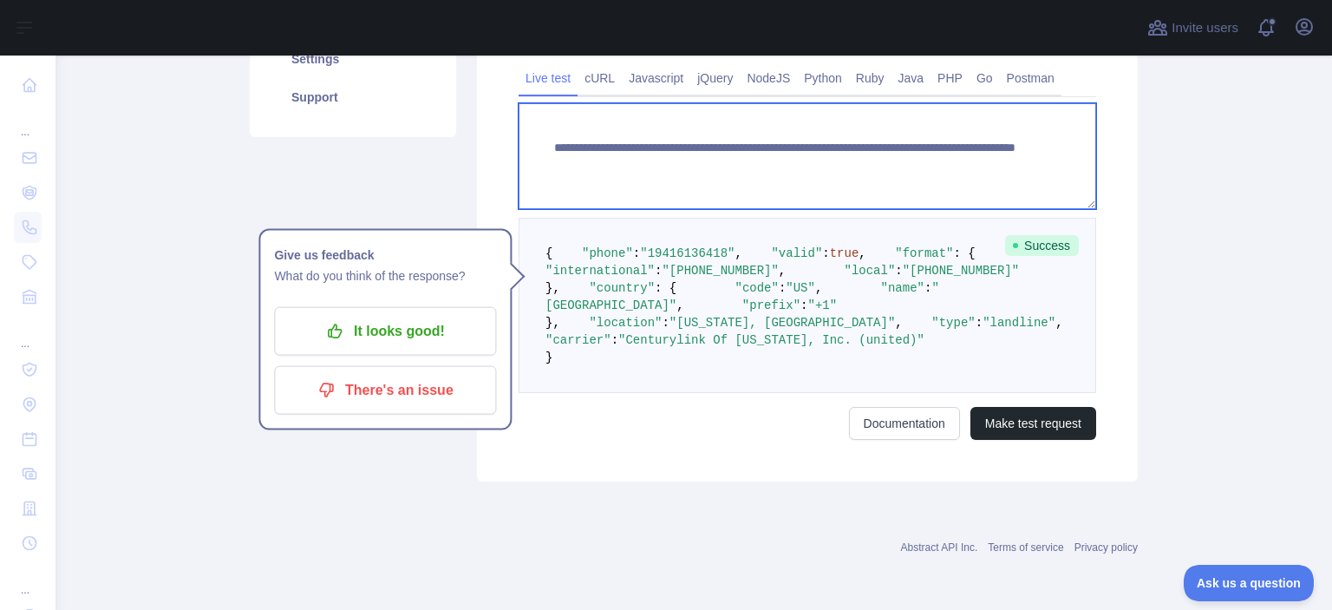
paste textarea
drag, startPoint x: 851, startPoint y: 159, endPoint x: 973, endPoint y: 180, distance: 124.2
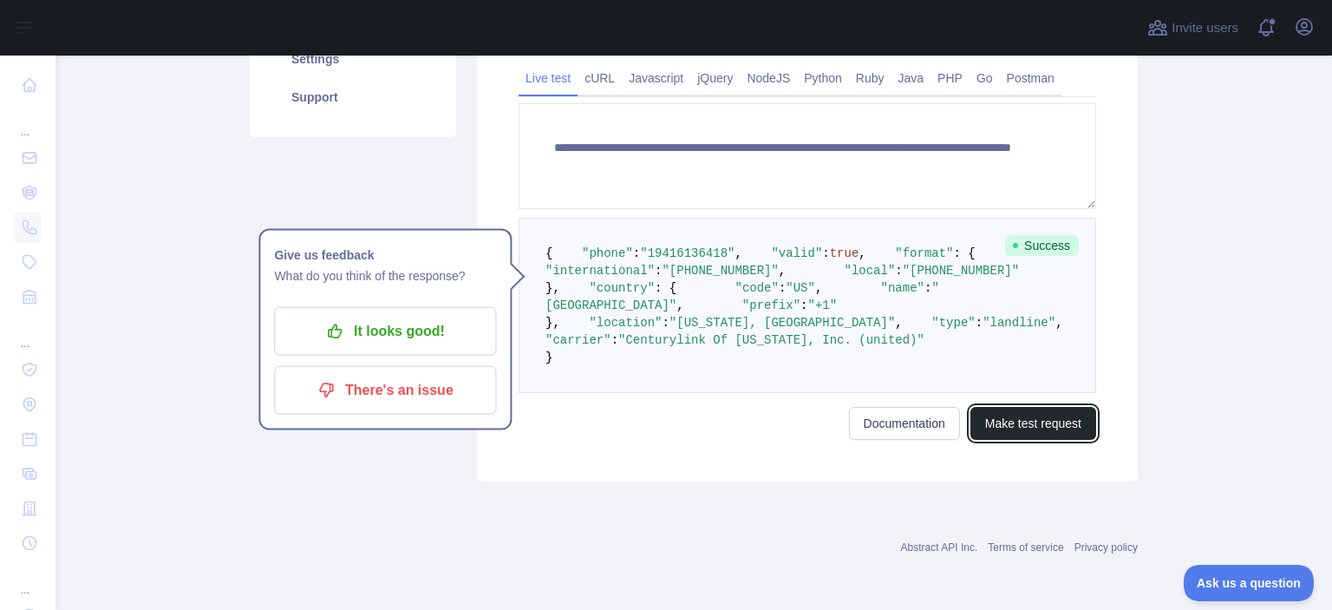
click at [1011, 440] on button "Make test request" at bounding box center [1034, 423] width 126 height 33
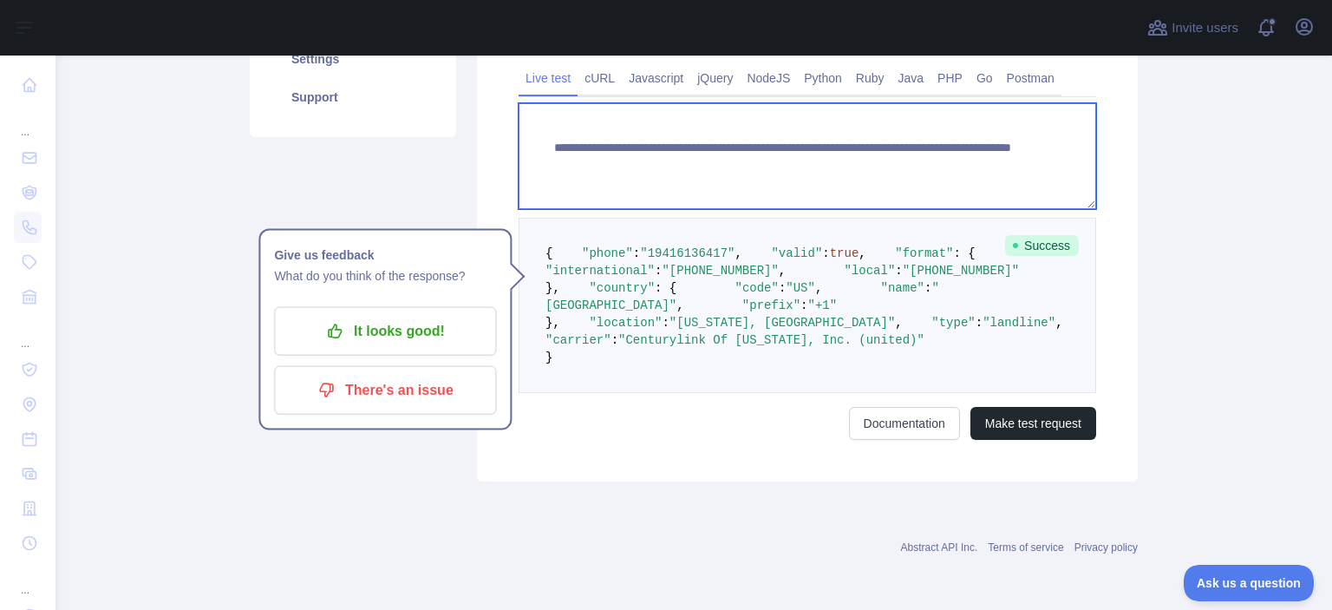
paste textarea
drag, startPoint x: 848, startPoint y: 155, endPoint x: 956, endPoint y: 180, distance: 110.3
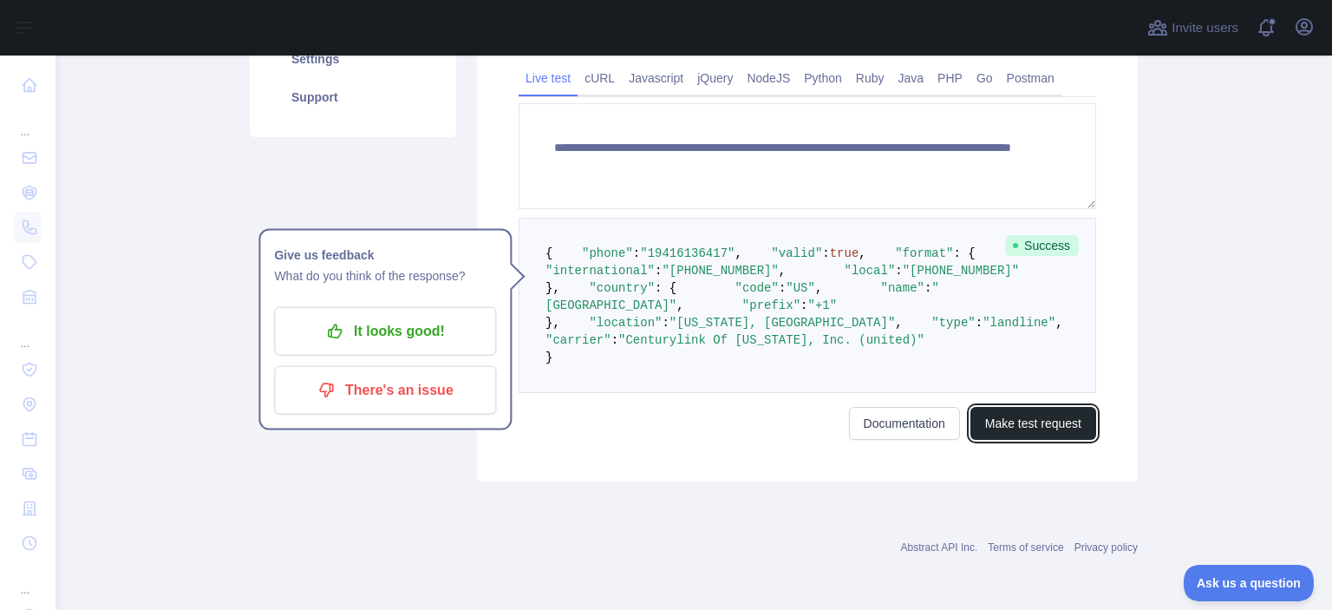
click at [1033, 440] on button "Make test request" at bounding box center [1034, 423] width 126 height 33
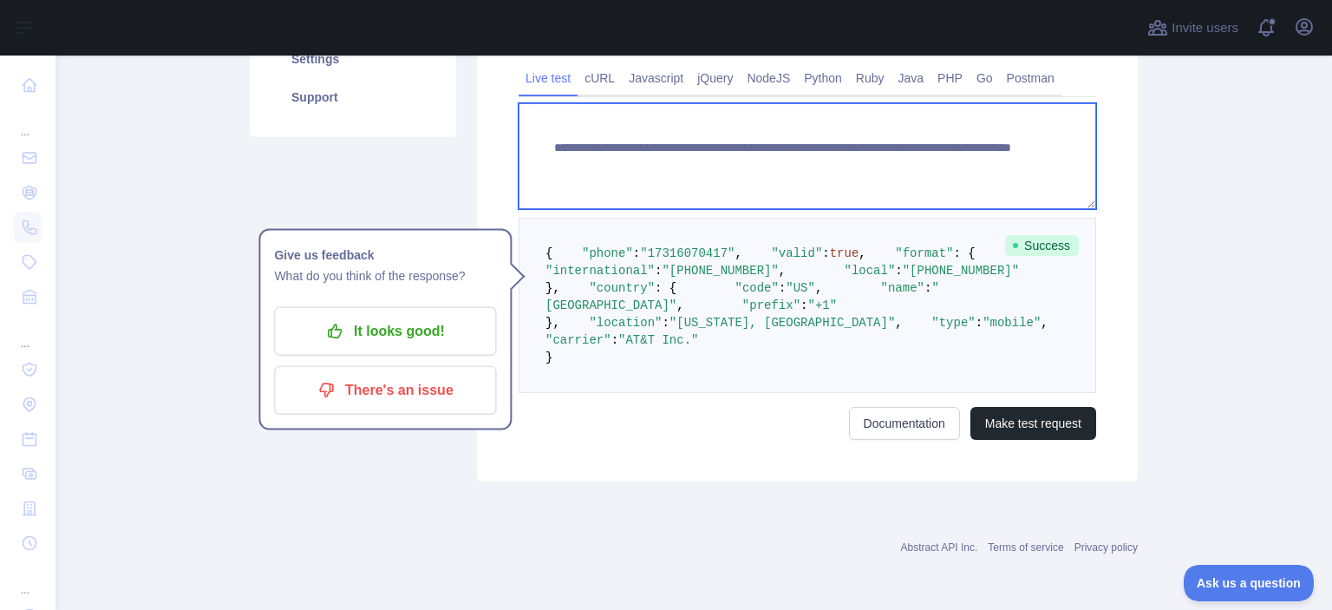
drag, startPoint x: 854, startPoint y: 152, endPoint x: 968, endPoint y: 179, distance: 117.6
click at [968, 179] on textarea "**********" at bounding box center [808, 156] width 578 height 106
paste textarea "*"
drag, startPoint x: 951, startPoint y: 163, endPoint x: 853, endPoint y: 147, distance: 99.3
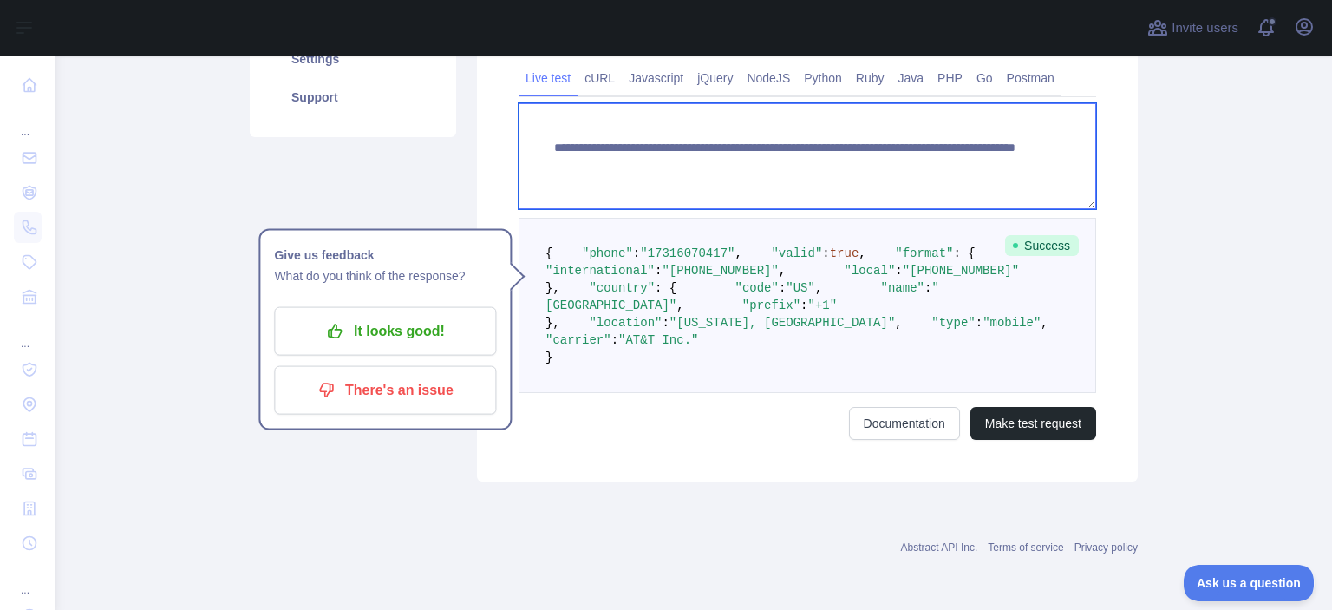
click at [854, 157] on textarea "**********" at bounding box center [808, 156] width 578 height 106
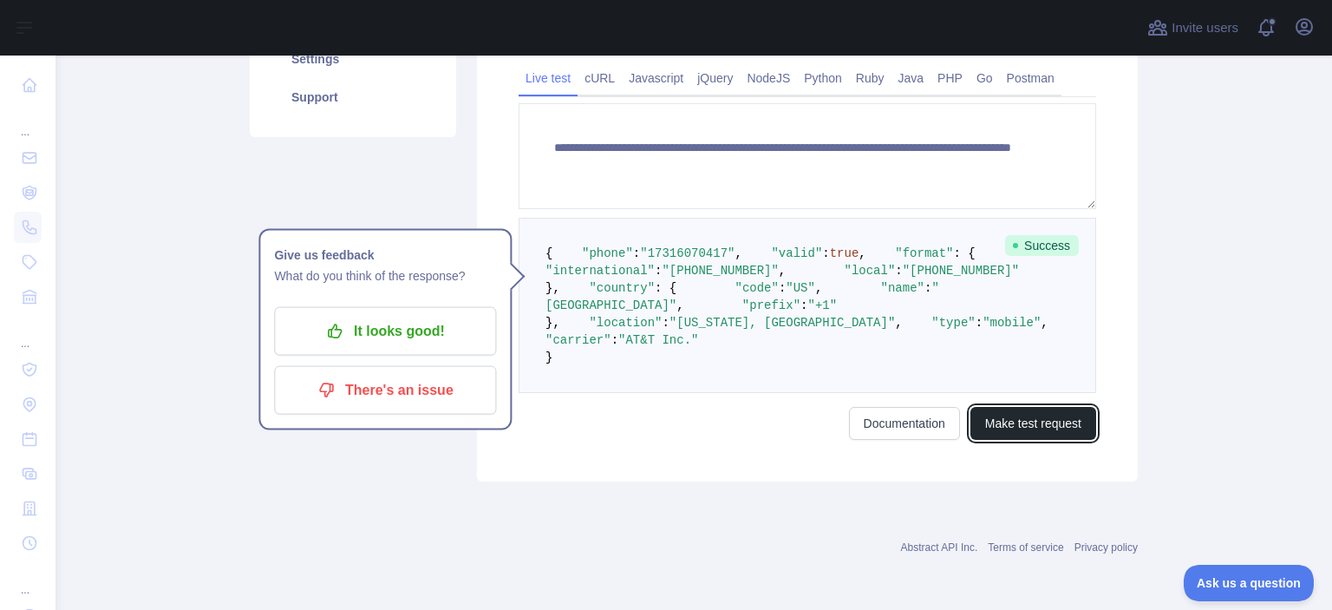
click at [1034, 440] on button "Make test request" at bounding box center [1034, 423] width 126 height 33
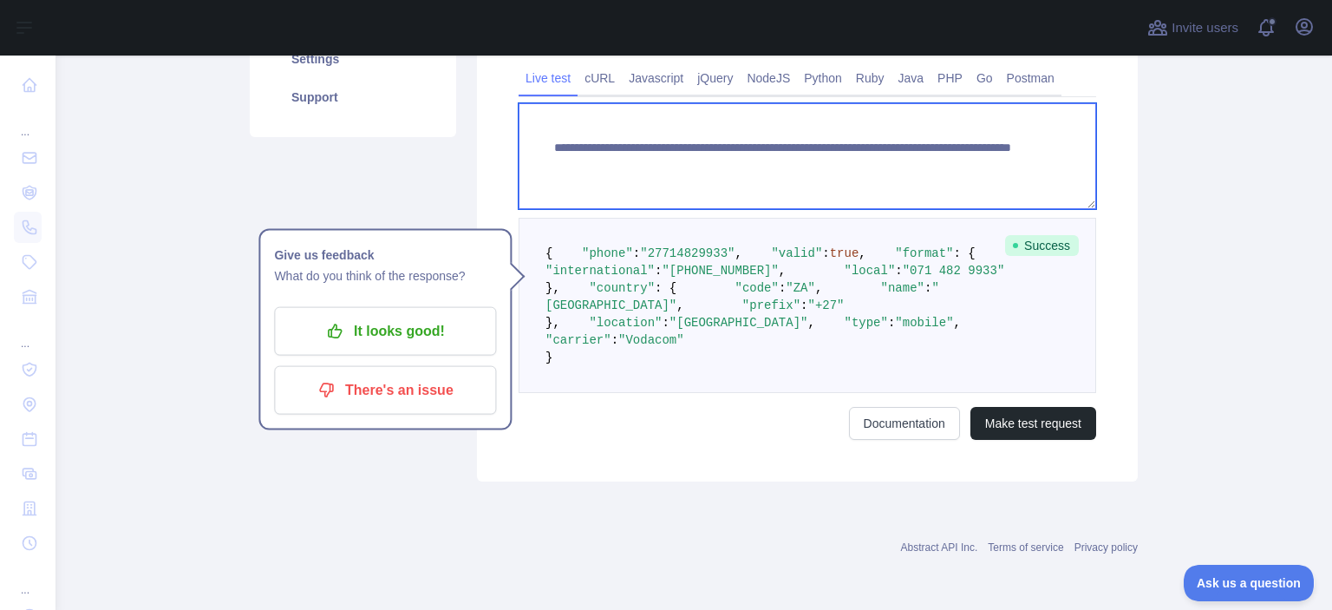
drag, startPoint x: 852, startPoint y: 159, endPoint x: 933, endPoint y: 168, distance: 82.1
click at [933, 168] on textarea "**********" at bounding box center [808, 156] width 578 height 106
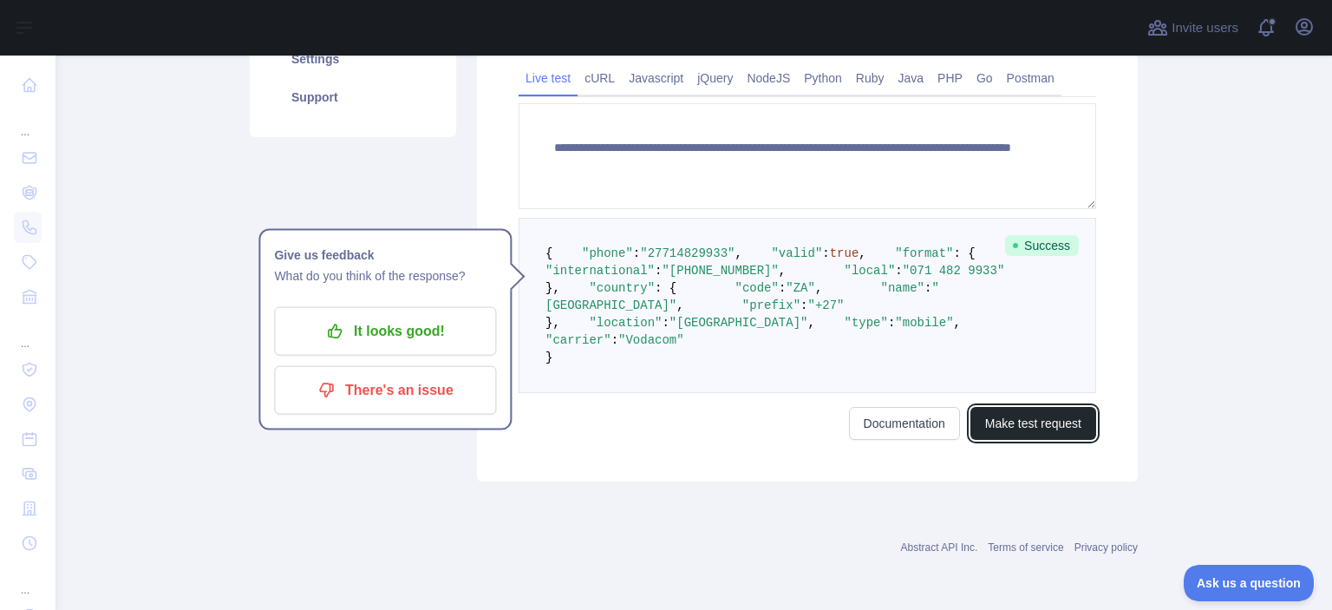
click at [1016, 440] on button "Make test request" at bounding box center [1034, 423] width 126 height 33
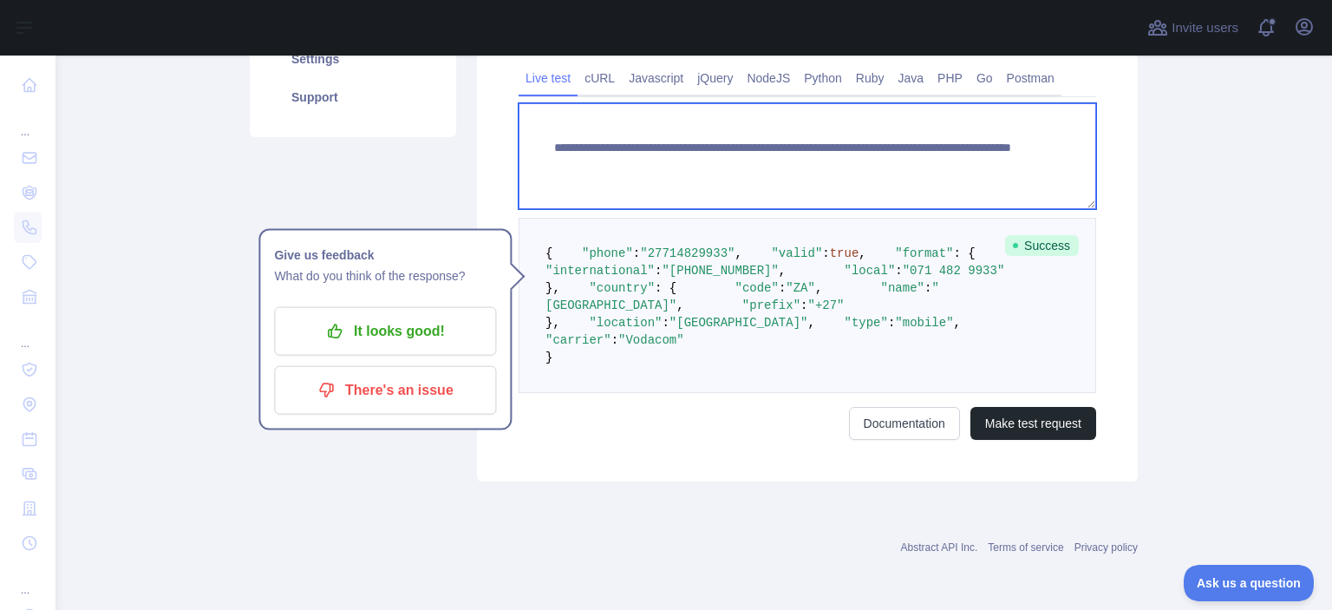
paste textarea
drag, startPoint x: 848, startPoint y: 150, endPoint x: 1027, endPoint y: 203, distance: 187.2
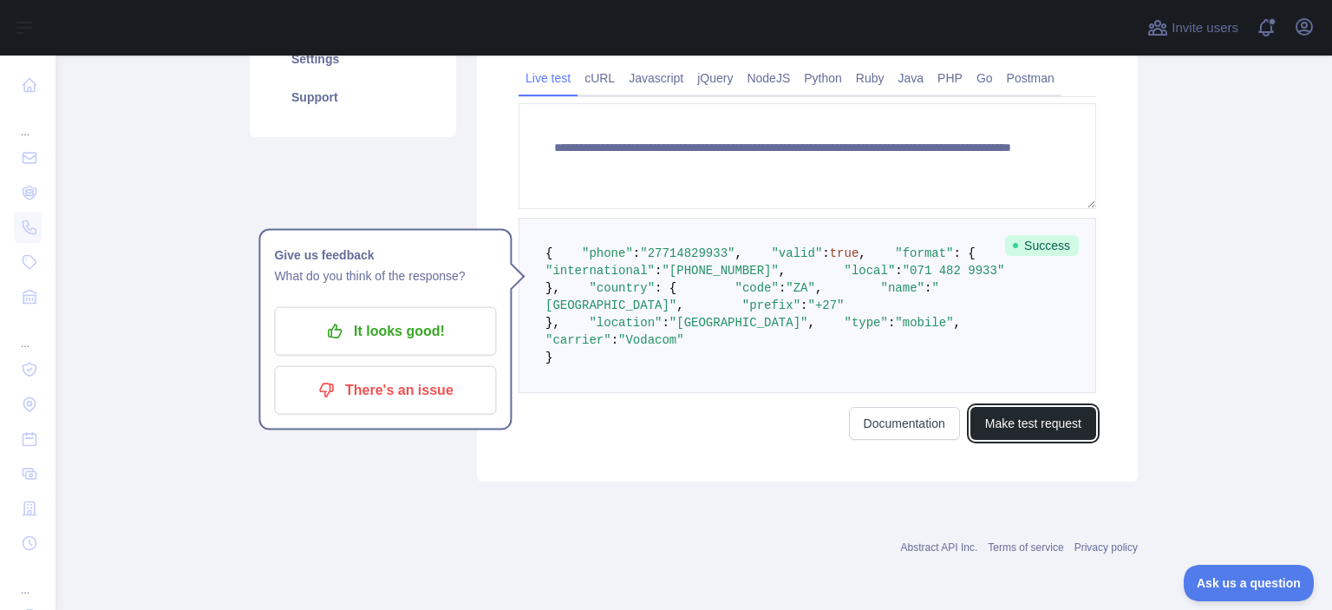
drag, startPoint x: 1018, startPoint y: 582, endPoint x: 1009, endPoint y: 572, distance: 13.6
click at [1018, 440] on button "Make test request" at bounding box center [1034, 423] width 126 height 33
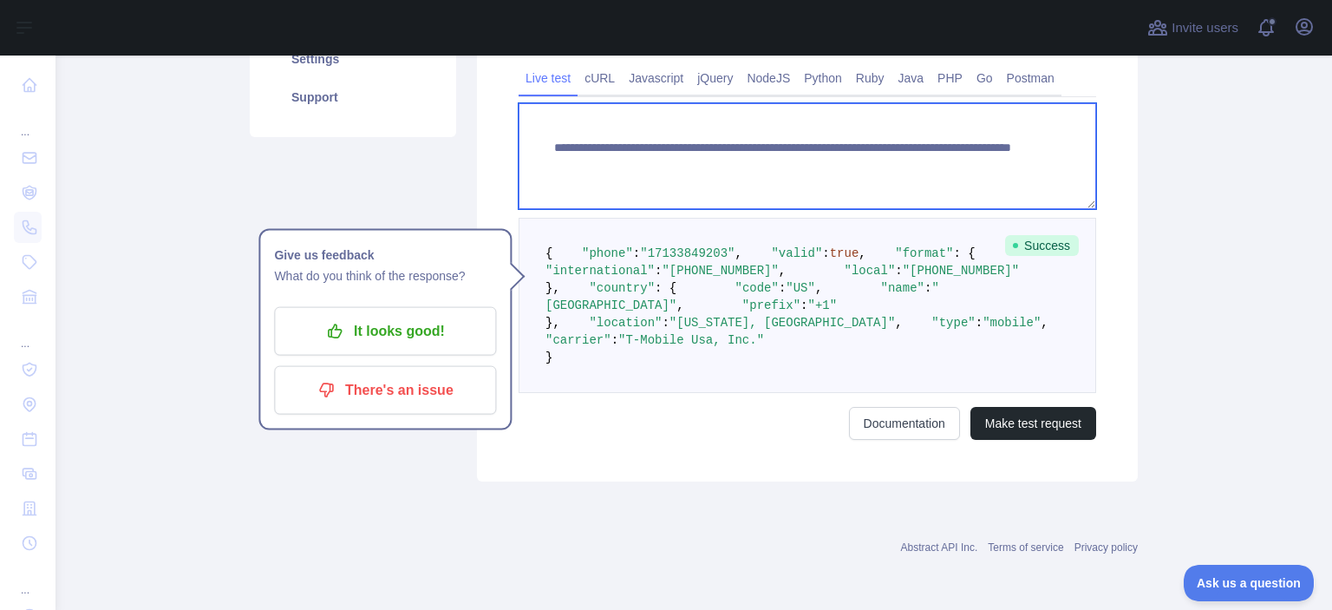
paste textarea
drag, startPoint x: 850, startPoint y: 155, endPoint x: 958, endPoint y: 169, distance: 108.5
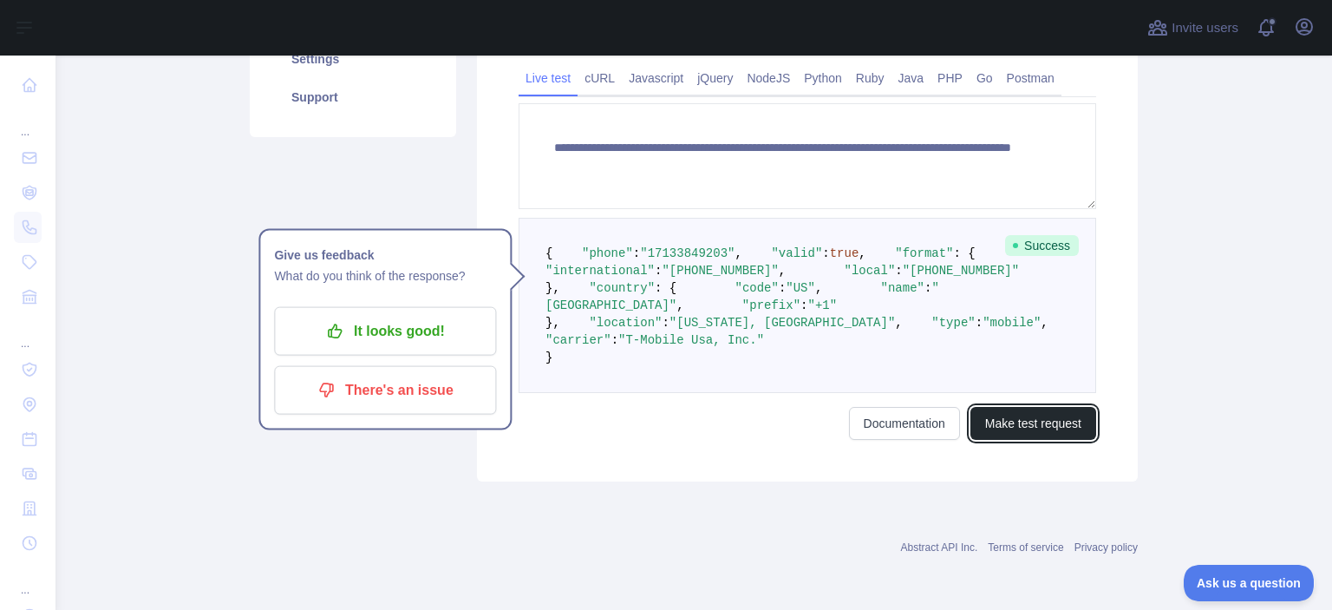
click at [1021, 440] on button "Make test request" at bounding box center [1034, 423] width 126 height 33
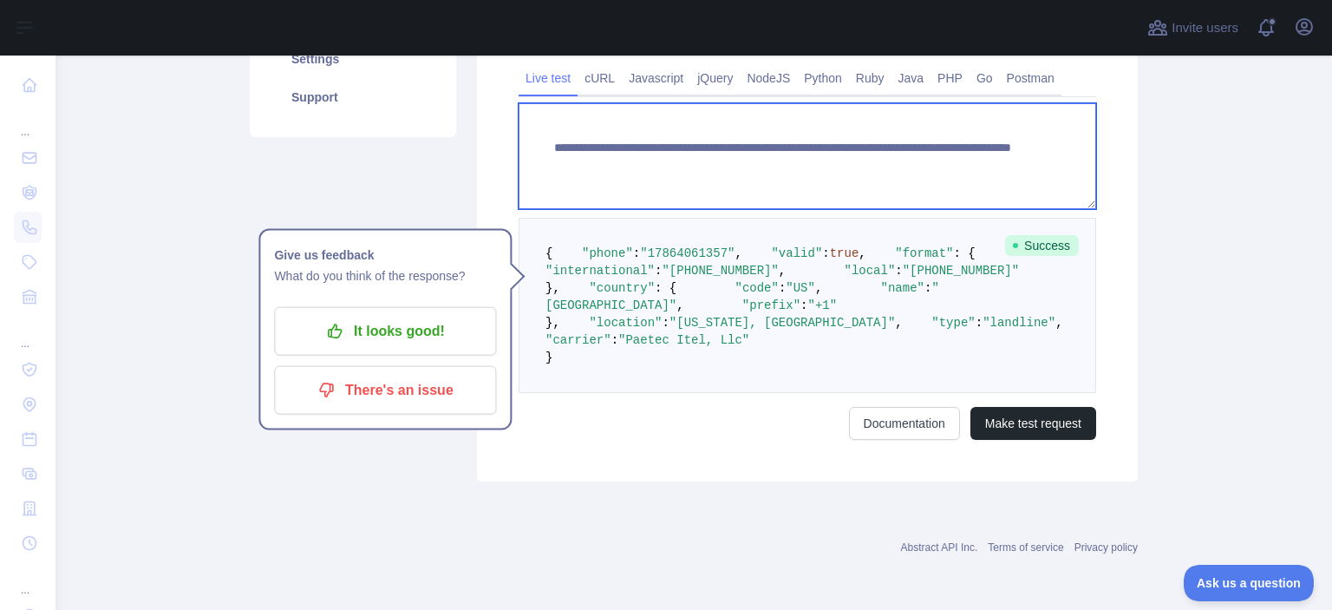
drag, startPoint x: 842, startPoint y: 151, endPoint x: 952, endPoint y: 187, distance: 115.8
click at [952, 187] on textarea "**********" at bounding box center [808, 156] width 578 height 106
click at [952, 191] on textarea "**********" at bounding box center [808, 156] width 578 height 106
paste textarea
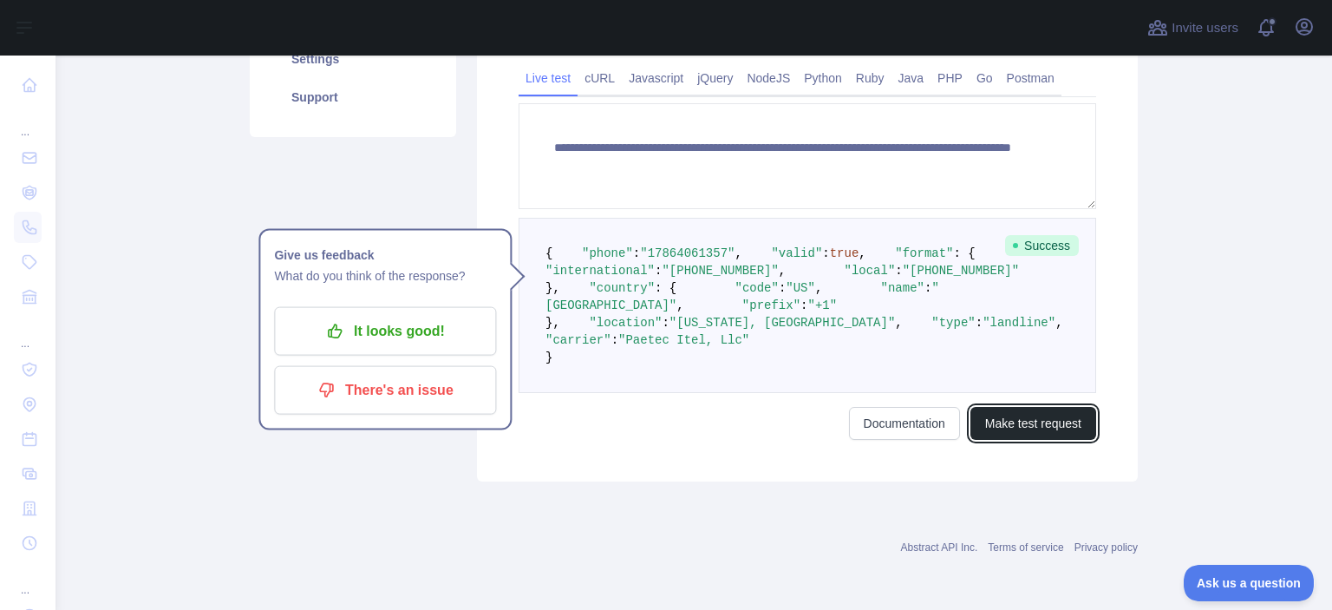
click at [1024, 440] on button "Make test request" at bounding box center [1034, 423] width 126 height 33
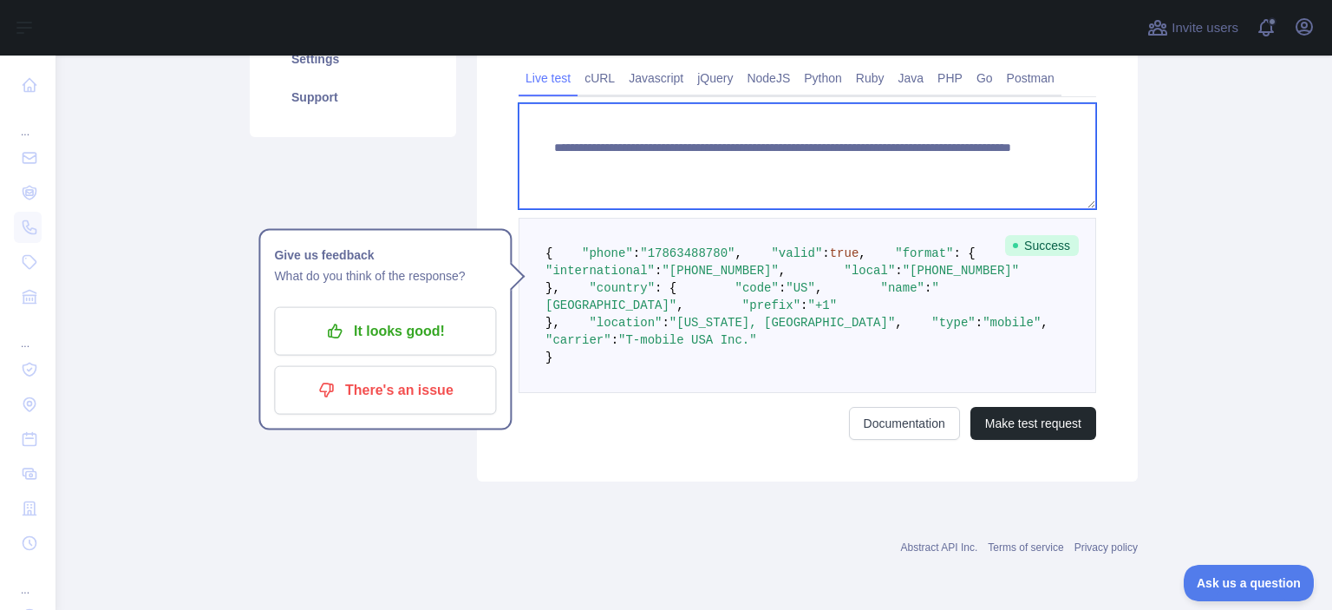
paste textarea
drag, startPoint x: 850, startPoint y: 158, endPoint x: 952, endPoint y: 173, distance: 103.4
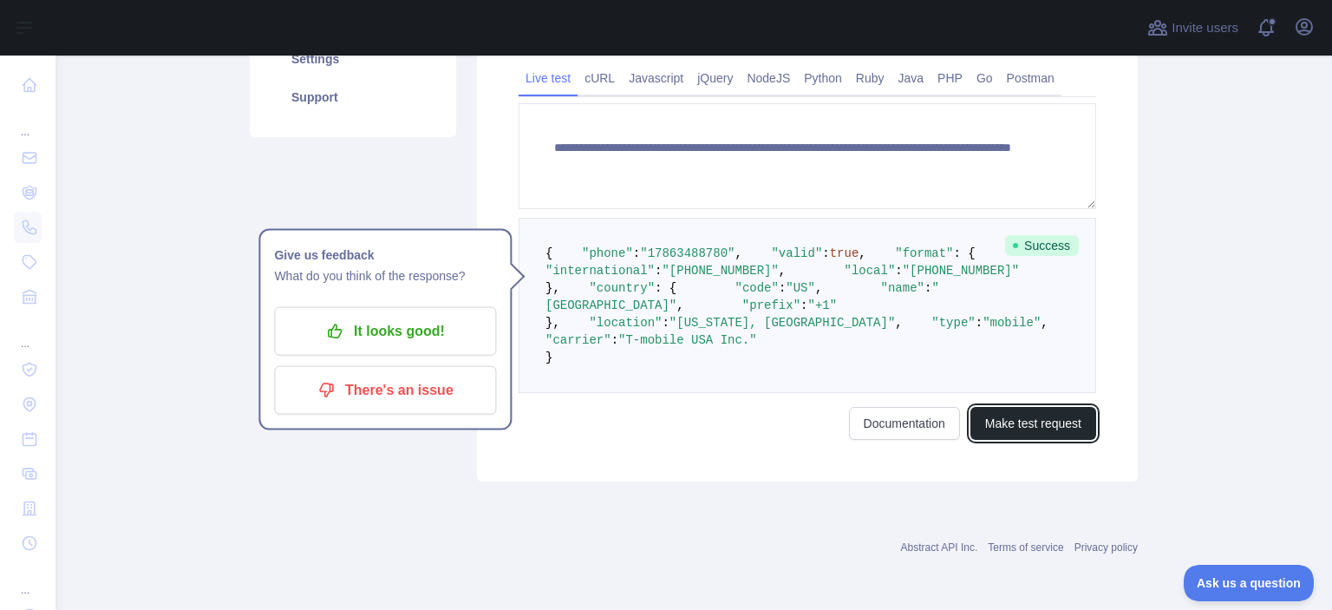
click at [1011, 440] on button "Make test request" at bounding box center [1034, 423] width 126 height 33
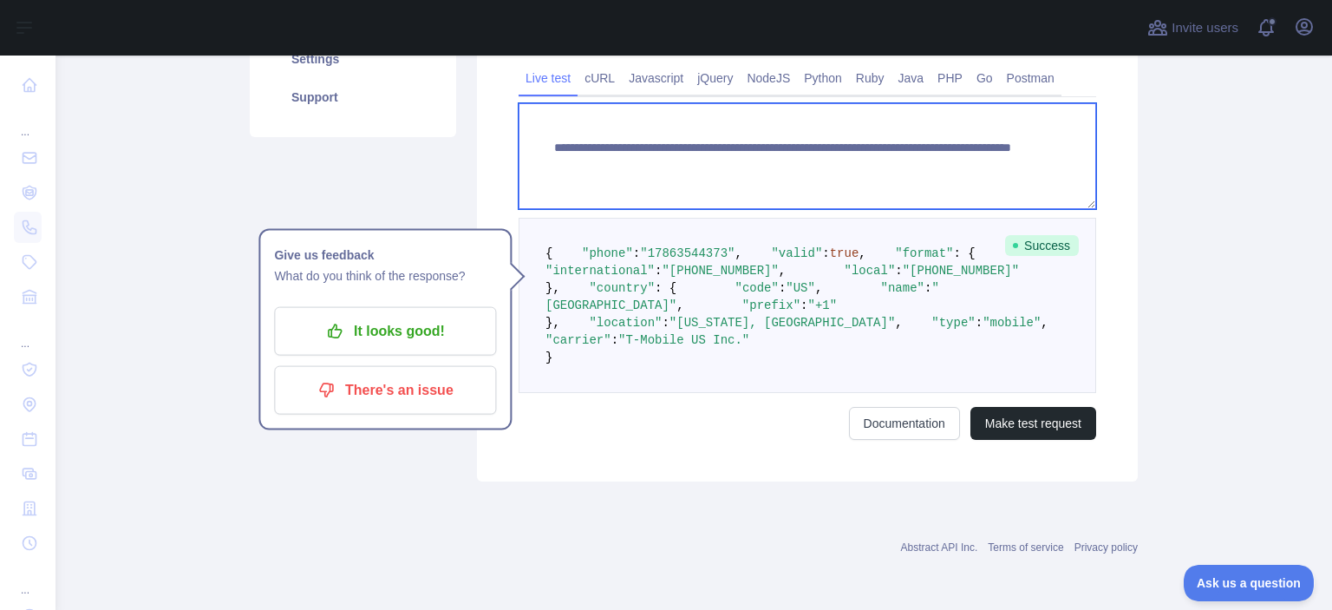
click at [915, 167] on textarea "**********" at bounding box center [808, 156] width 578 height 106
paste textarea
drag, startPoint x: 848, startPoint y: 154, endPoint x: 1017, endPoint y: 183, distance: 170.7
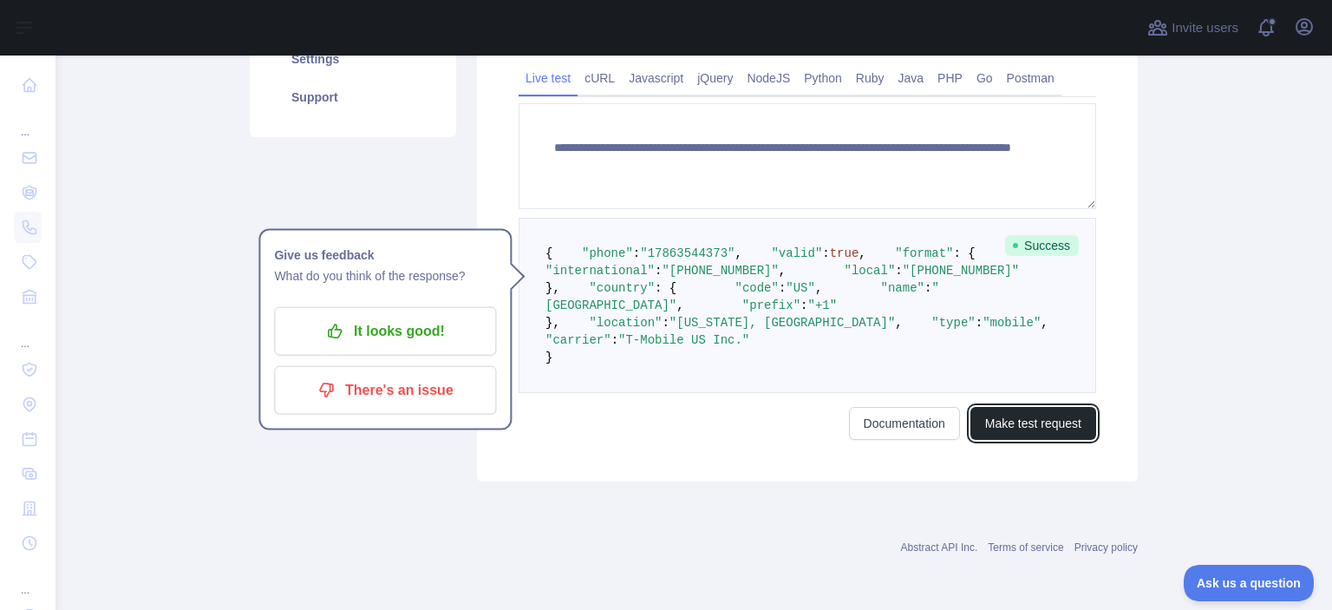
click at [1012, 440] on button "Make test request" at bounding box center [1034, 423] width 126 height 33
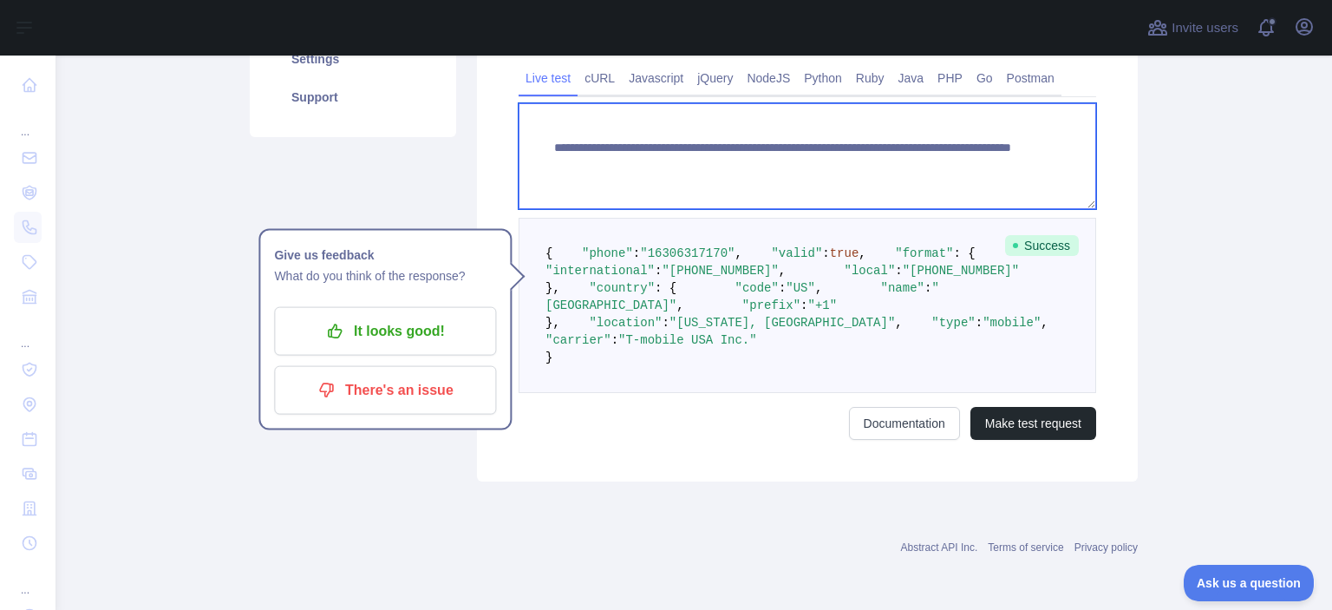
paste textarea
drag, startPoint x: 854, startPoint y: 155, endPoint x: 972, endPoint y: 173, distance: 119.4
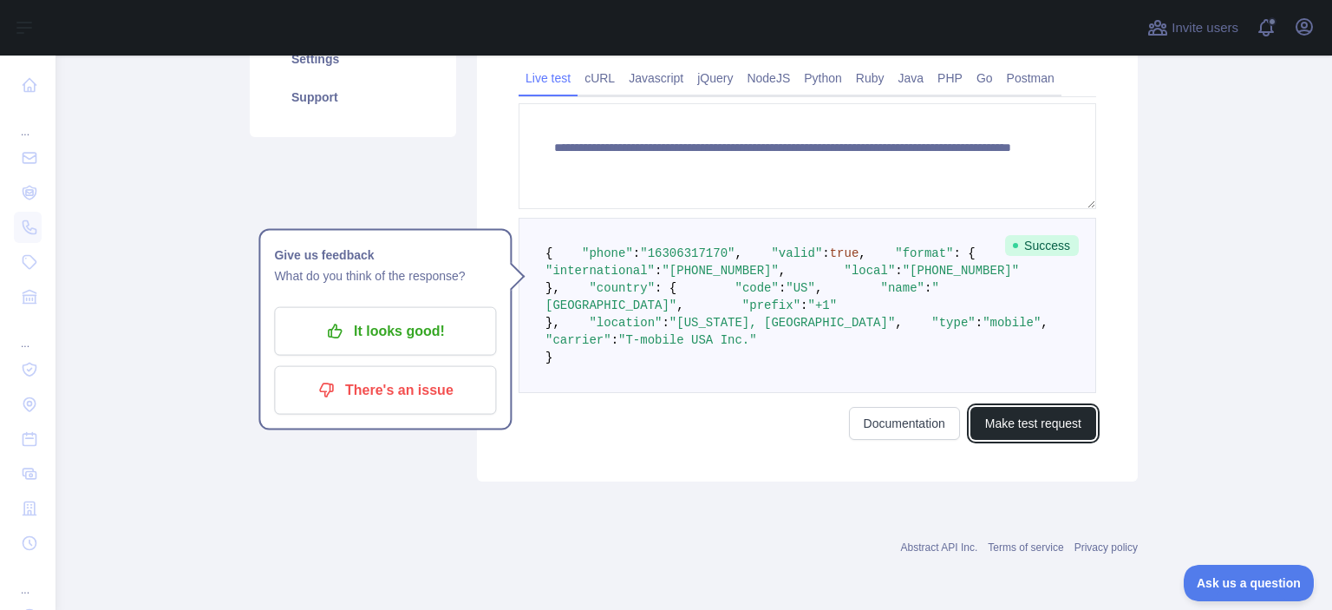
click at [1022, 440] on button "Make test request" at bounding box center [1034, 423] width 126 height 33
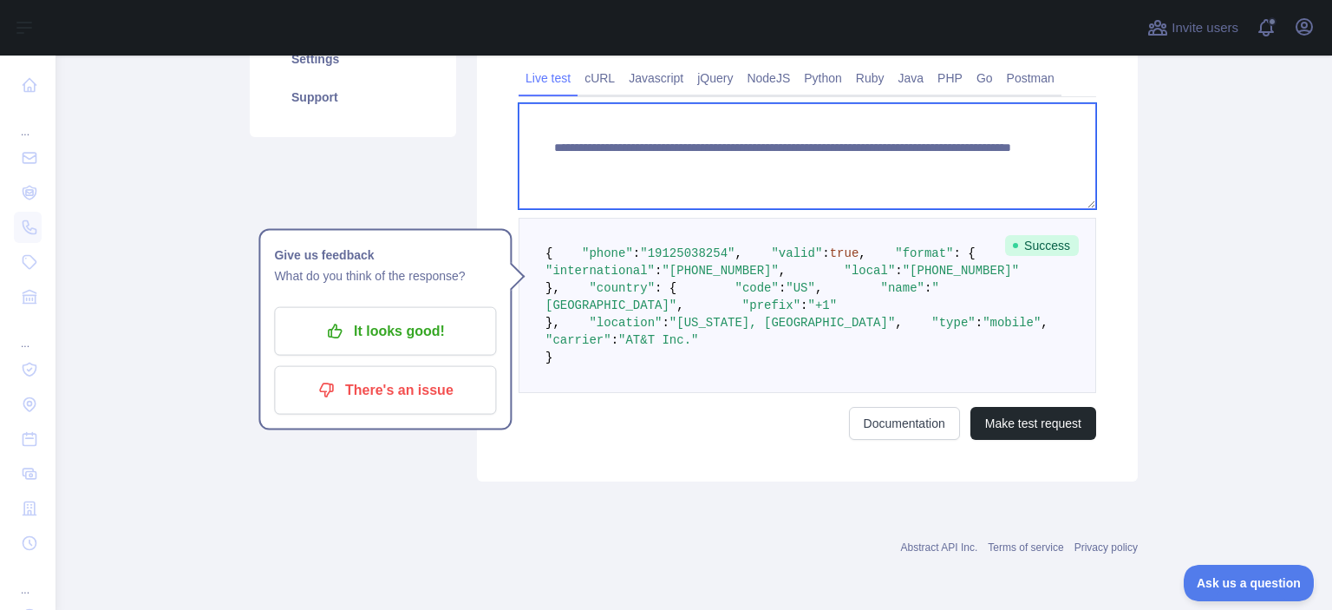
click at [874, 154] on textarea "**********" at bounding box center [808, 156] width 578 height 106
paste textarea
drag, startPoint x: 849, startPoint y: 154, endPoint x: 966, endPoint y: 171, distance: 118.3
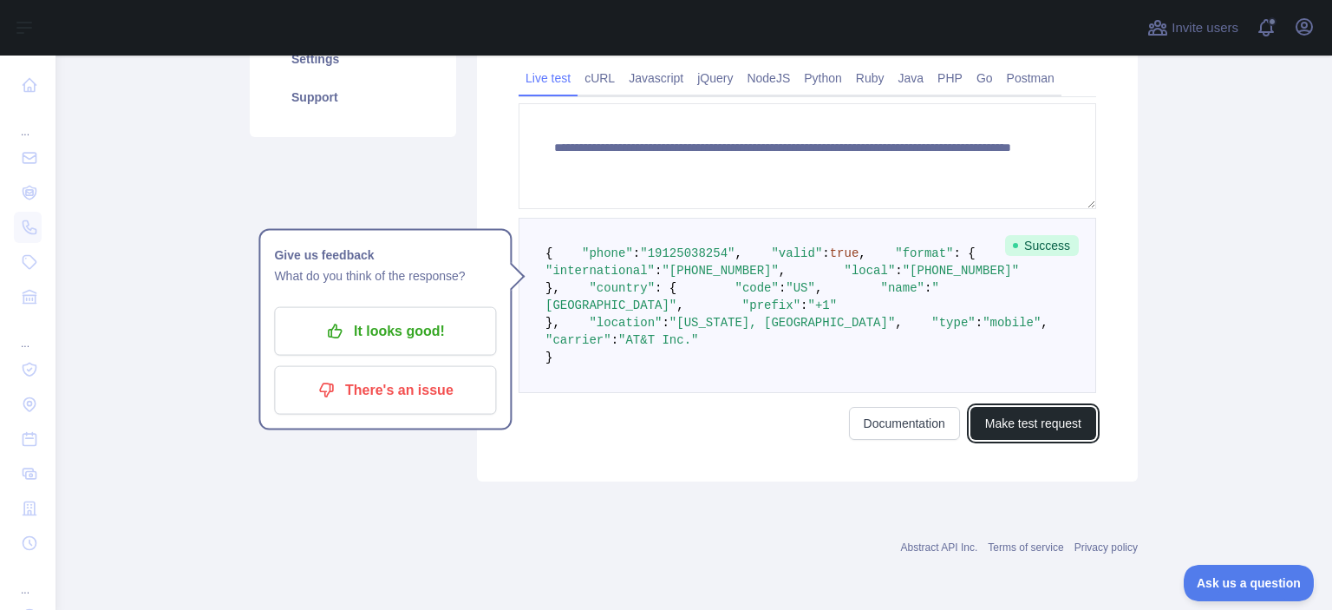
click at [1053, 440] on button "Make test request" at bounding box center [1034, 423] width 126 height 33
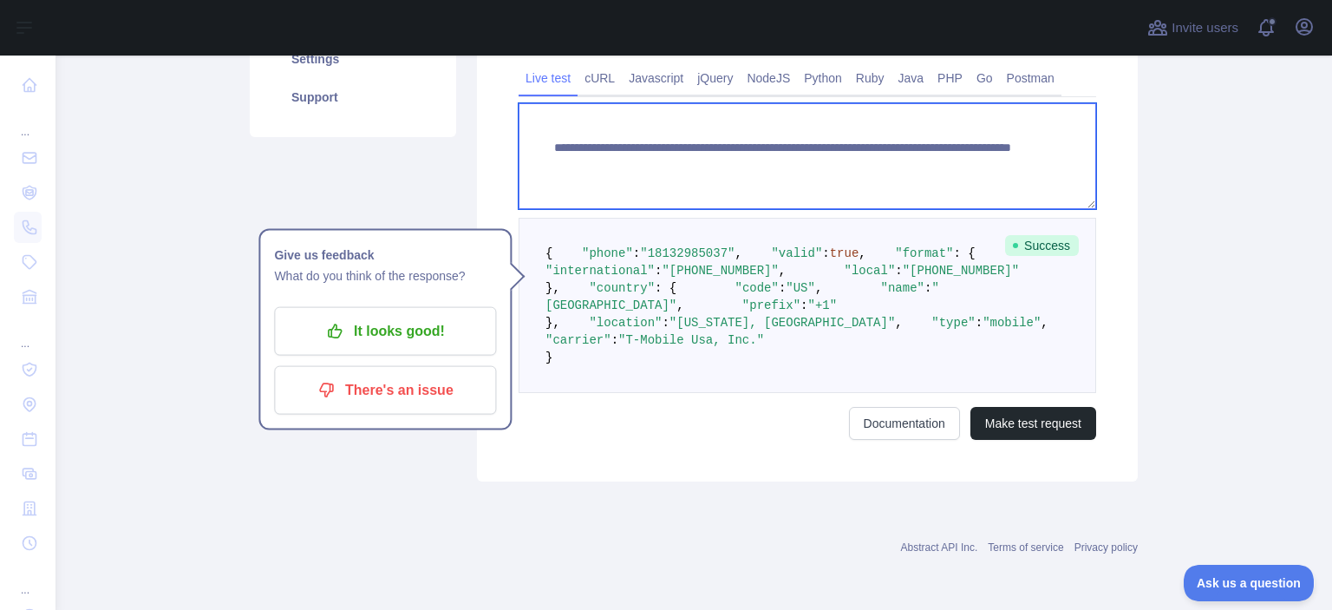
paste textarea
drag, startPoint x: 850, startPoint y: 157, endPoint x: 956, endPoint y: 187, distance: 109.9
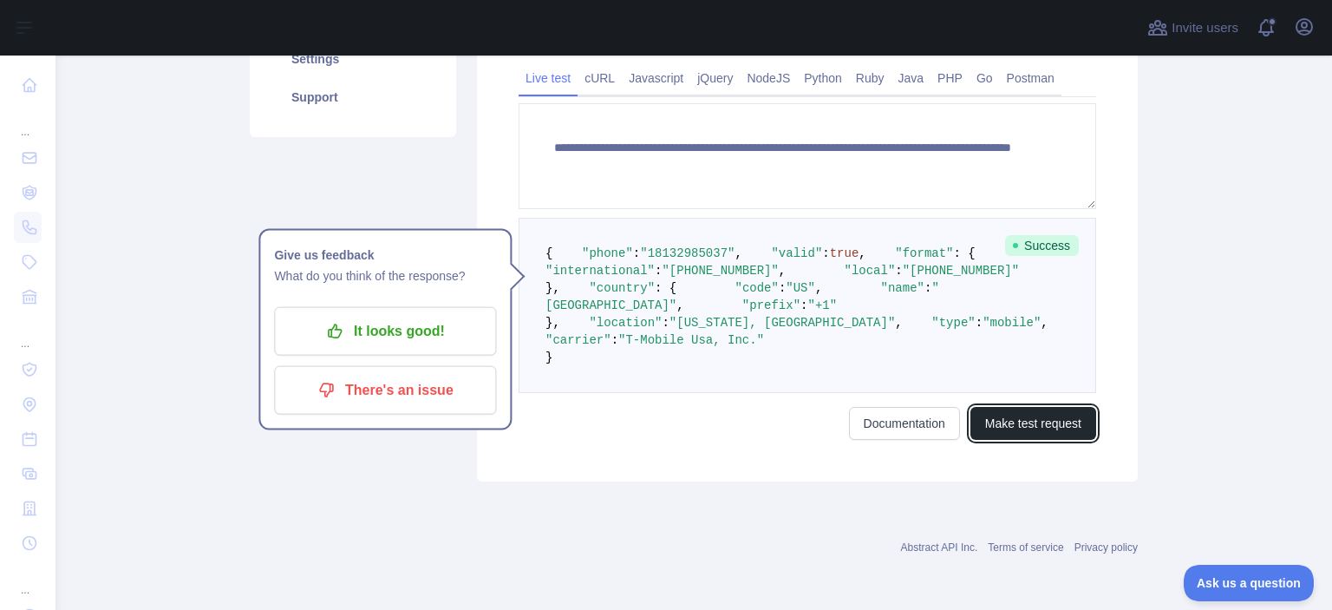
click at [1017, 440] on button "Make test request" at bounding box center [1034, 423] width 126 height 33
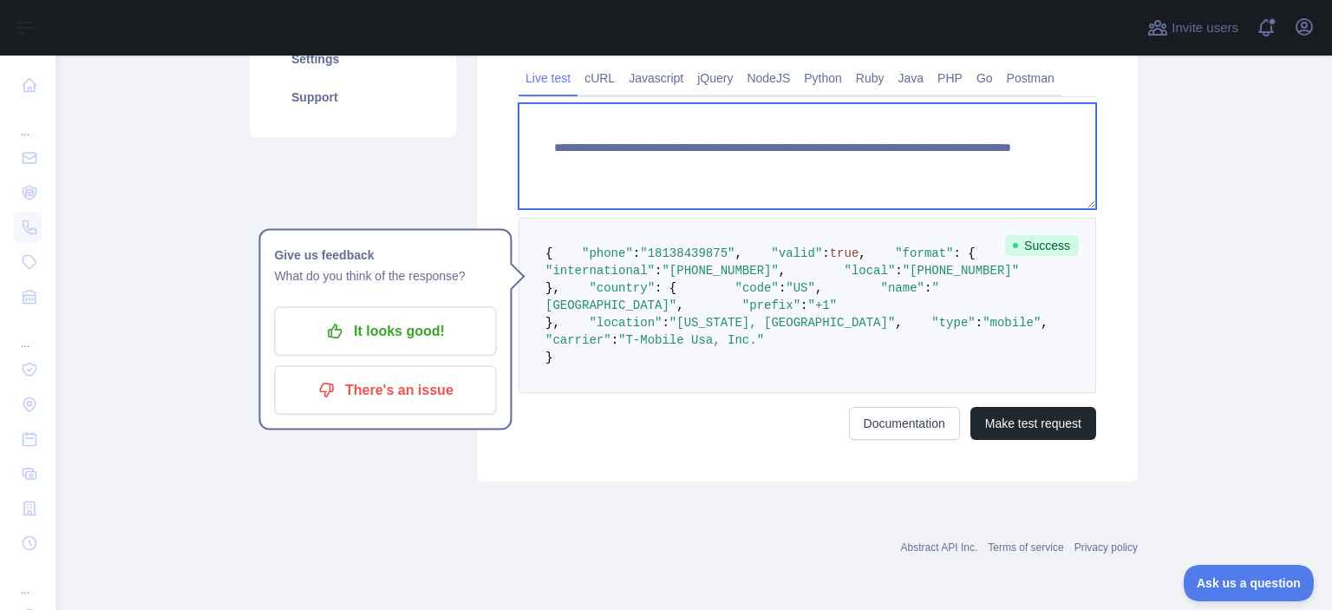
paste textarea
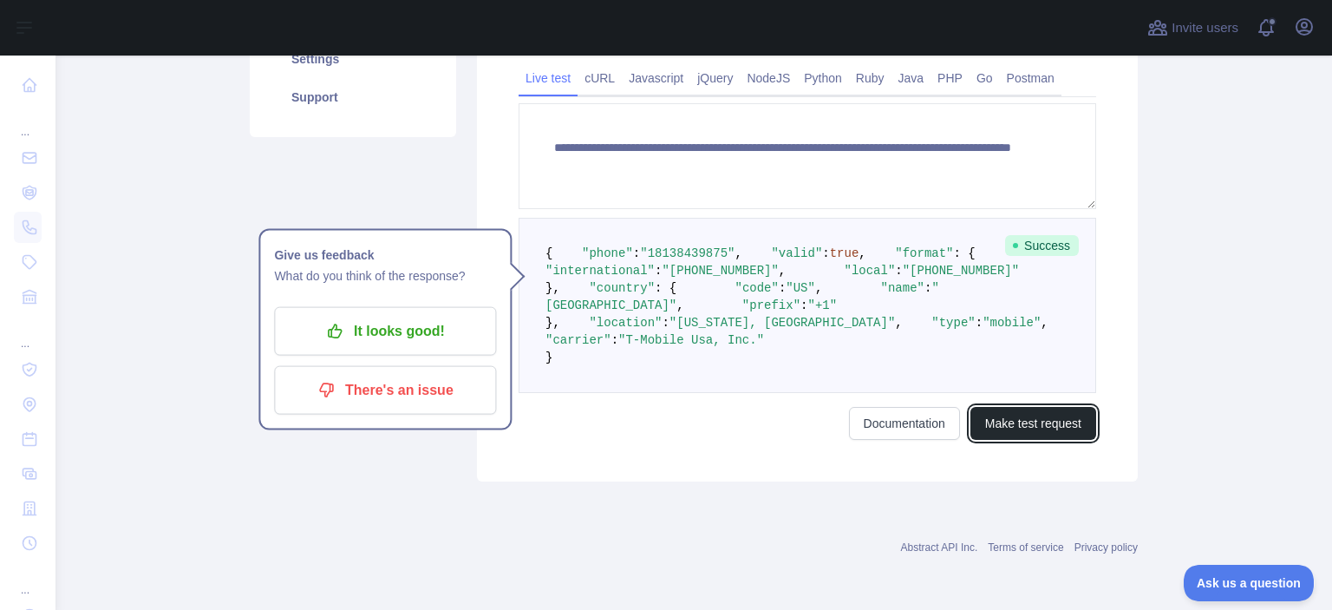
click at [1000, 440] on button "Make test request" at bounding box center [1034, 423] width 126 height 33
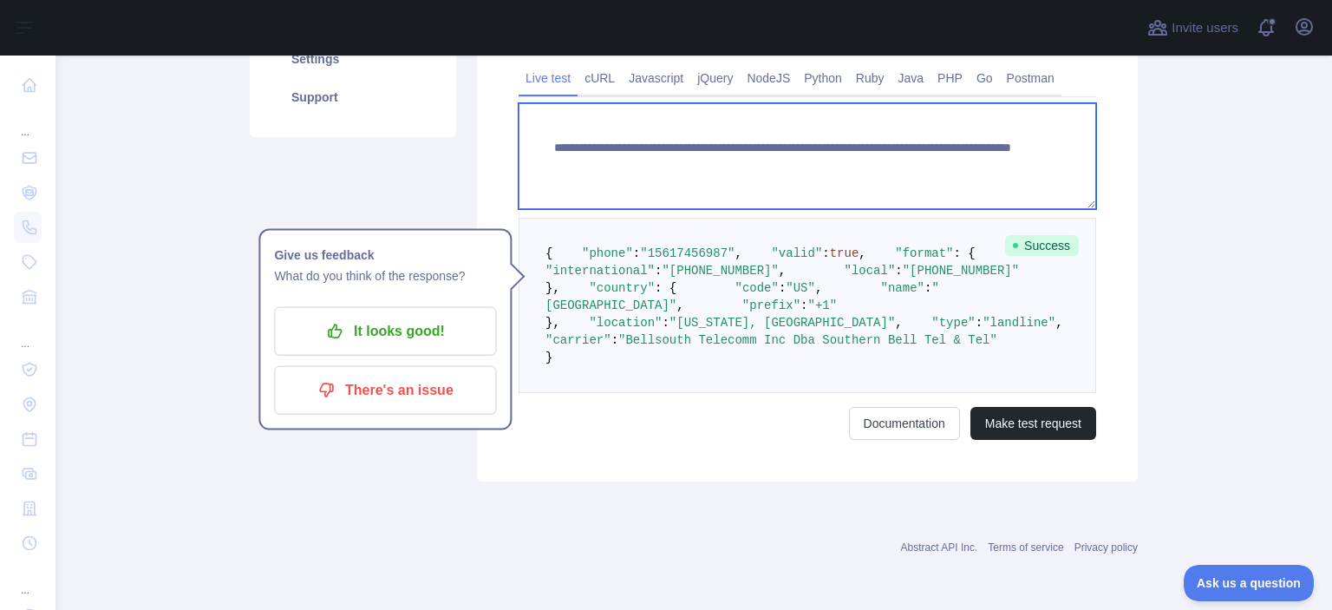
drag, startPoint x: 856, startPoint y: 158, endPoint x: 847, endPoint y: 158, distance: 9.5
click at [847, 158] on textarea "**********" at bounding box center [808, 156] width 578 height 106
click at [937, 173] on textarea "**********" at bounding box center [808, 156] width 578 height 106
paste textarea "*"
drag, startPoint x: 854, startPoint y: 155, endPoint x: 985, endPoint y: 173, distance: 133.0
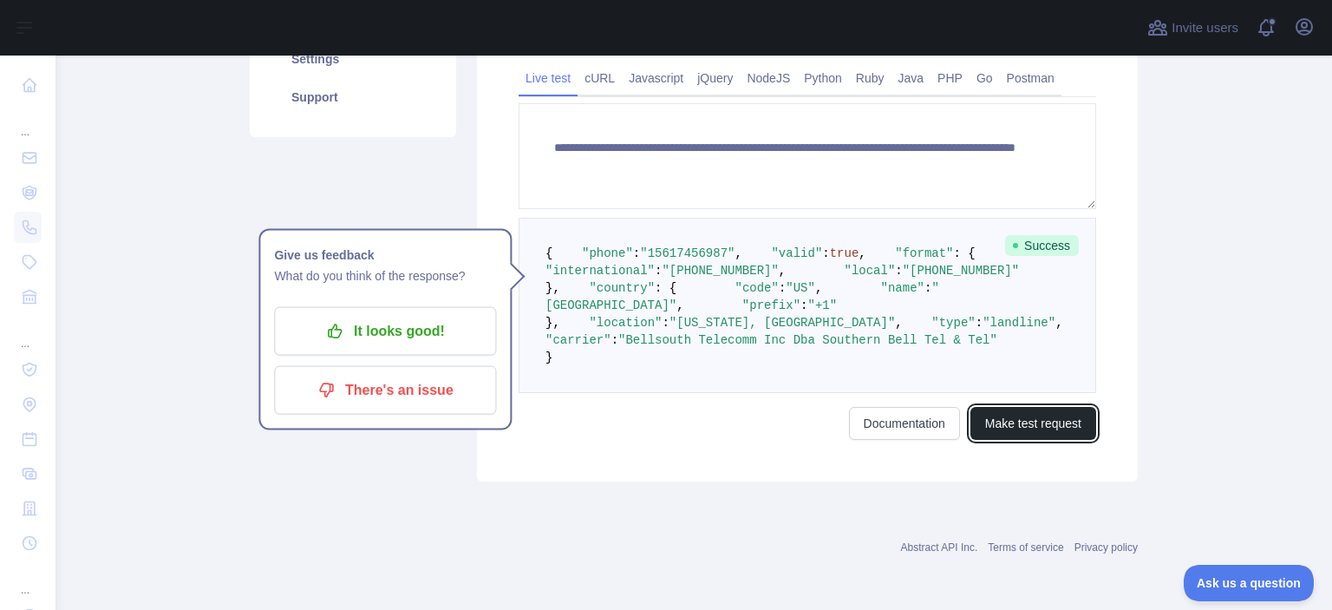
click at [1038, 440] on button "Make test request" at bounding box center [1034, 423] width 126 height 33
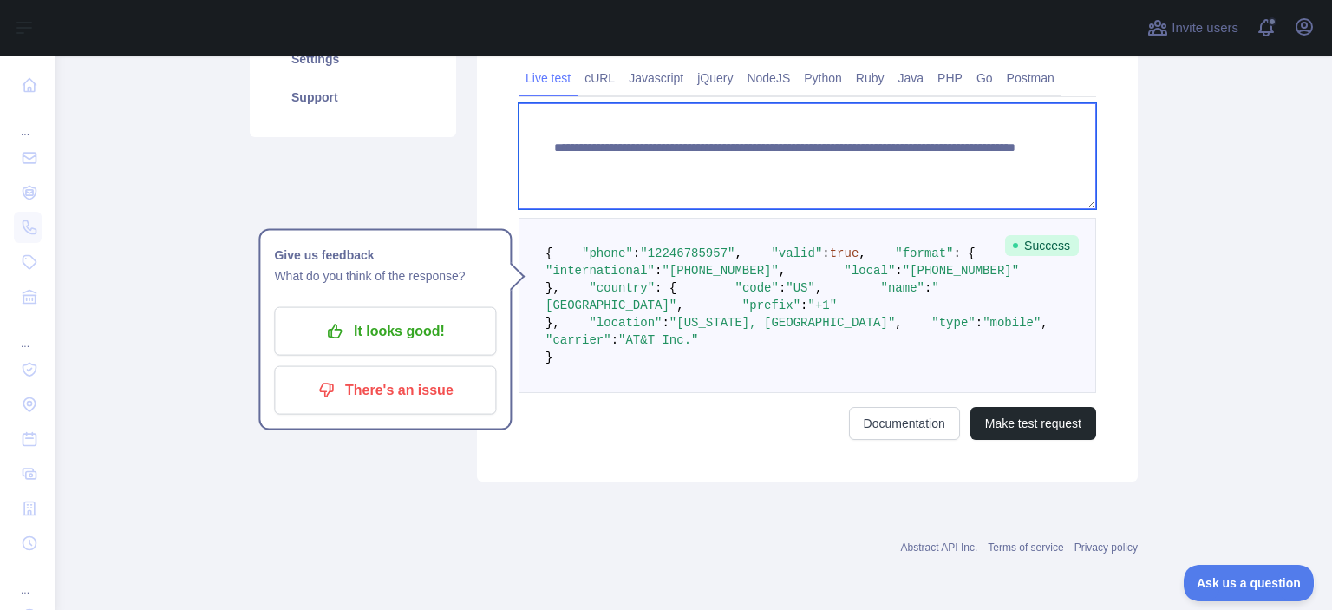
paste textarea
drag, startPoint x: 851, startPoint y: 155, endPoint x: 947, endPoint y: 169, distance: 97.3
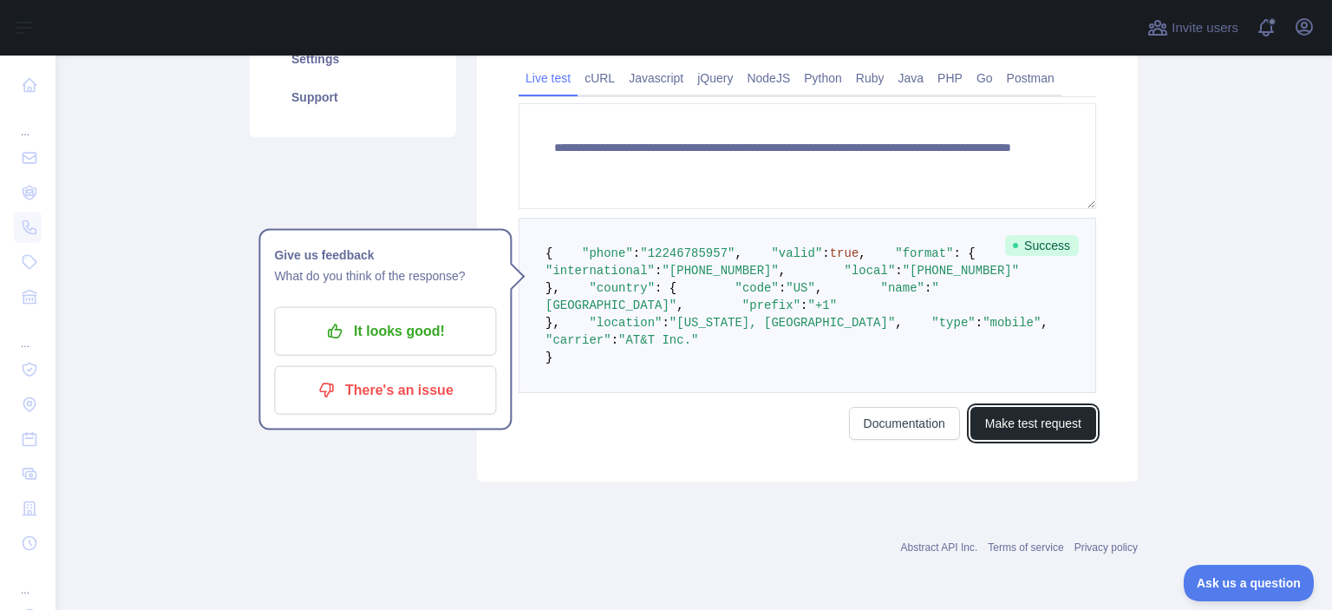
click at [1056, 440] on button "Make test request" at bounding box center [1034, 423] width 126 height 33
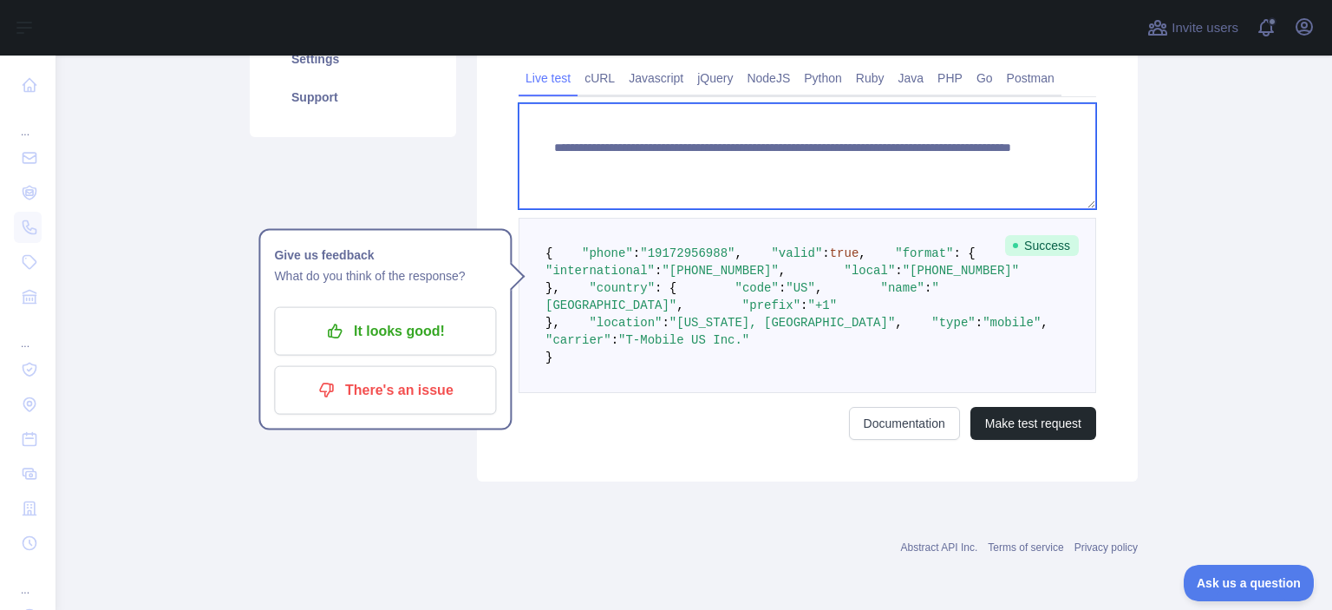
paste textarea
drag, startPoint x: 853, startPoint y: 154, endPoint x: 988, endPoint y: 180, distance: 137.8
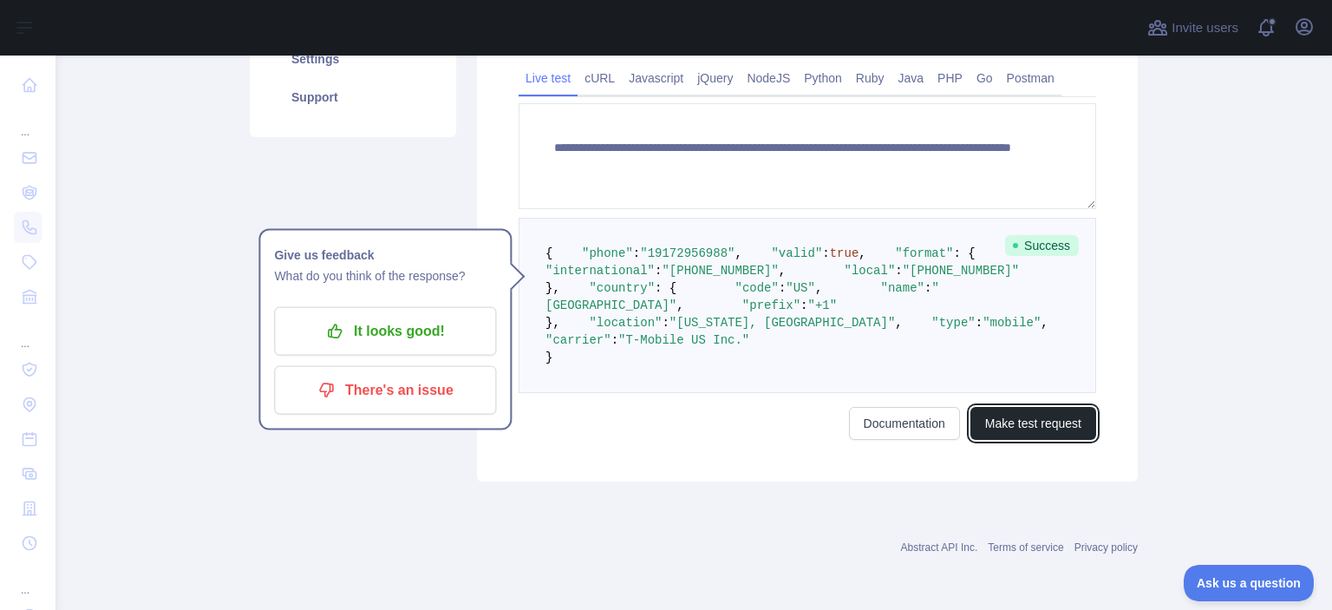
click at [1023, 440] on button "Make test request" at bounding box center [1034, 423] width 126 height 33
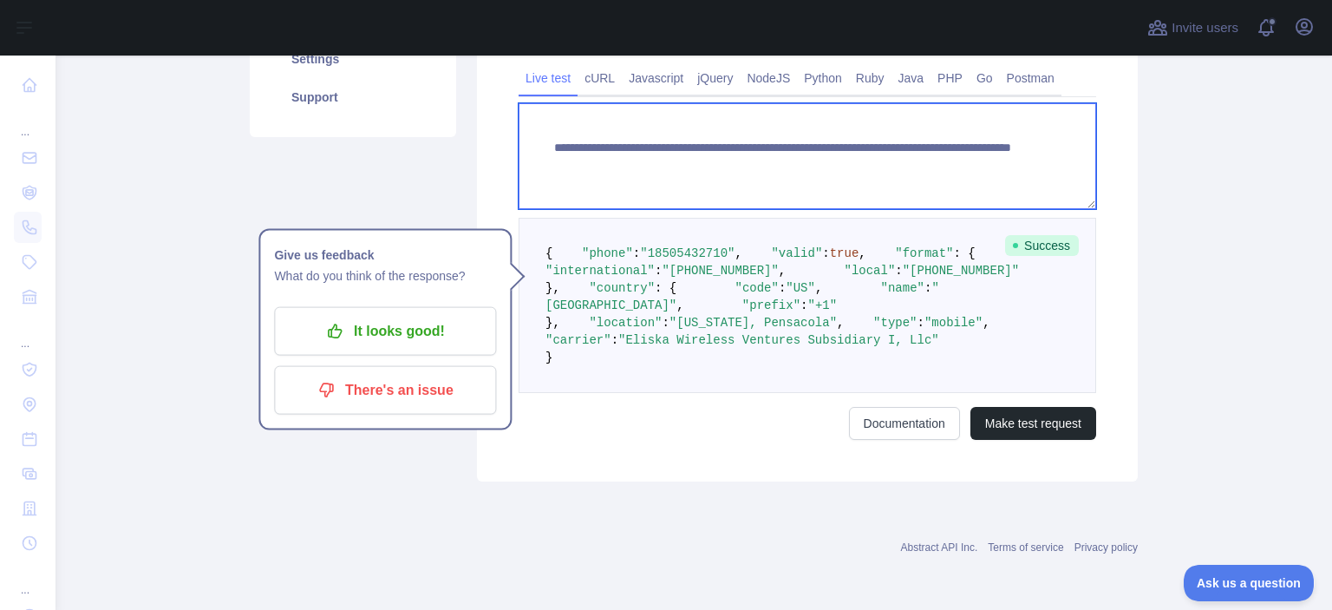
paste textarea "**"
drag, startPoint x: 851, startPoint y: 157, endPoint x: 985, endPoint y: 173, distance: 135.4
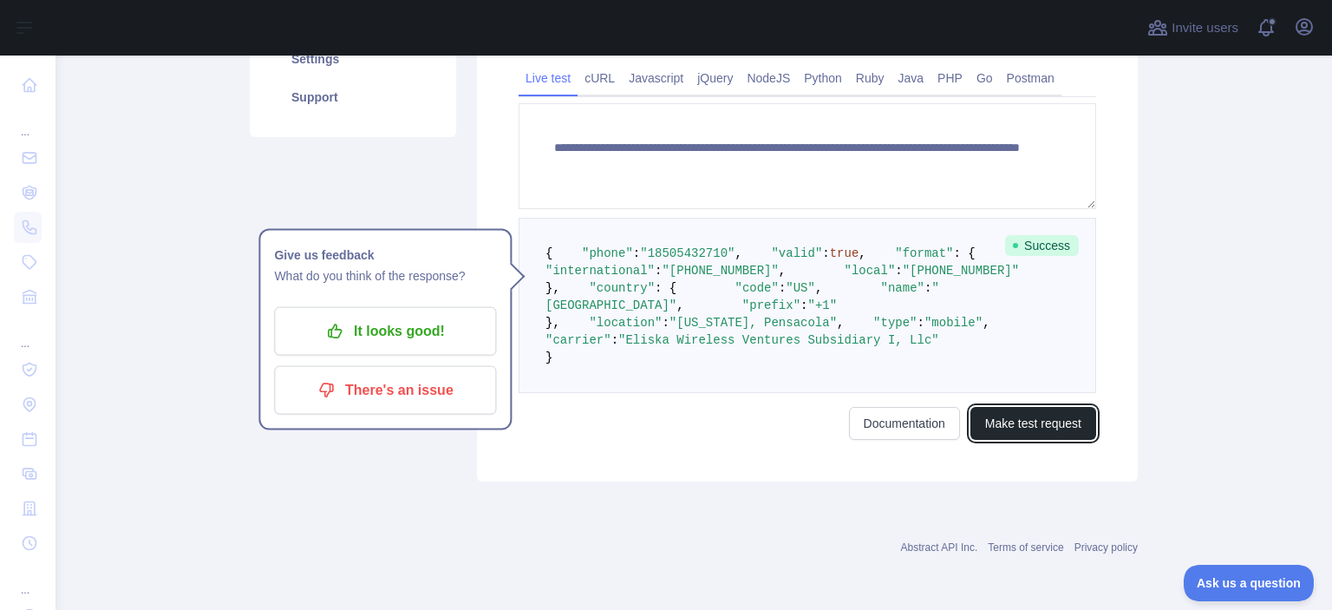
click at [1020, 440] on button "Make test request" at bounding box center [1034, 423] width 126 height 33
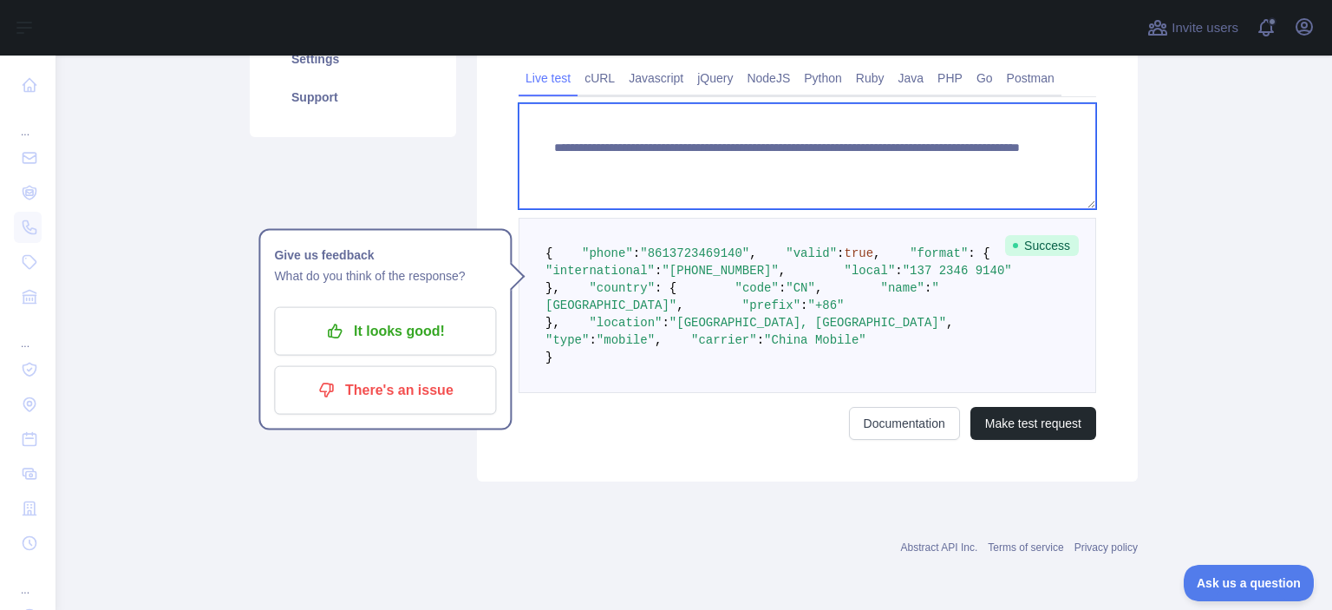
paste textarea
drag, startPoint x: 850, startPoint y: 152, endPoint x: 959, endPoint y: 175, distance: 110.9
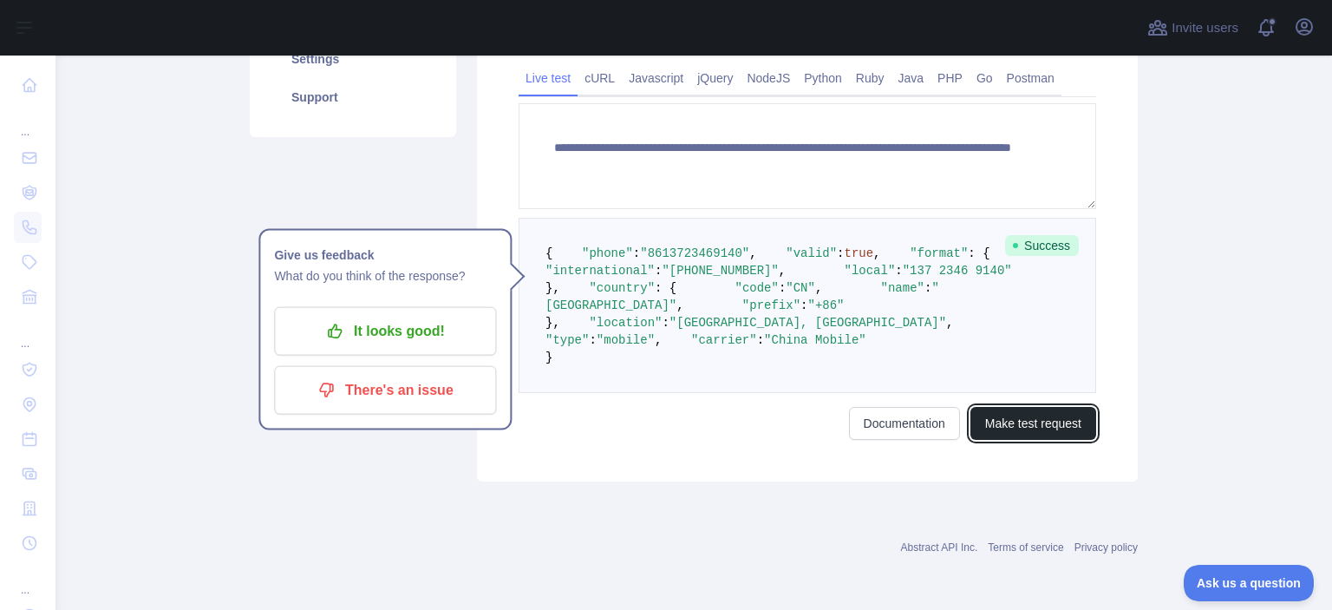
click at [1036, 440] on button "Make test request" at bounding box center [1034, 423] width 126 height 33
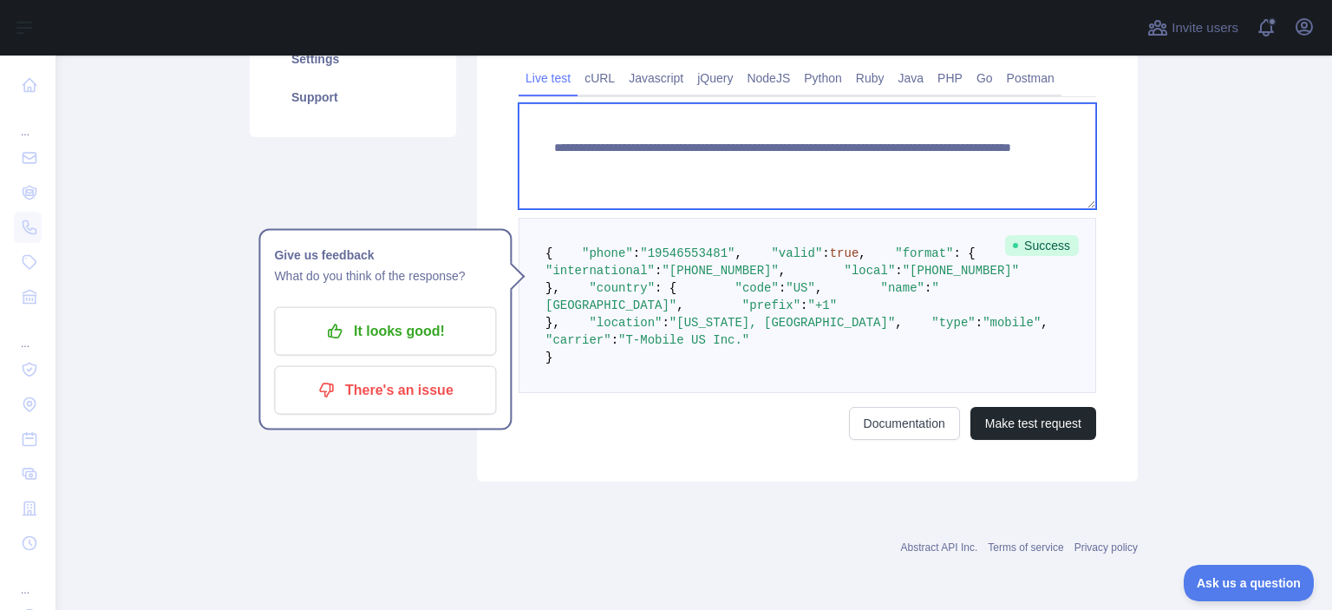
paste textarea
drag, startPoint x: 848, startPoint y: 159, endPoint x: 968, endPoint y: 173, distance: 121.4
type textarea "**********"
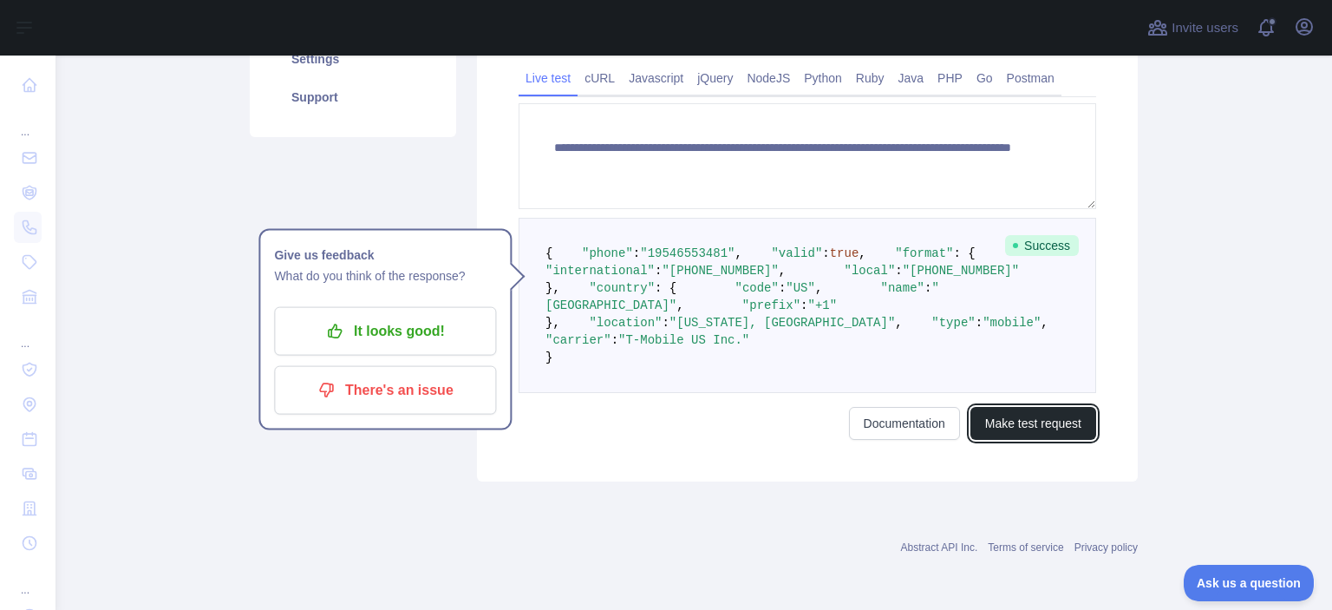
click at [1026, 440] on button "Make test request" at bounding box center [1034, 423] width 126 height 33
